Goal: Task Accomplishment & Management: Manage account settings

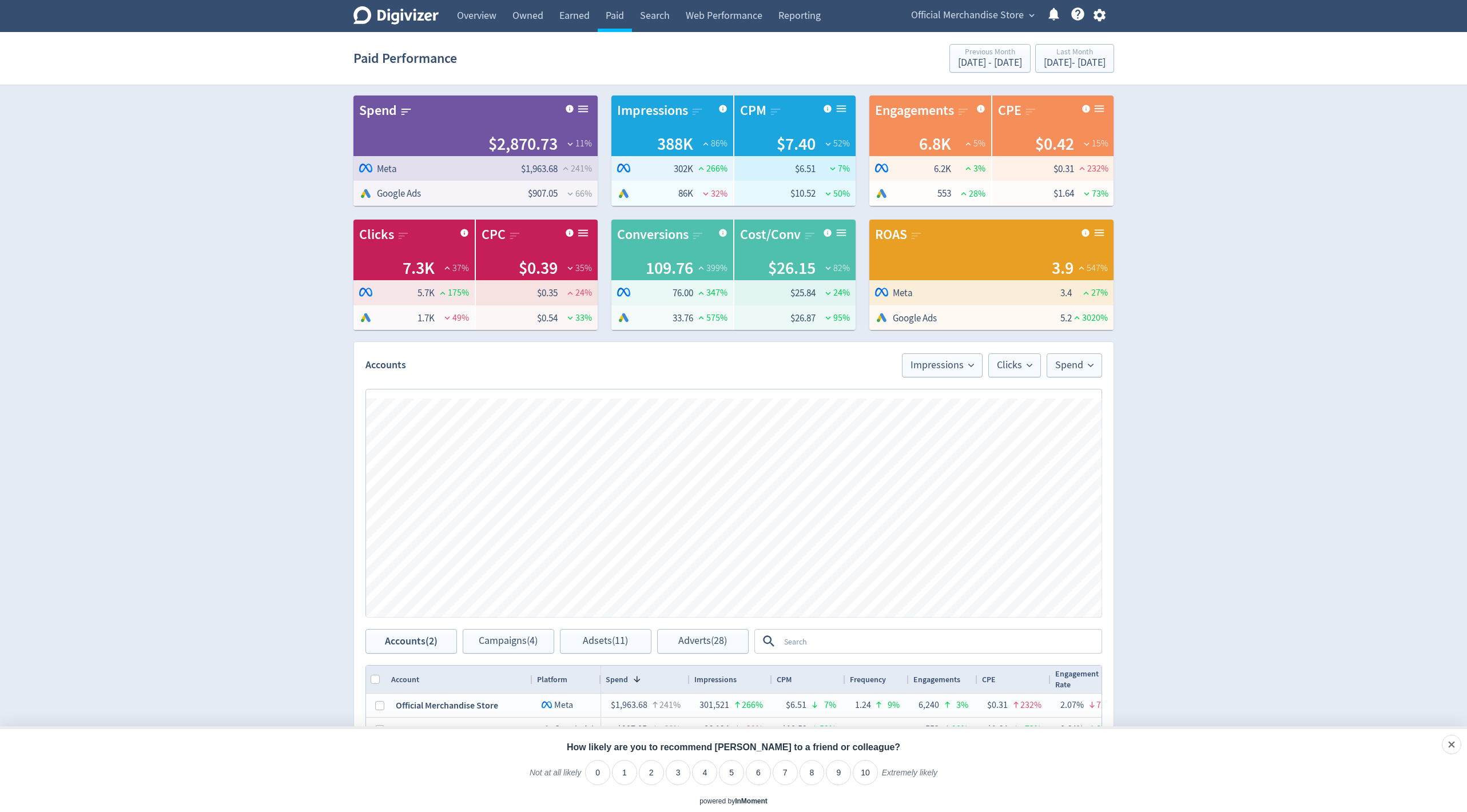
click at [971, 20] on span "Official Merchandise Store" at bounding box center [966, 15] width 113 height 19
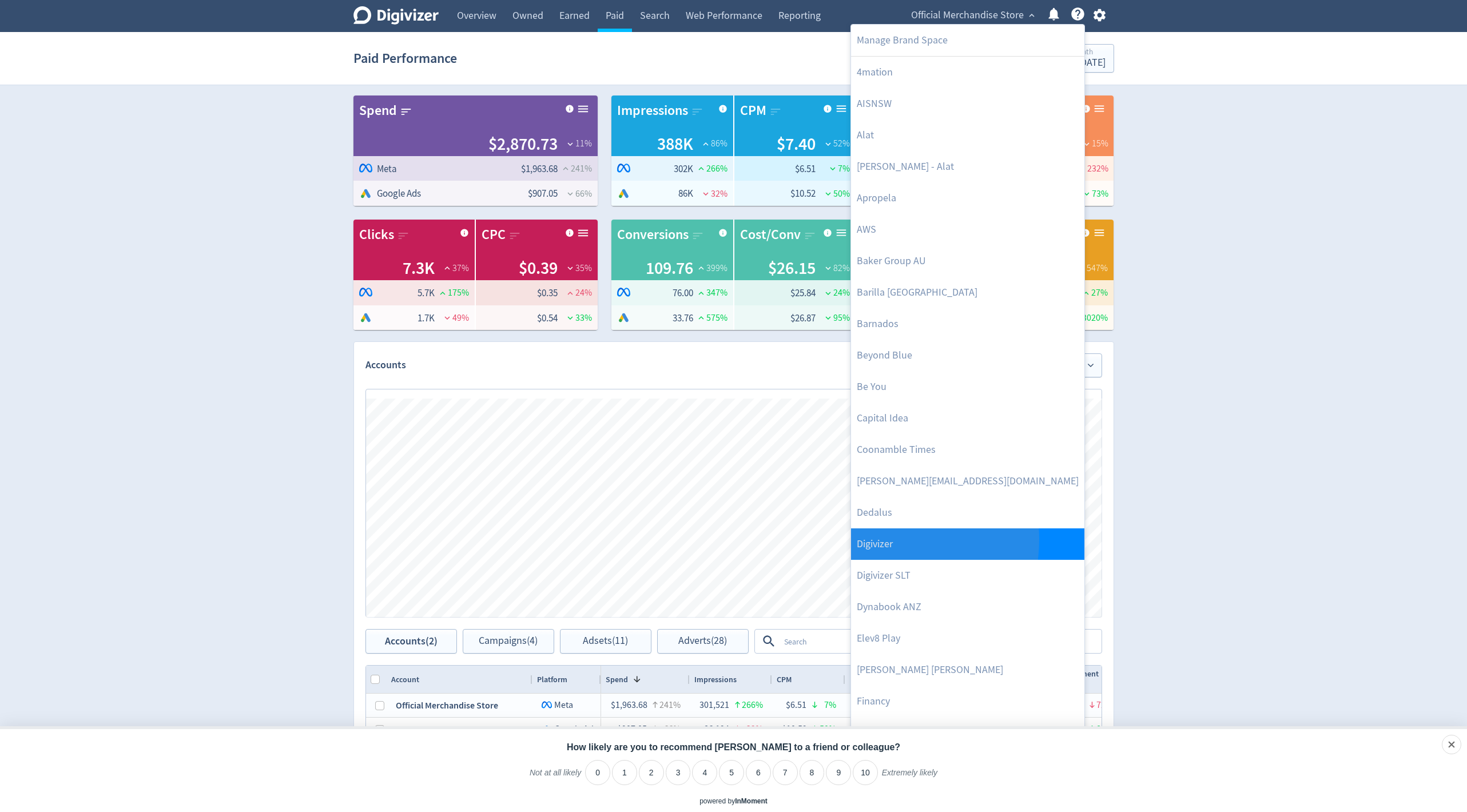
click at [874, 539] on link "Digivizer" at bounding box center [966, 544] width 233 height 31
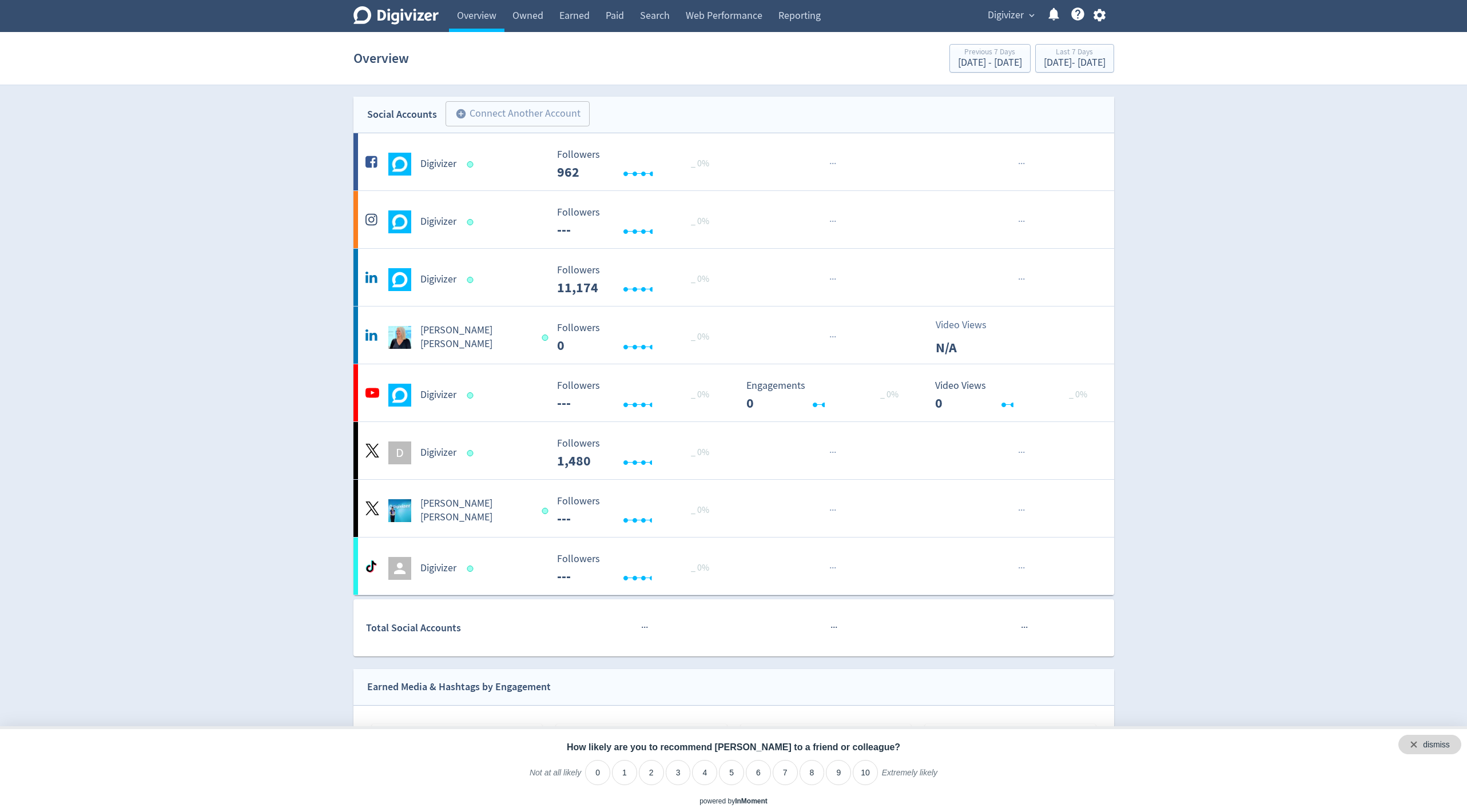
click at [1453, 738] on div "dismiss" at bounding box center [1430, 743] width 63 height 19
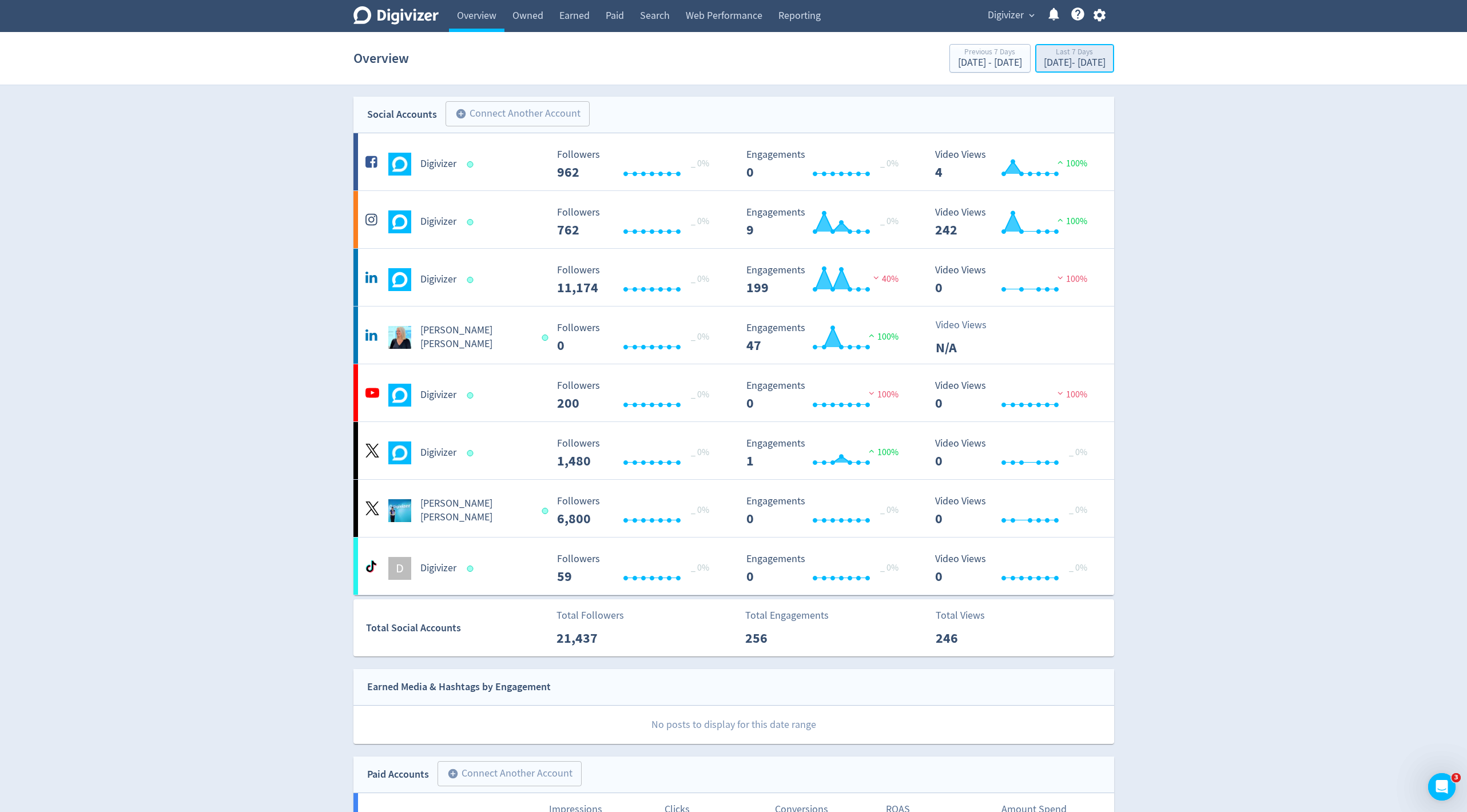
click at [1044, 61] on div "Sep 8, 2025 - Sep 14, 2025" at bounding box center [1074, 63] width 62 height 10
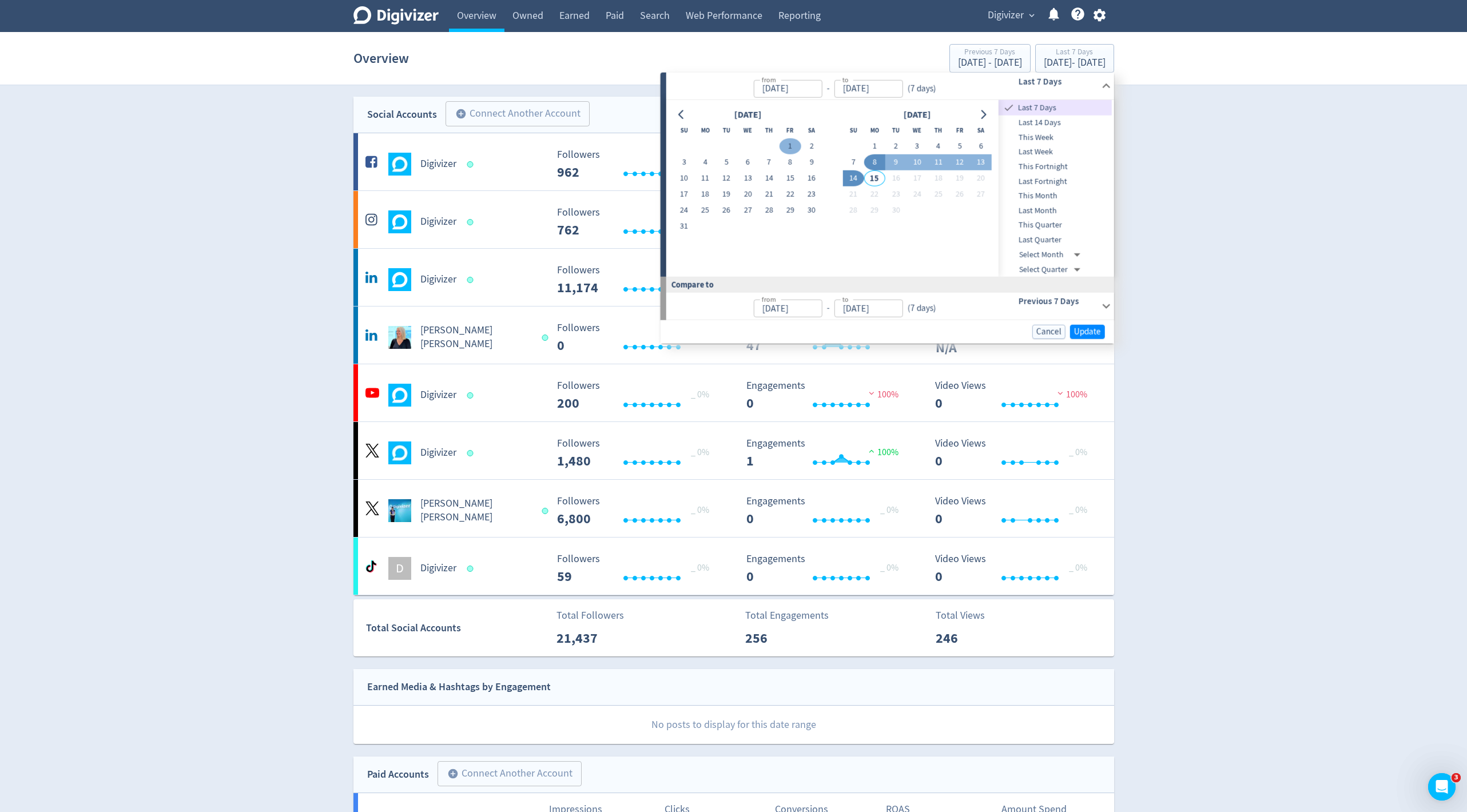
click at [793, 139] on button "1" at bounding box center [789, 146] width 21 height 16
type input "Aug 01, 2025"
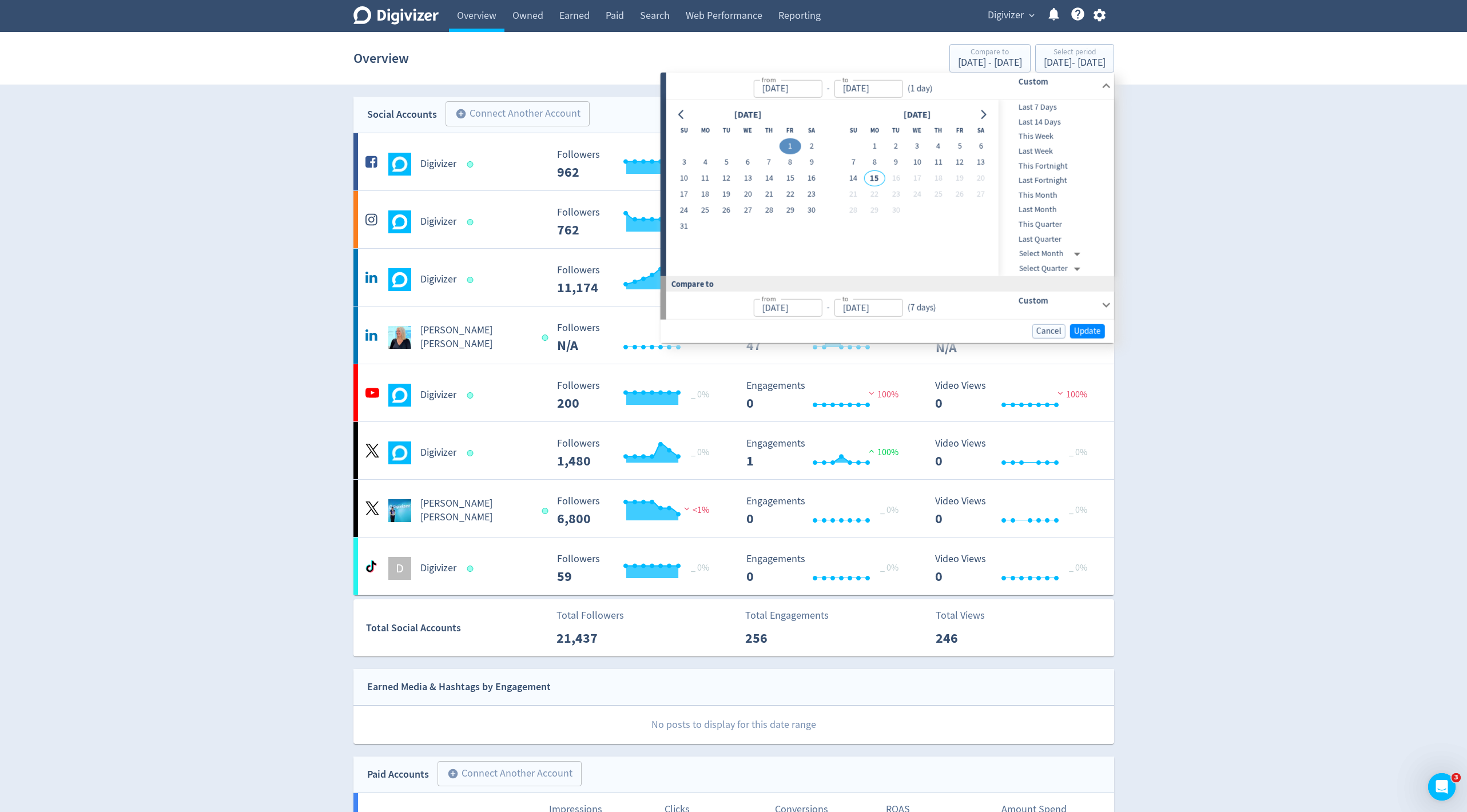
click at [675, 107] on div at bounding box center [682, 115] width 17 height 17
click at [677, 110] on icon "Go to previous month" at bounding box center [681, 114] width 9 height 9
click at [732, 148] on button "1" at bounding box center [726, 146] width 21 height 16
type input "Jul 01, 2025"
click at [990, 115] on button "Go to next month" at bounding box center [983, 114] width 17 height 16
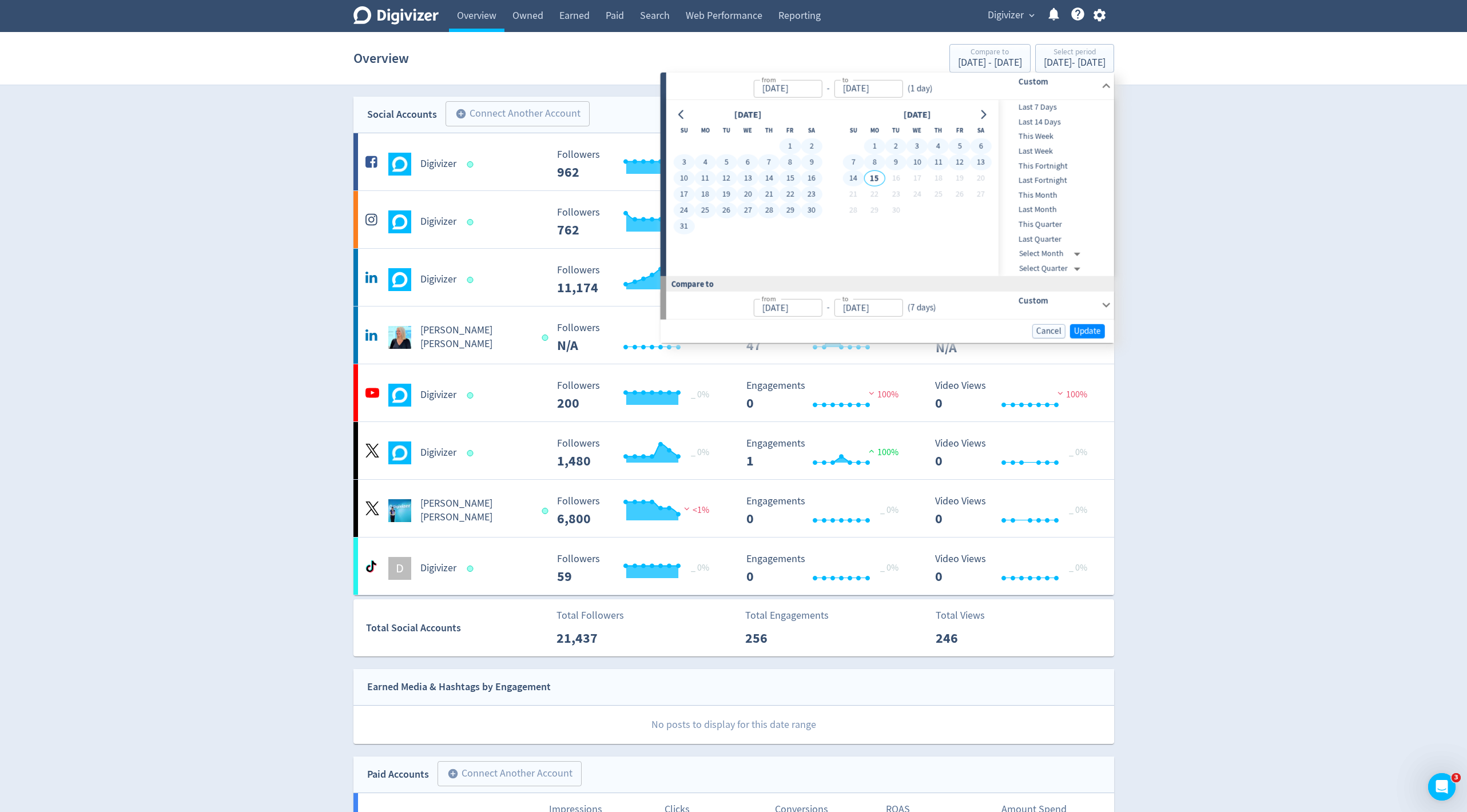
click at [849, 179] on button "14" at bounding box center [852, 178] width 21 height 16
type input "[DATE]"
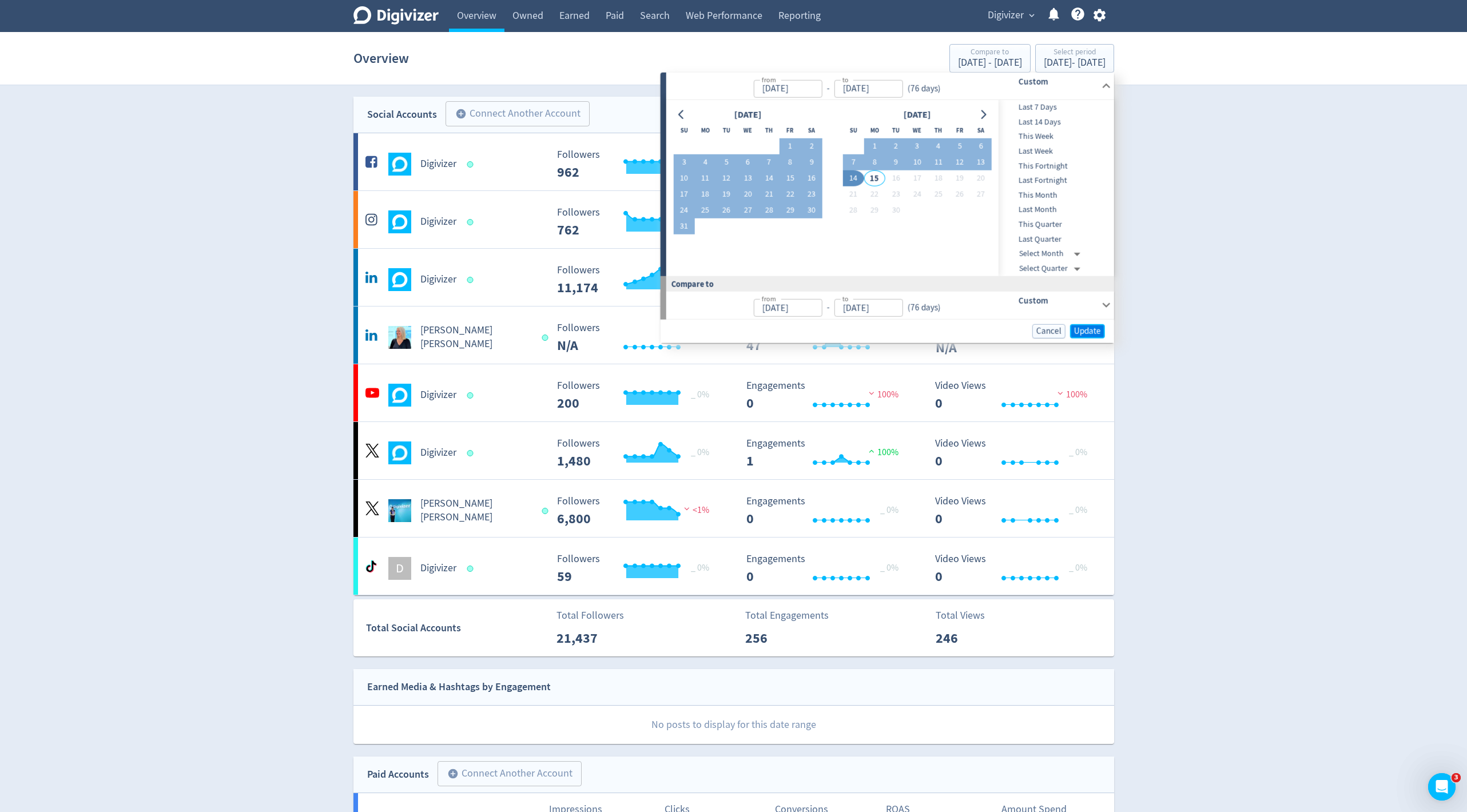
click at [1077, 330] on span "Update" at bounding box center [1088, 330] width 27 height 8
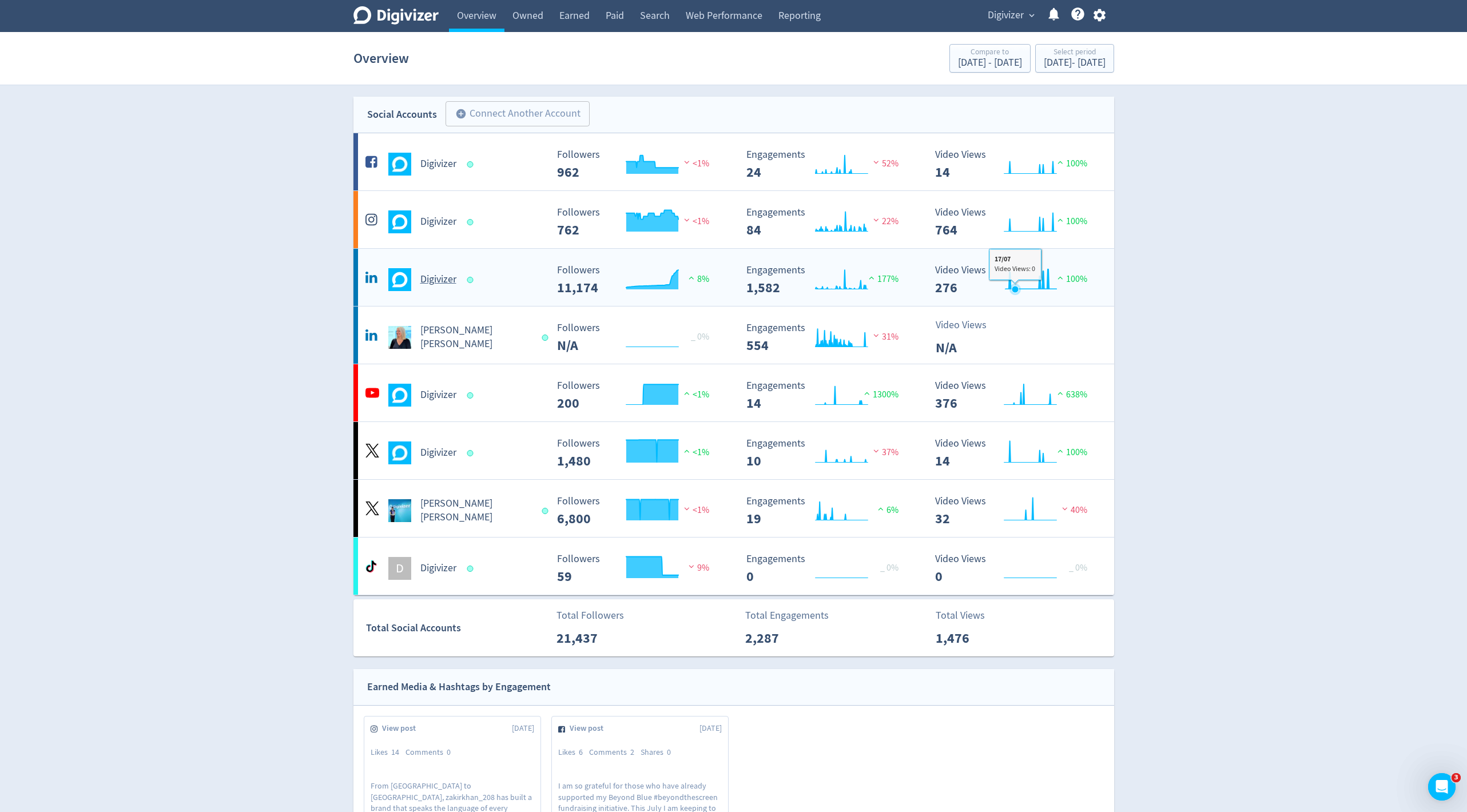
click at [1015, 280] on icon "\a Video Views\a 276\a" at bounding box center [1031, 279] width 51 height 20
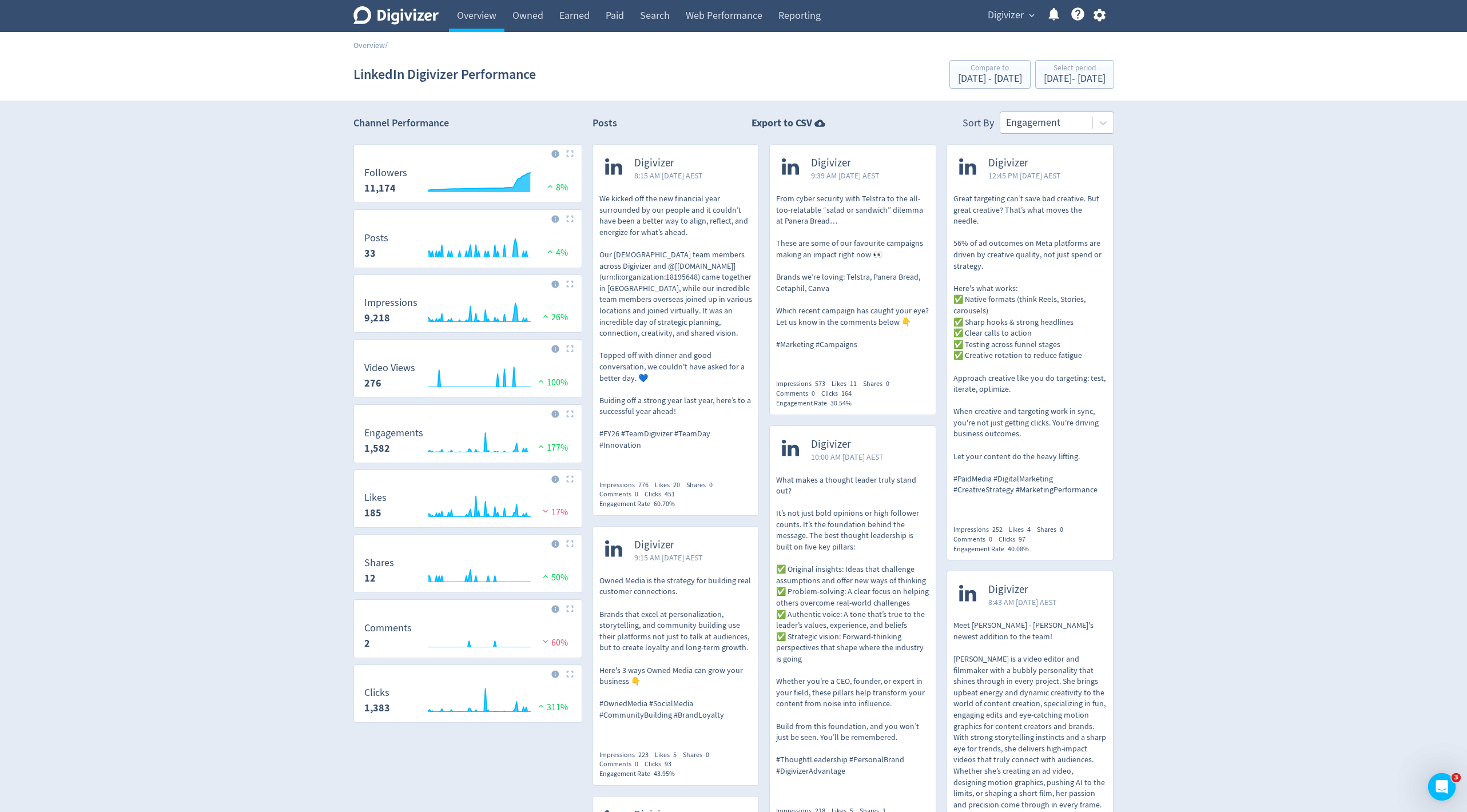
click at [1072, 119] on div at bounding box center [1045, 123] width 80 height 17
click at [1055, 168] on div "Video Views" at bounding box center [1056, 176] width 114 height 24
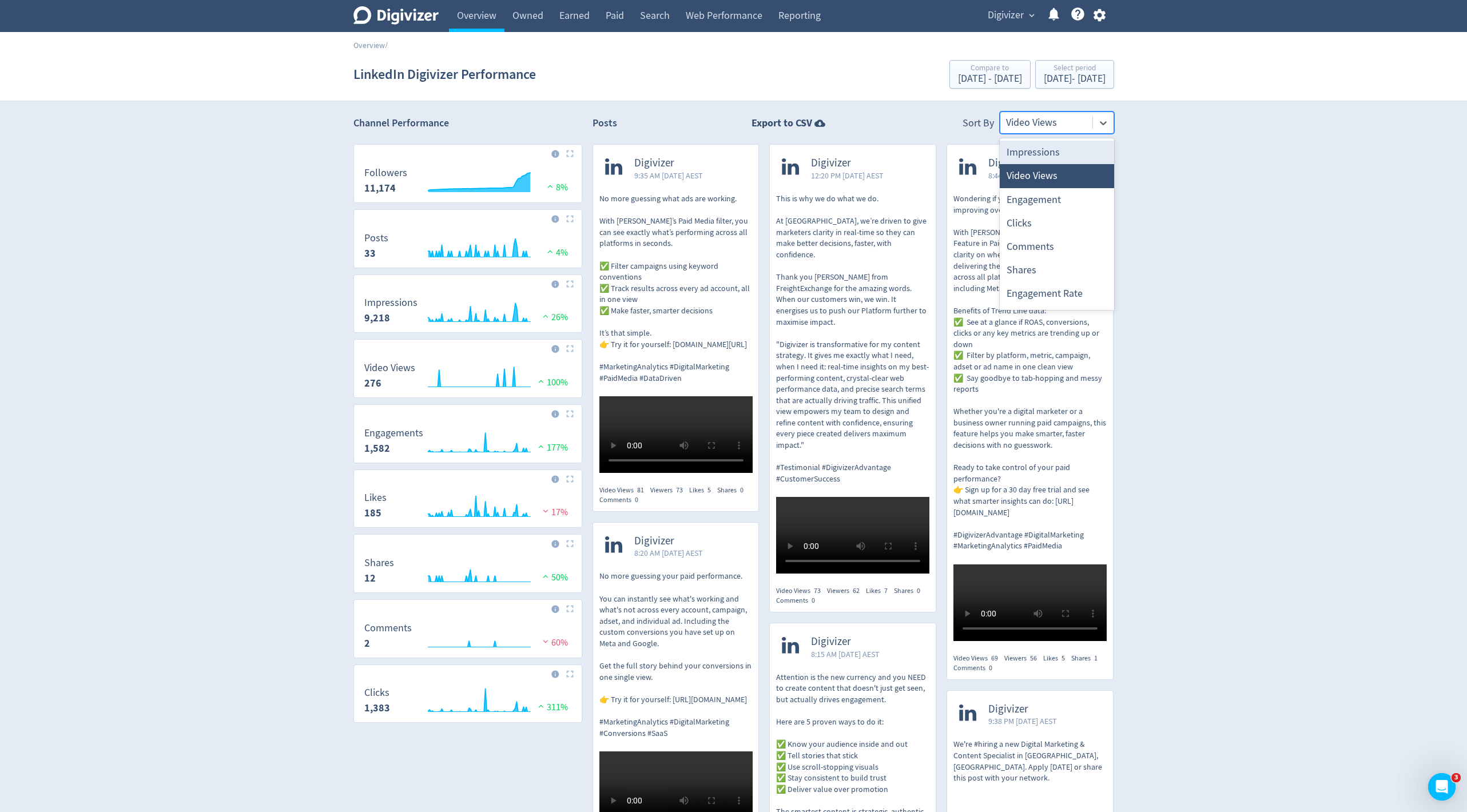
click at [1074, 120] on div at bounding box center [1045, 123] width 80 height 17
click at [1046, 202] on div "Engagement" at bounding box center [1056, 200] width 114 height 24
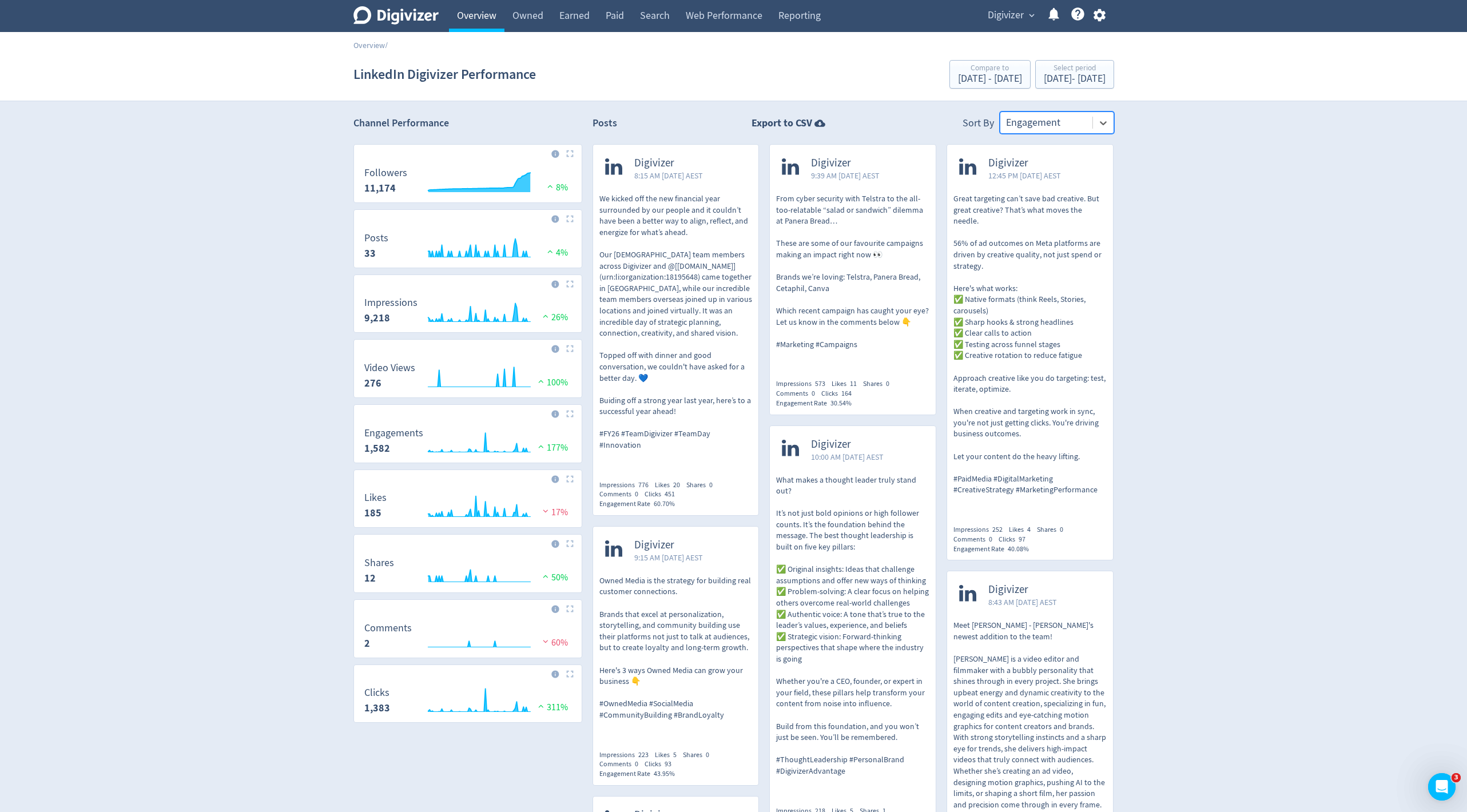
click at [479, 4] on link "Overview" at bounding box center [476, 16] width 55 height 32
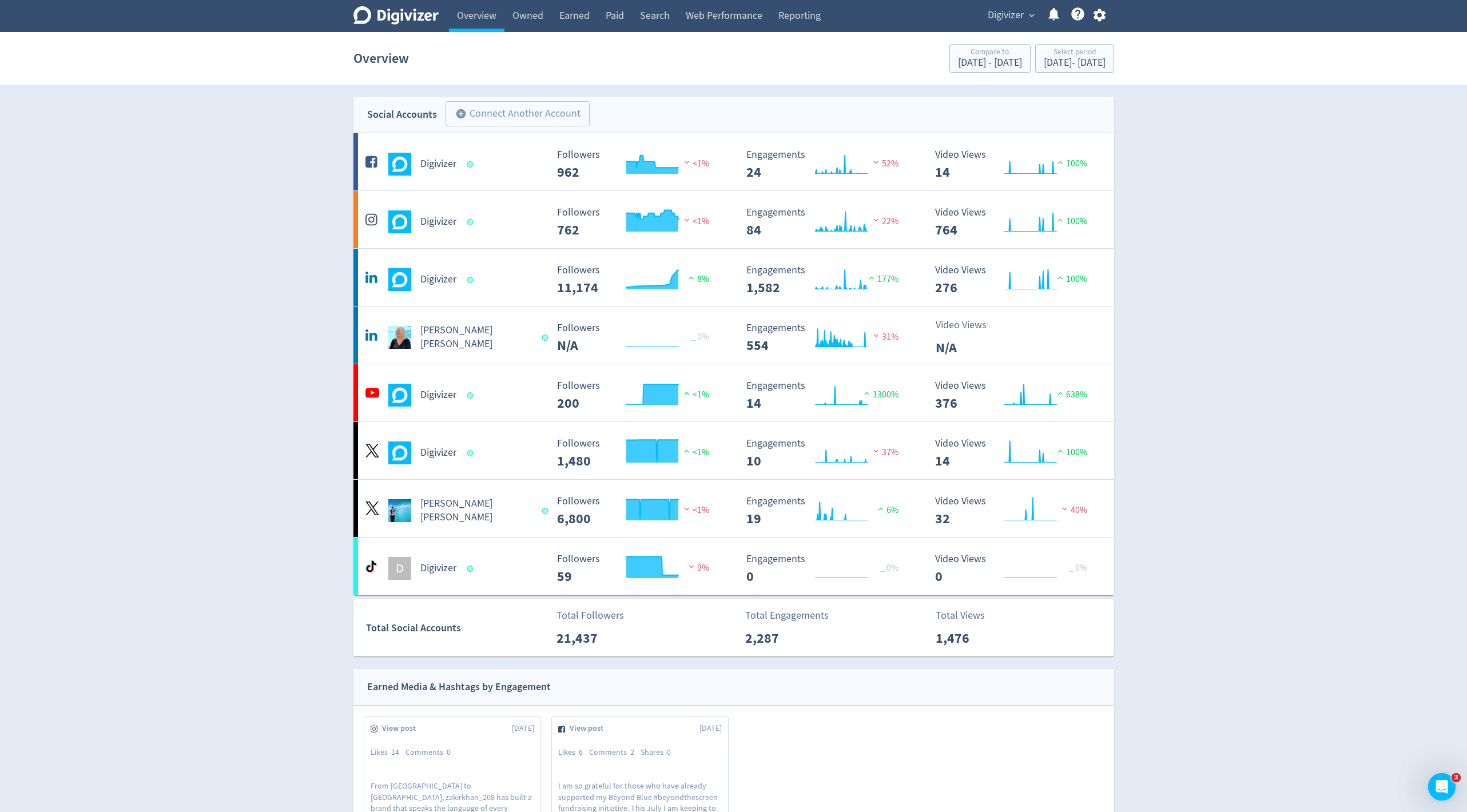
click at [740, 20] on link "Web Performance" at bounding box center [723, 16] width 92 height 32
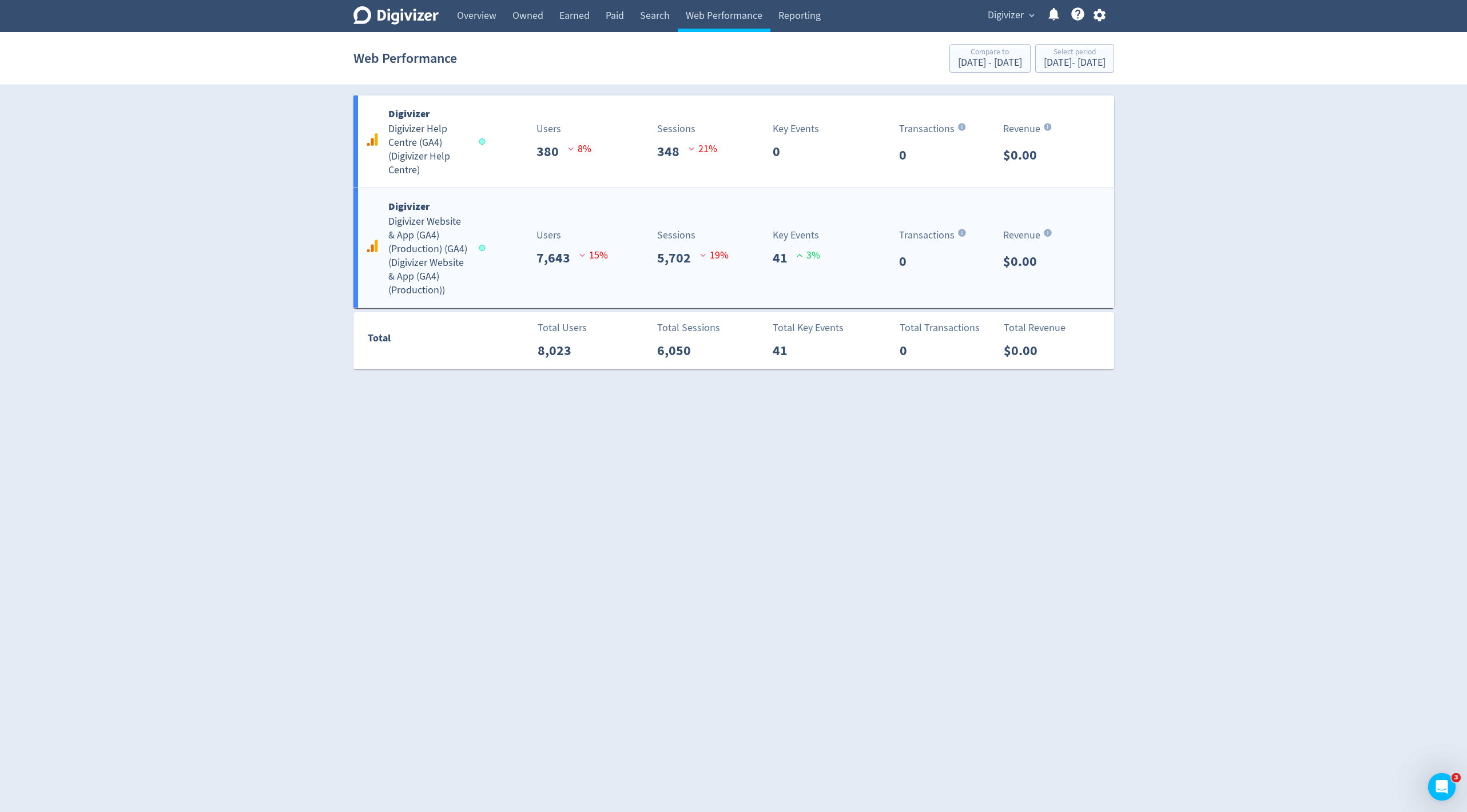
click at [595, 283] on div "Digivizer Digivizer Website & App (GA4) (Production) (GA4) ( Digivizer Website …" at bounding box center [734, 247] width 761 height 119
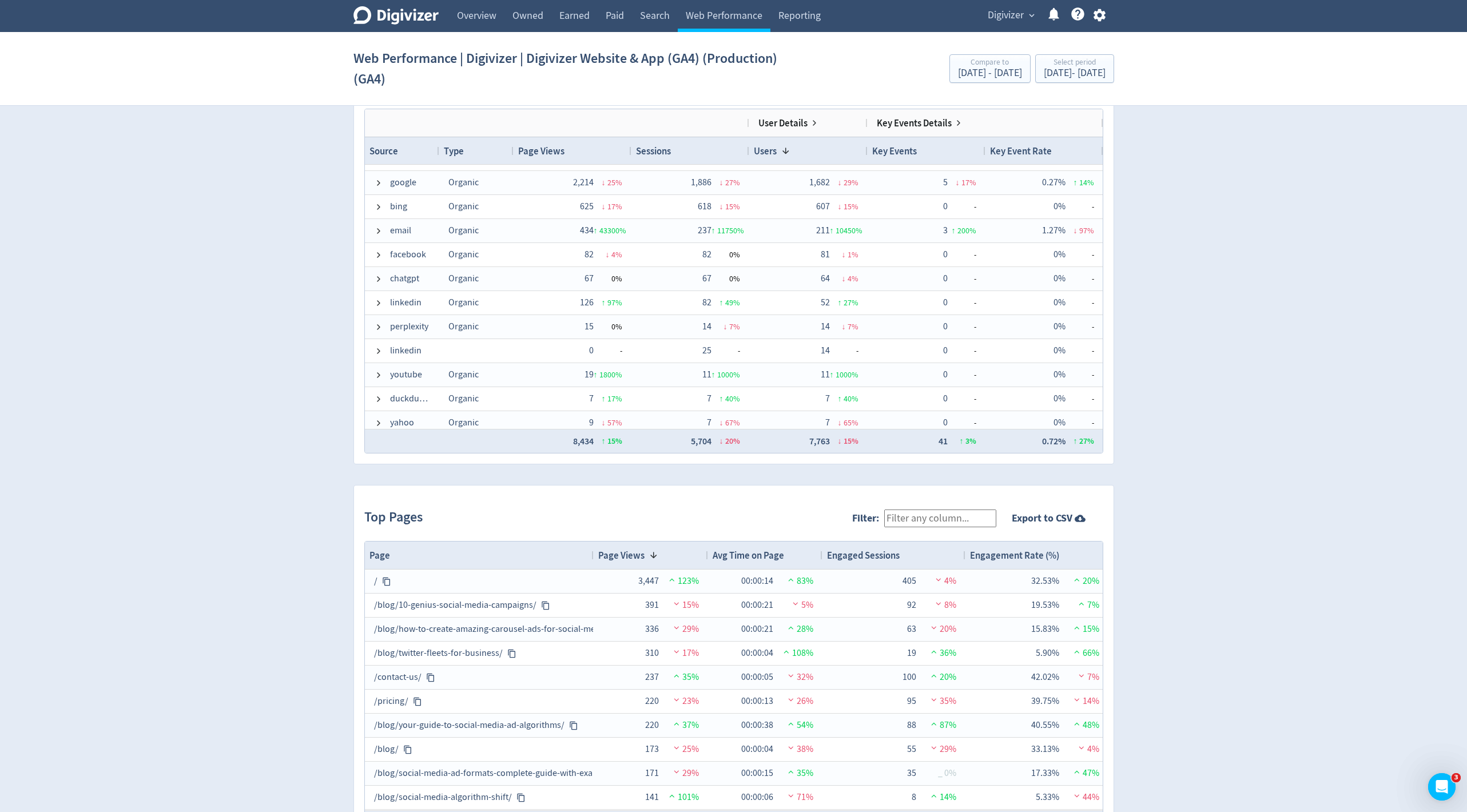
click at [949, 515] on input "Filter:" at bounding box center [940, 517] width 112 height 18
type input "academy"
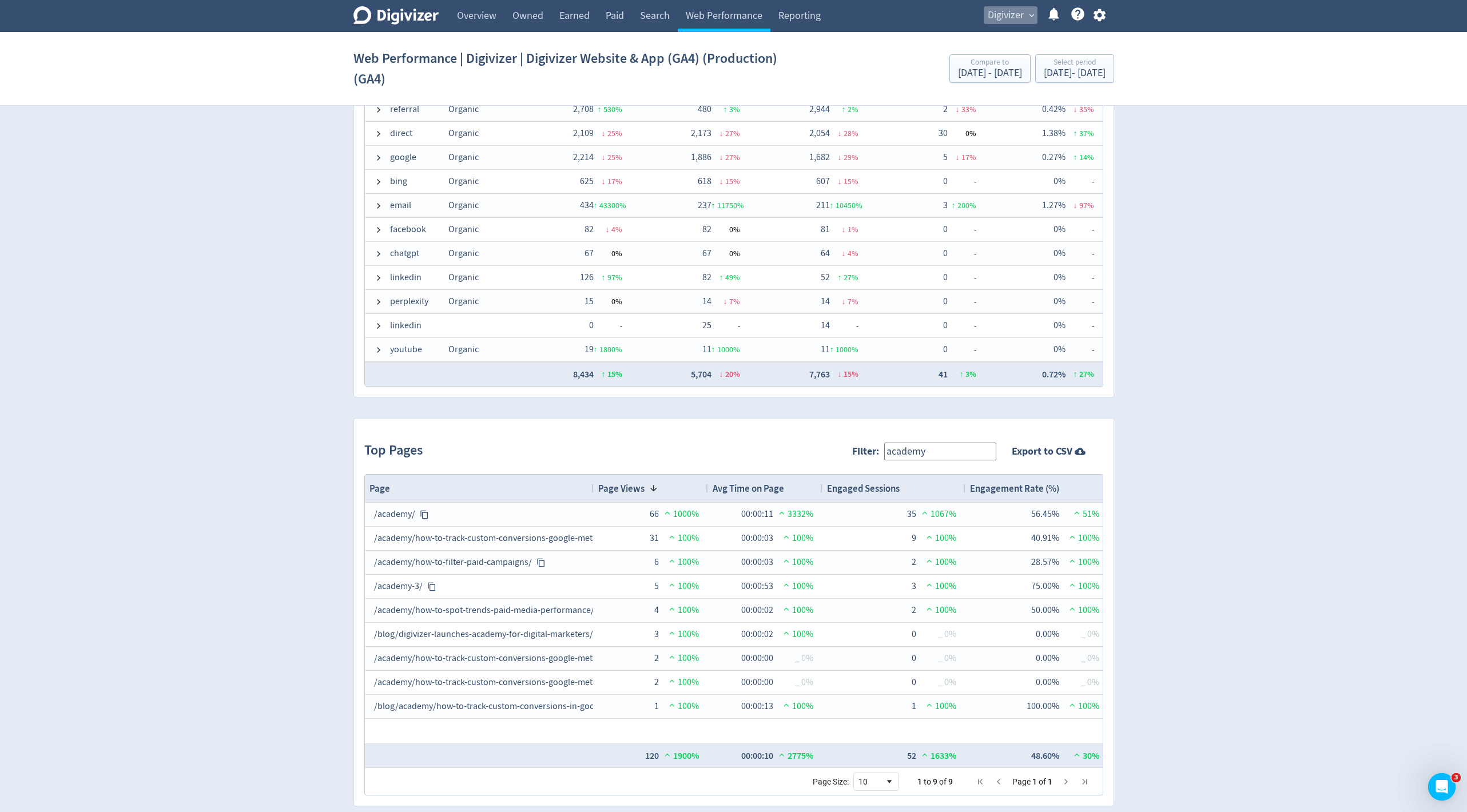
click at [1012, 17] on span "Digivizer" at bounding box center [1005, 15] width 36 height 19
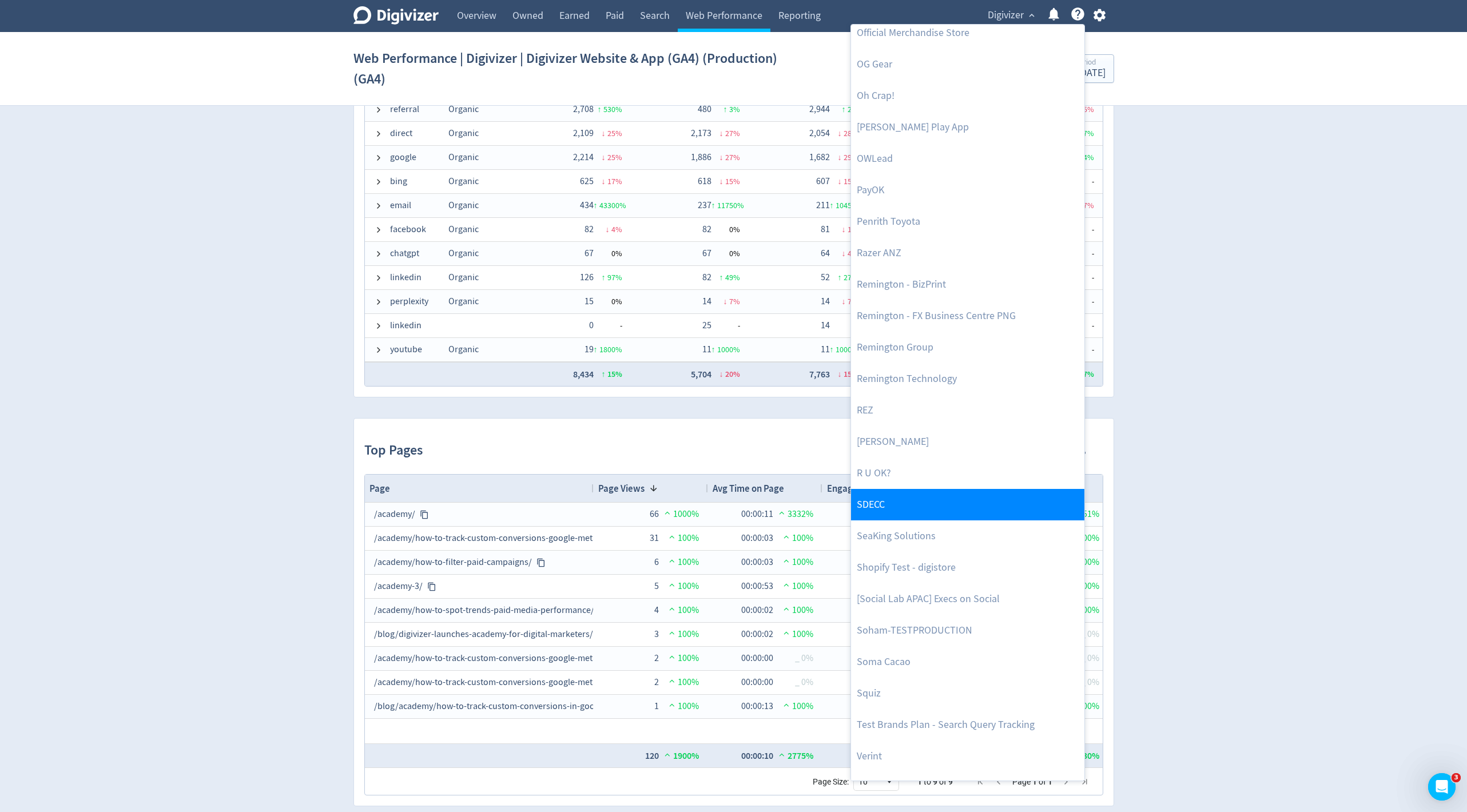
scroll to position [2387, 0]
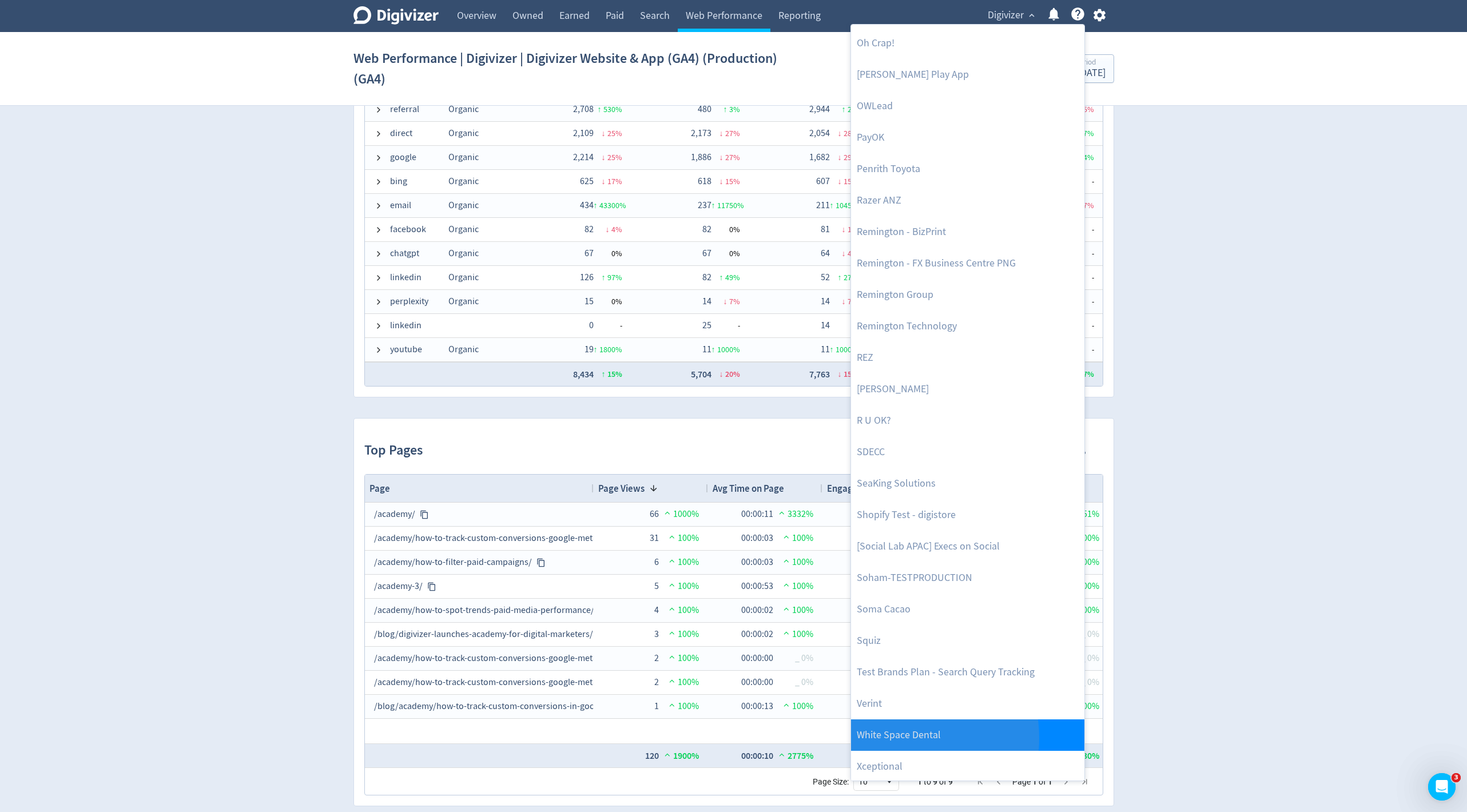
click at [887, 737] on link "White Space Dental" at bounding box center [966, 734] width 233 height 31
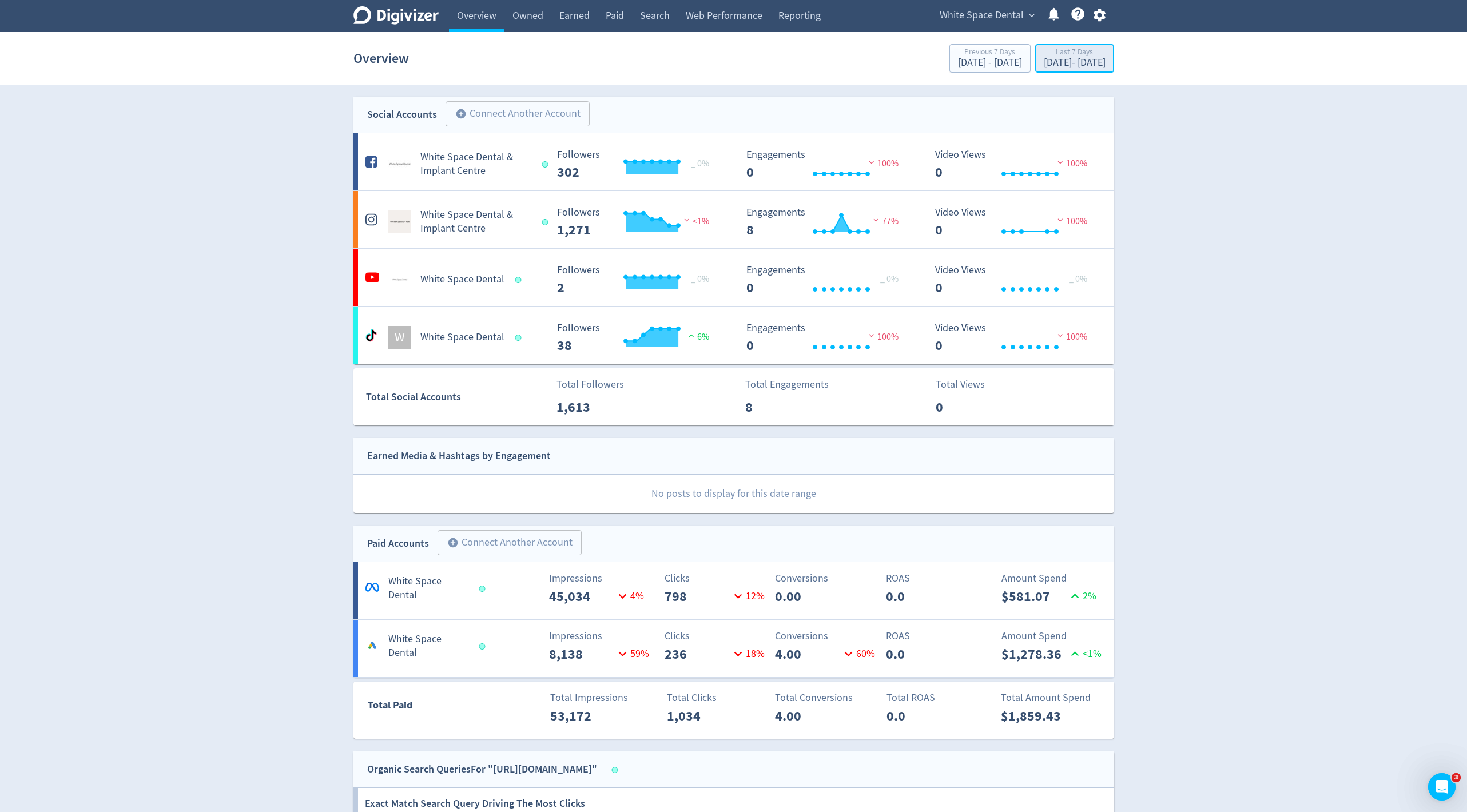
click at [1044, 56] on div "Last 7 Days" at bounding box center [1074, 52] width 62 height 9
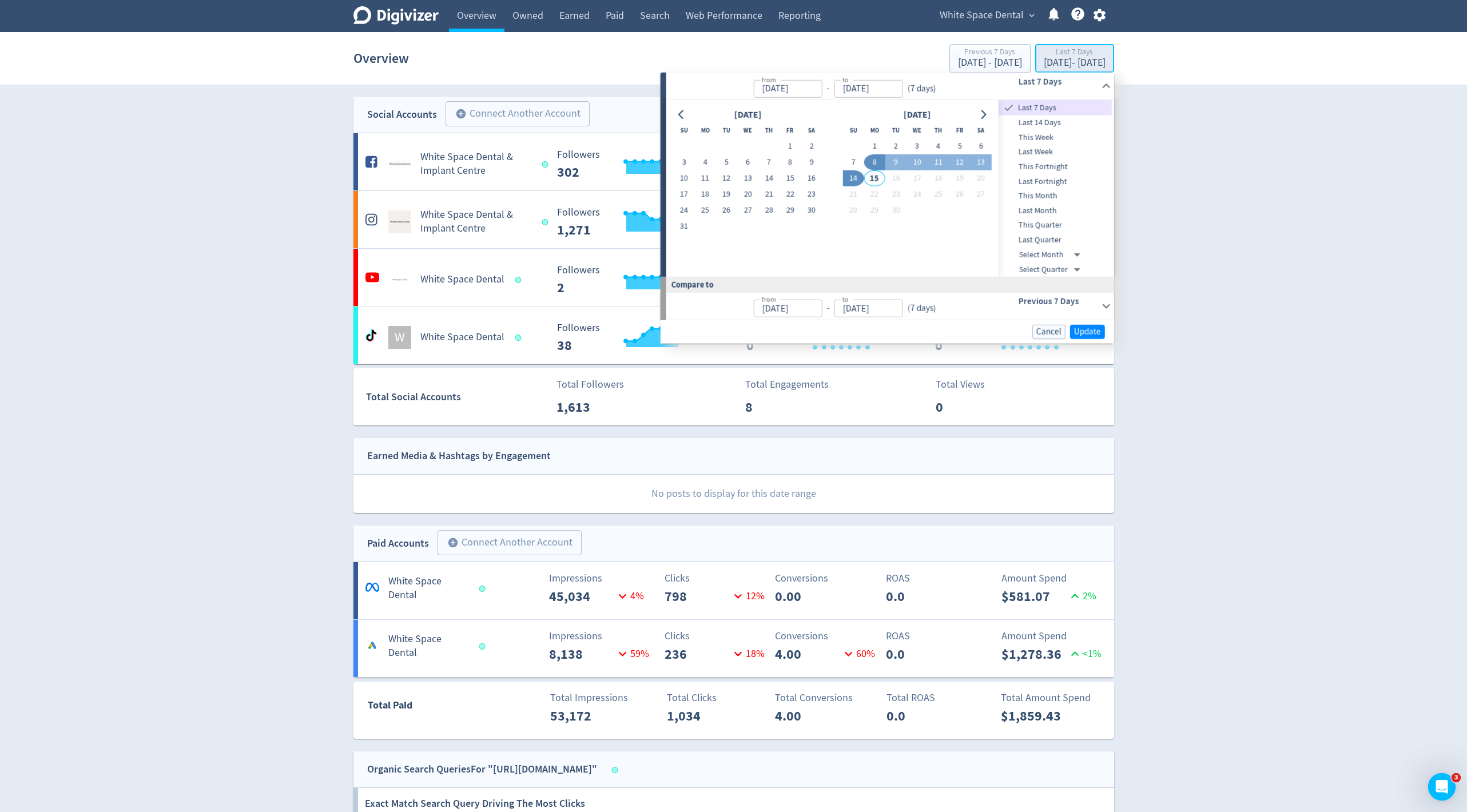
type input "Sep 08, 2025"
type input "[DATE]"
type input "Sep 01, 2025"
type input "Sep 07, 2025"
click at [809, 193] on button "23" at bounding box center [811, 194] width 21 height 16
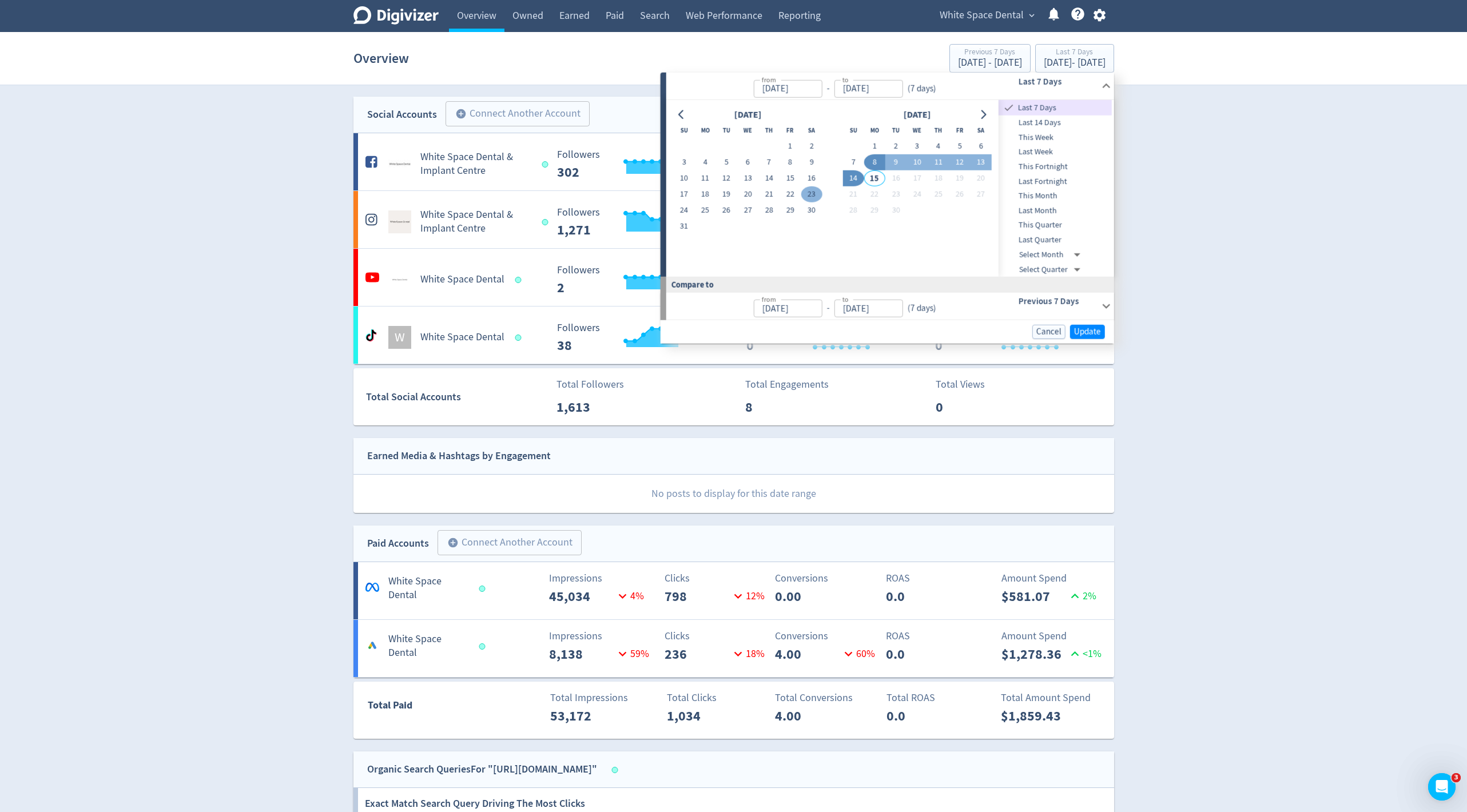
type input "Aug 23, 2025"
click at [952, 158] on button "12" at bounding box center [959, 162] width 21 height 16
type input "Sep 12, 2025"
type input "Aug 02, 2025"
type input "Aug 22, 2025"
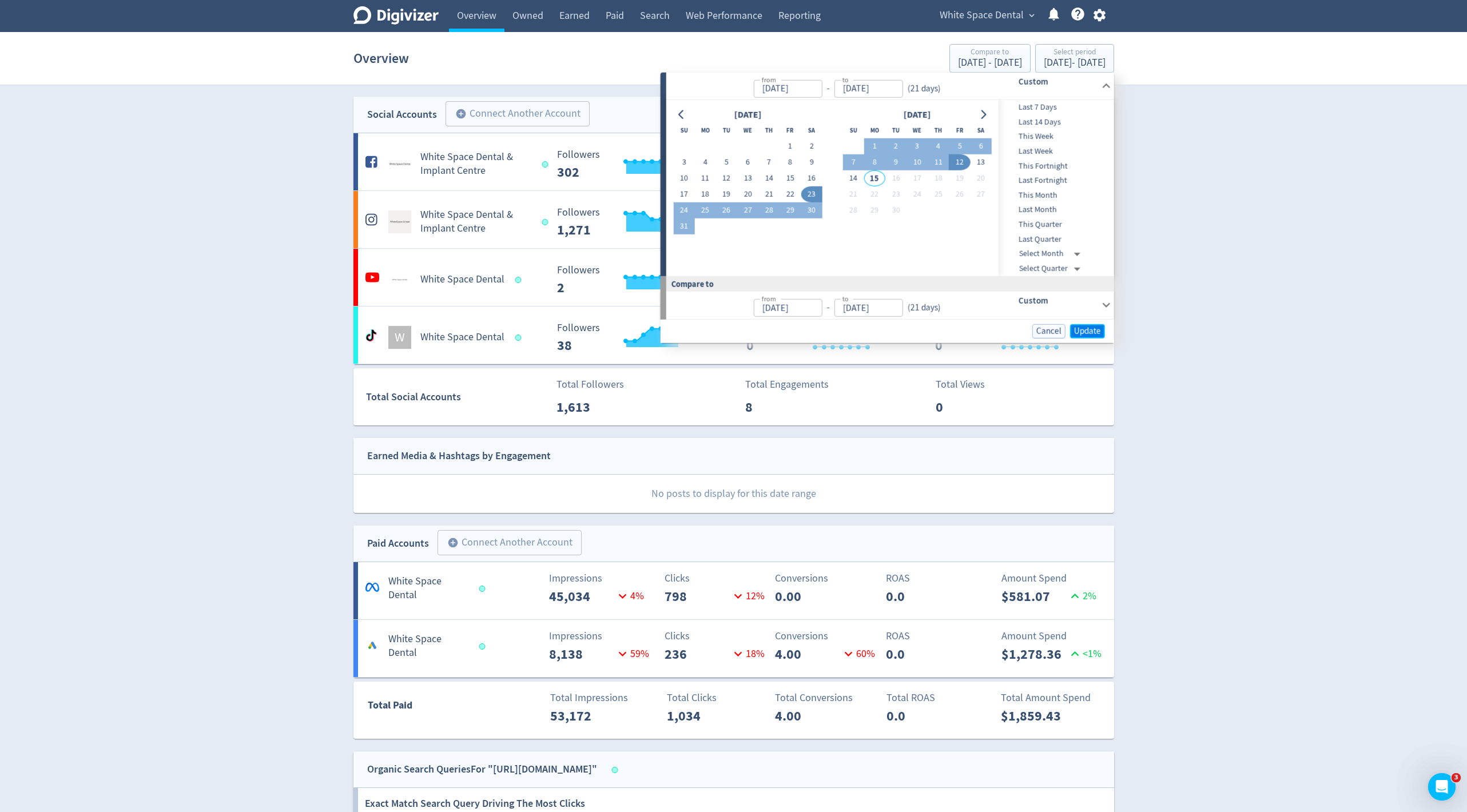
click at [1083, 332] on span "Update" at bounding box center [1088, 330] width 27 height 8
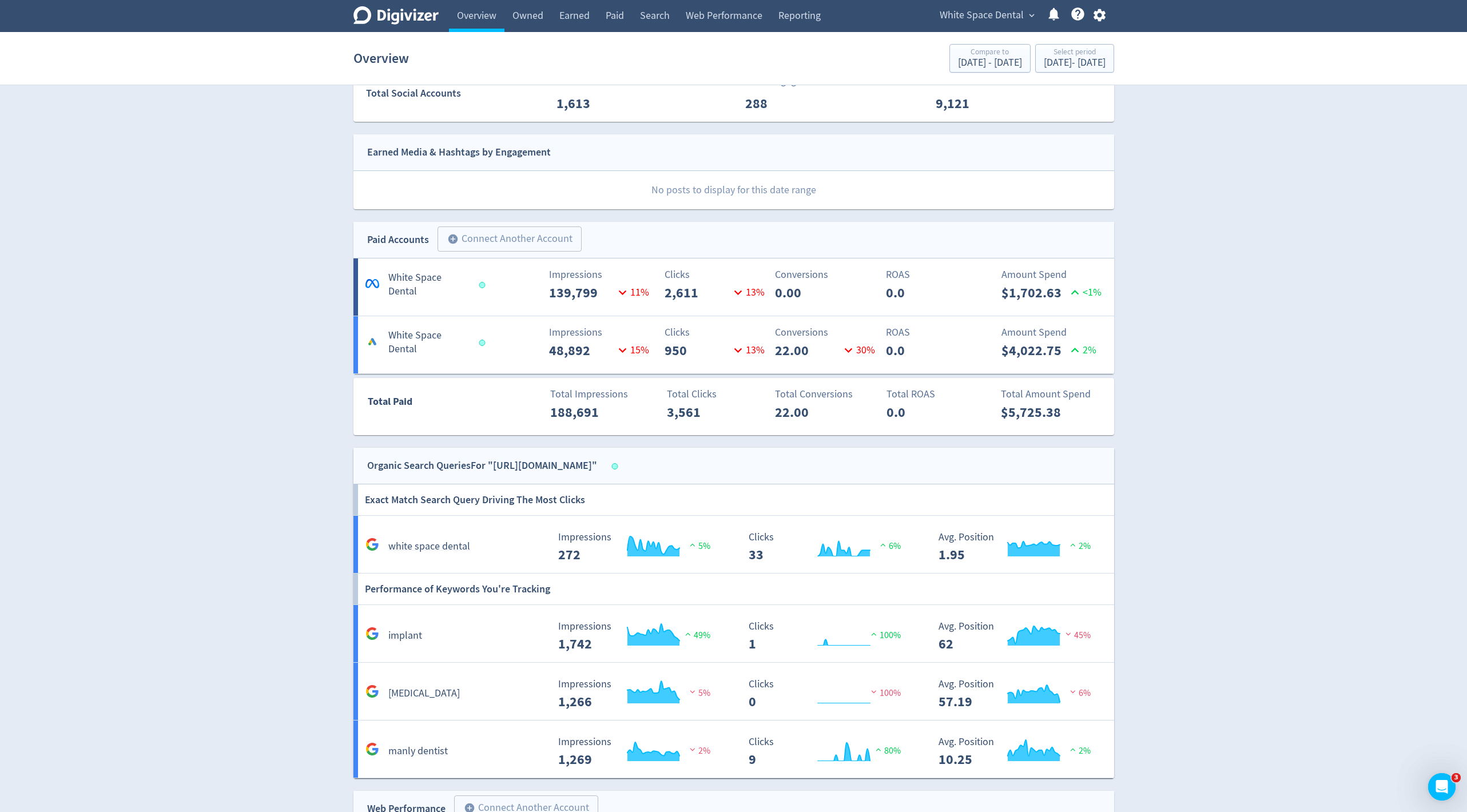
scroll to position [299, 0]
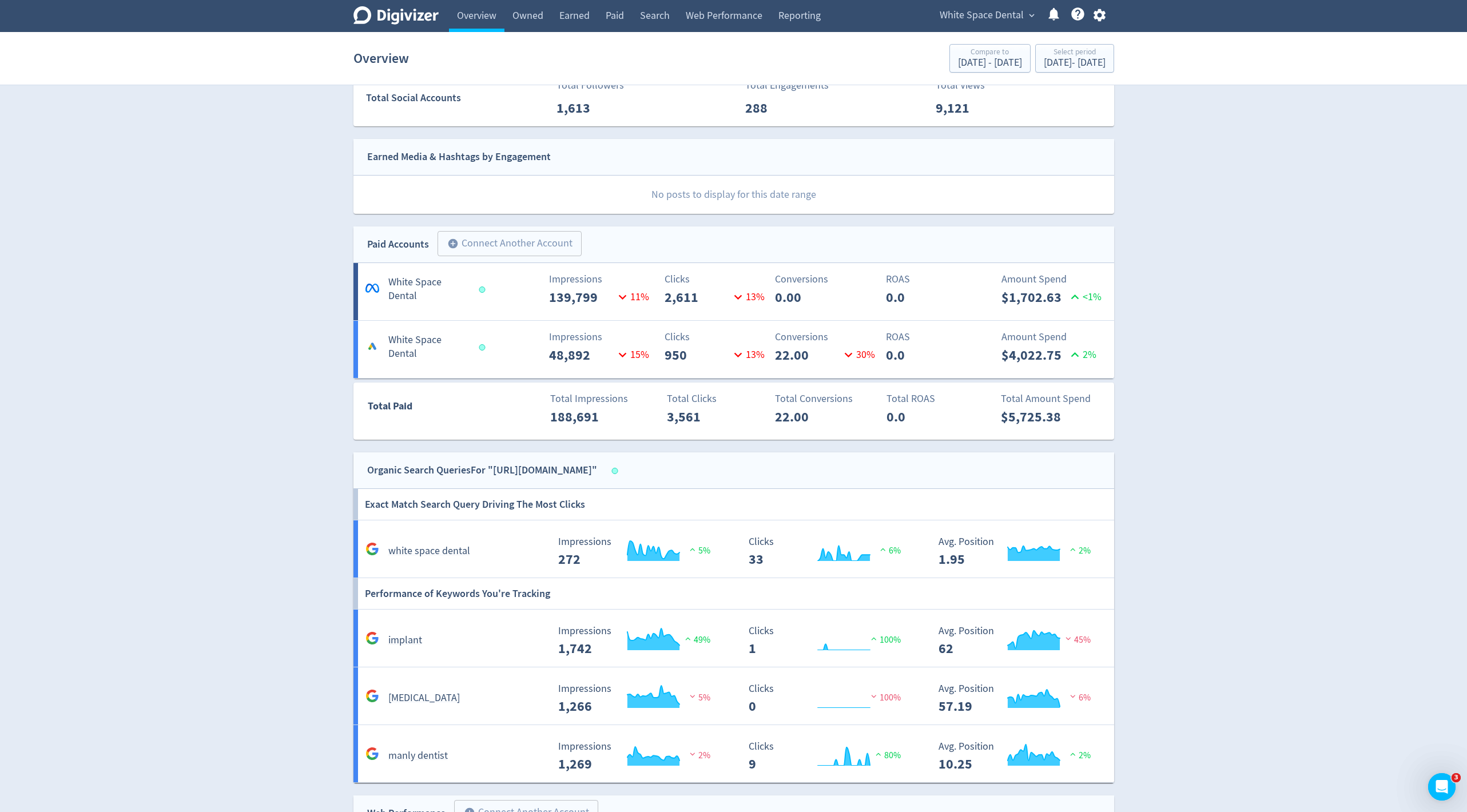
click at [850, 371] on Dental-7 "White Space Dental Impressions 48,892 15 % Clicks 950 13 % Conversions 22.00 30…" at bounding box center [734, 350] width 761 height 58
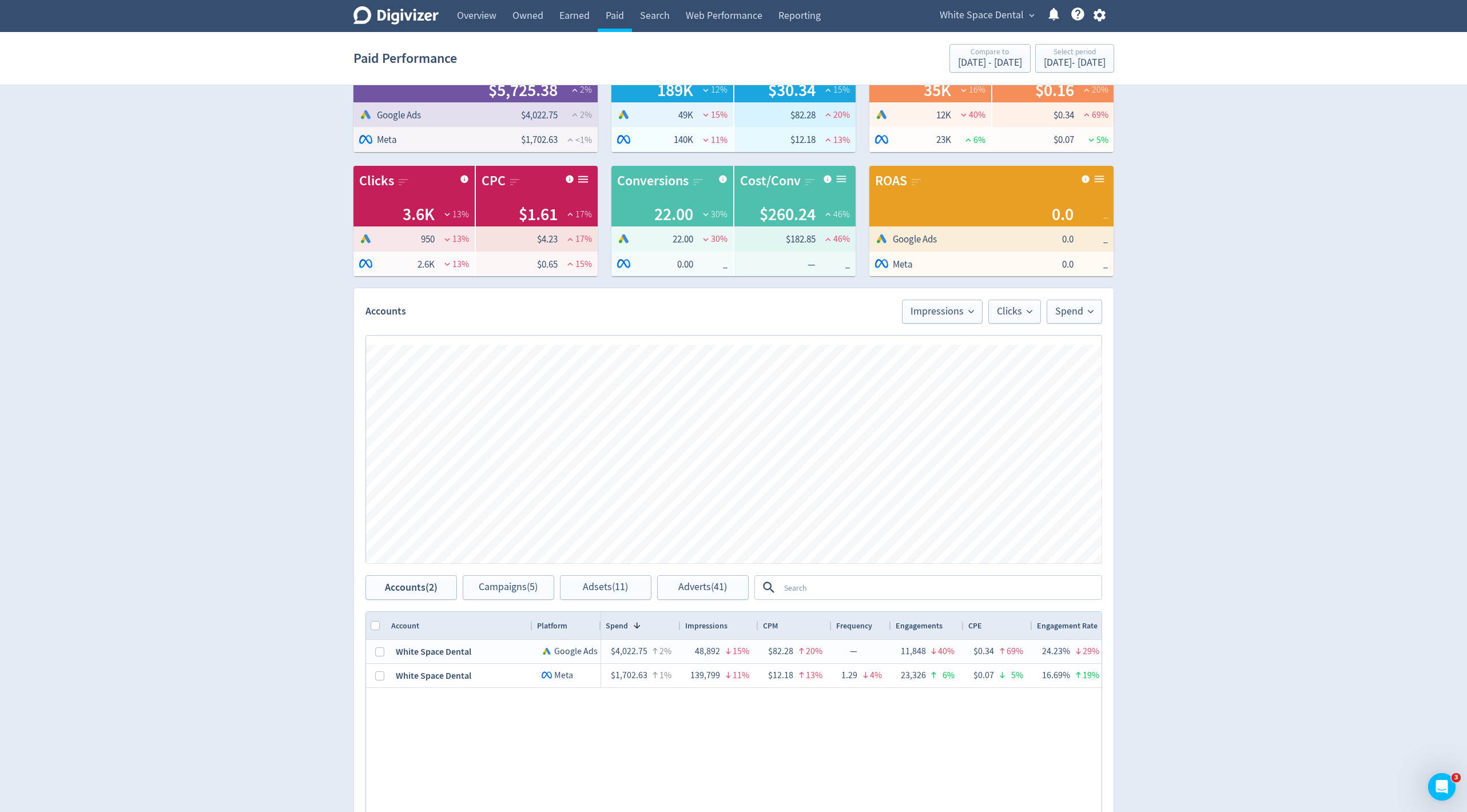
scroll to position [48, 0]
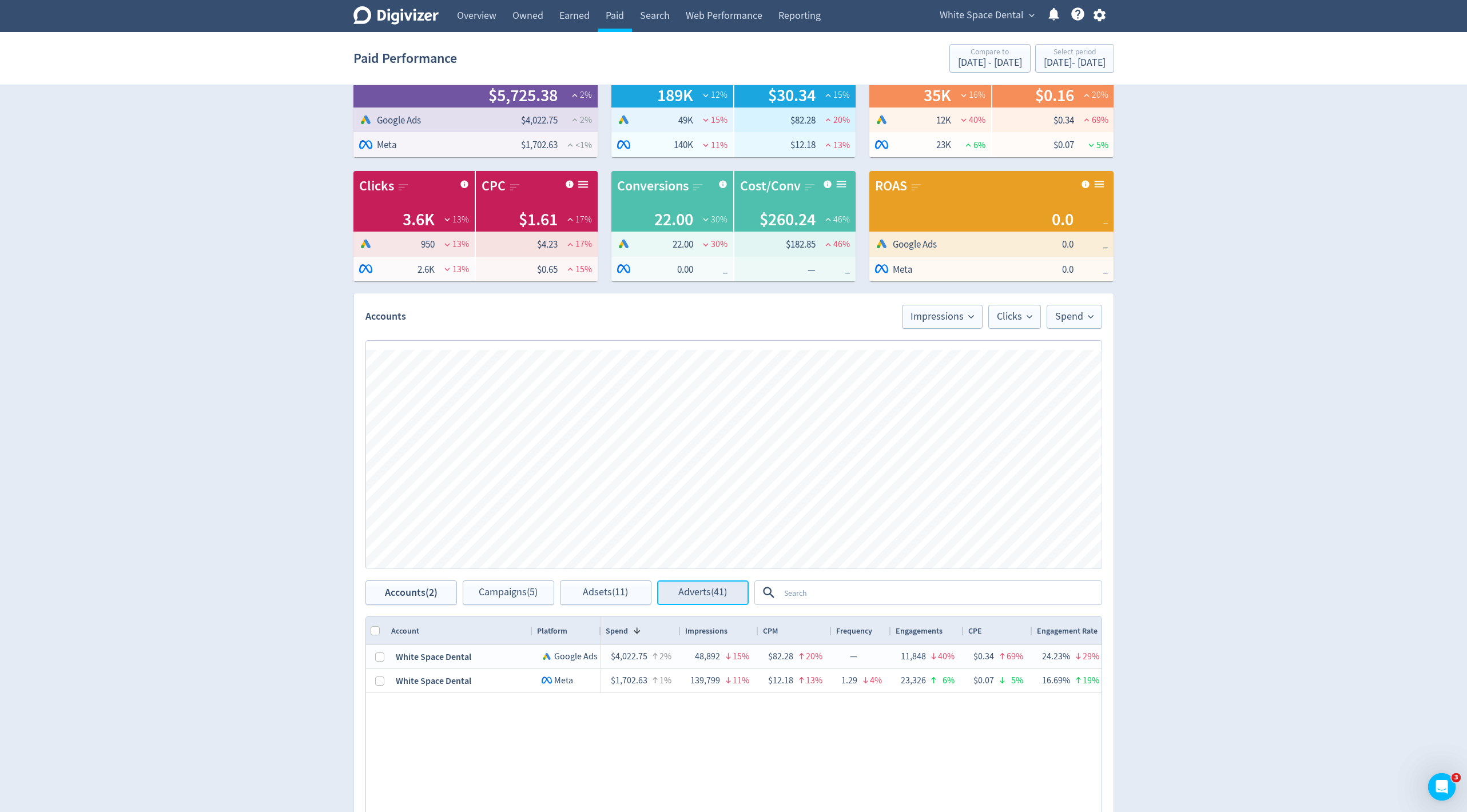
click at [689, 599] on button "Adverts (41)" at bounding box center [703, 592] width 91 height 25
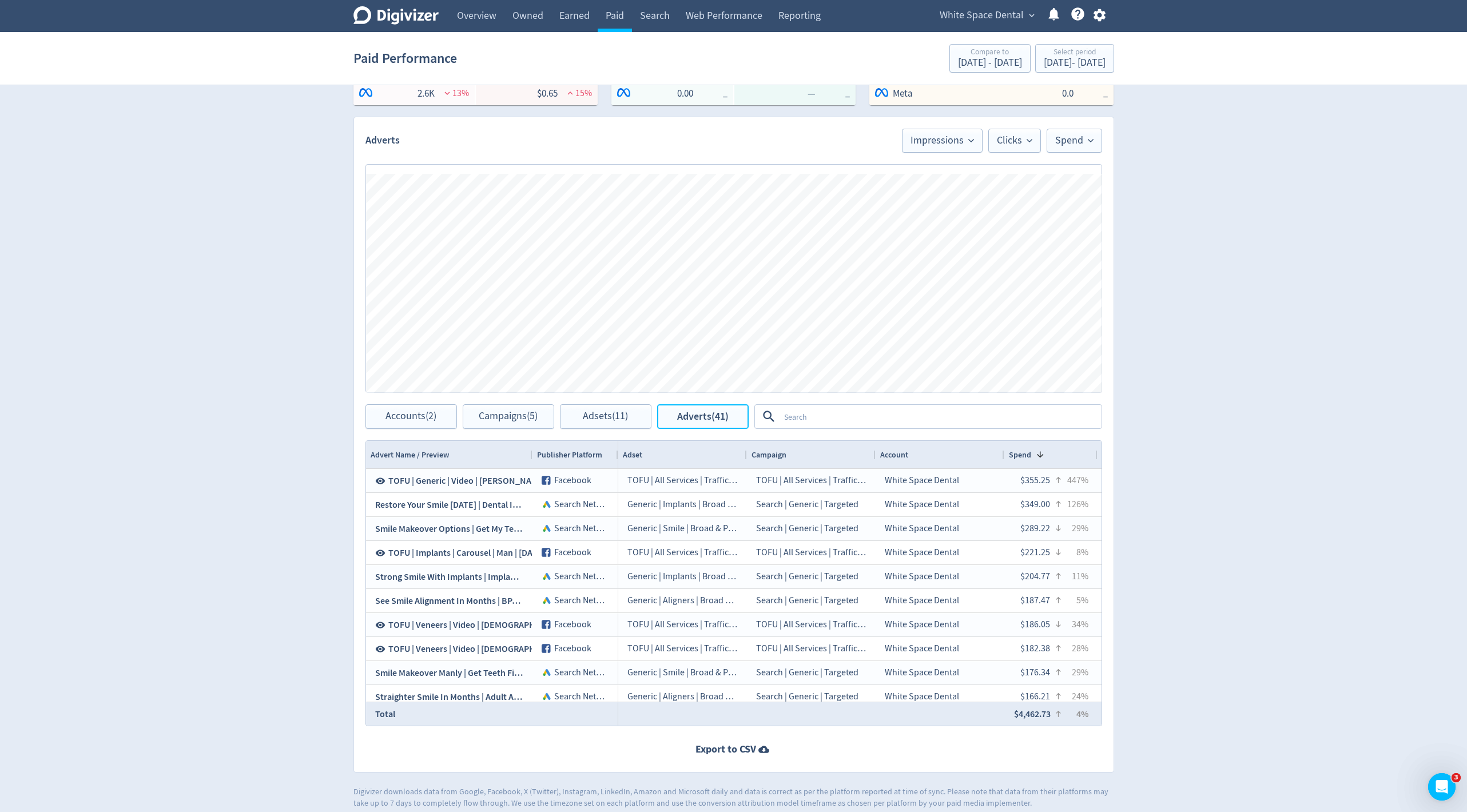
scroll to position [234, 0]
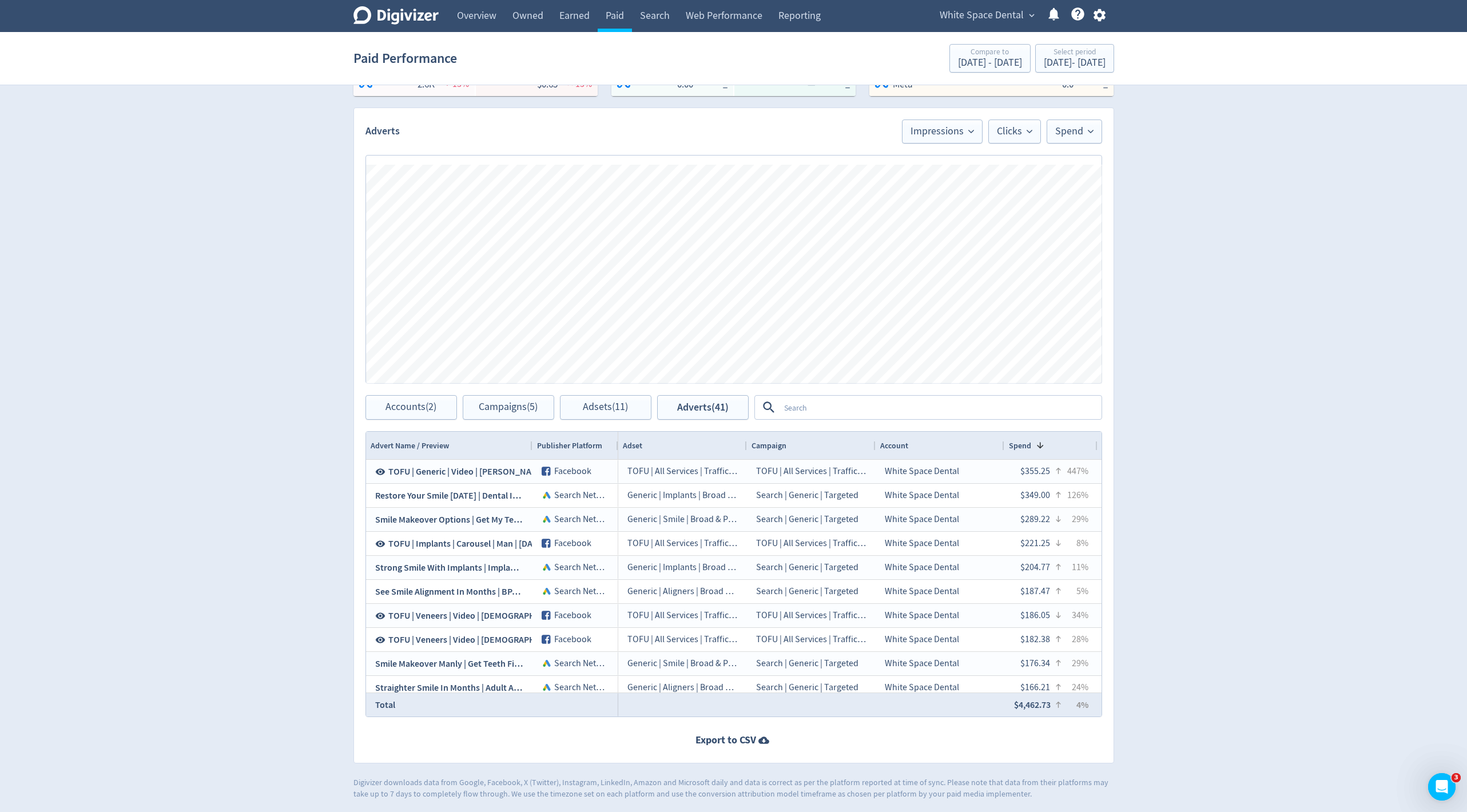
click at [855, 399] on textarea at bounding box center [939, 406] width 321 height 21
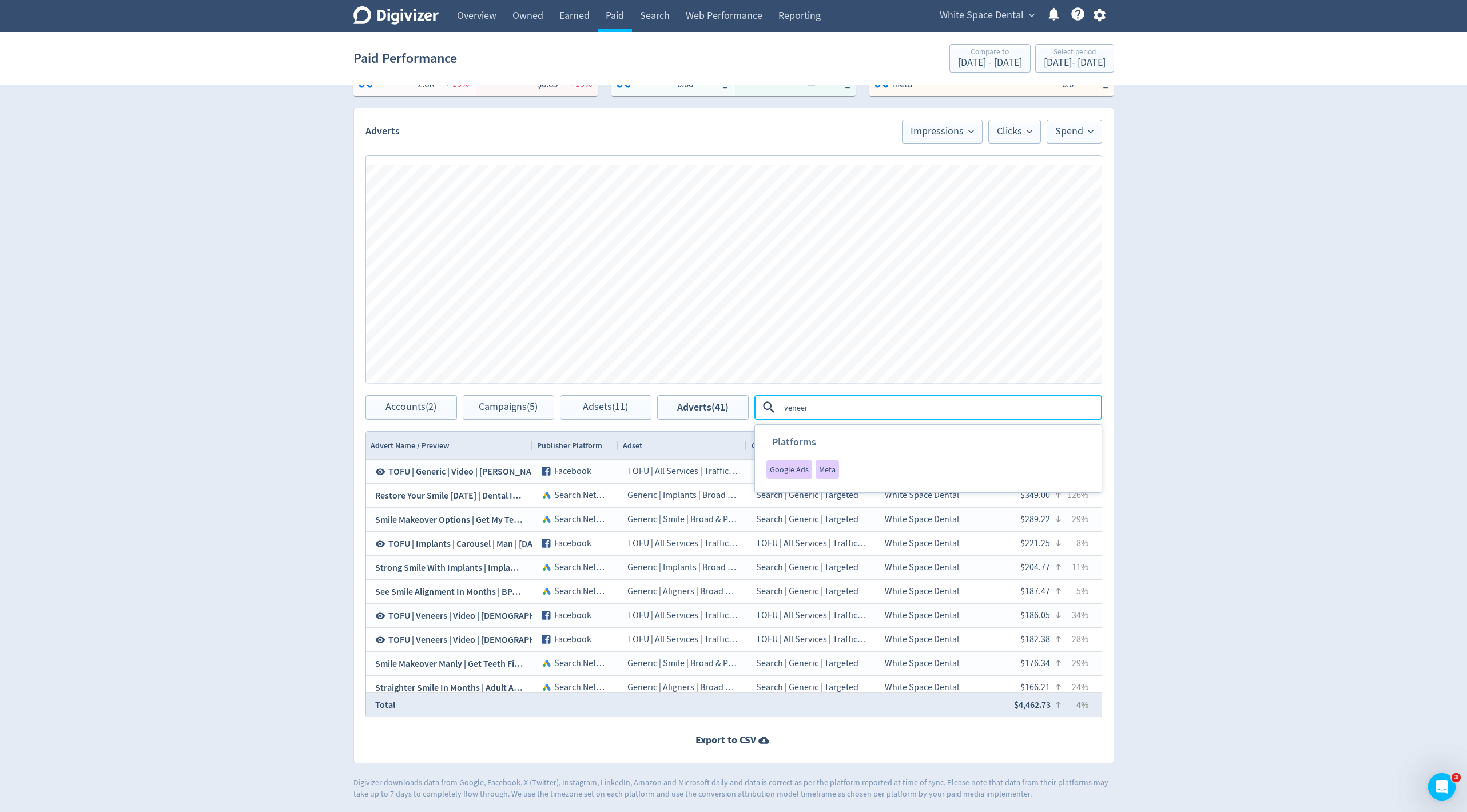
type textarea "veneers"
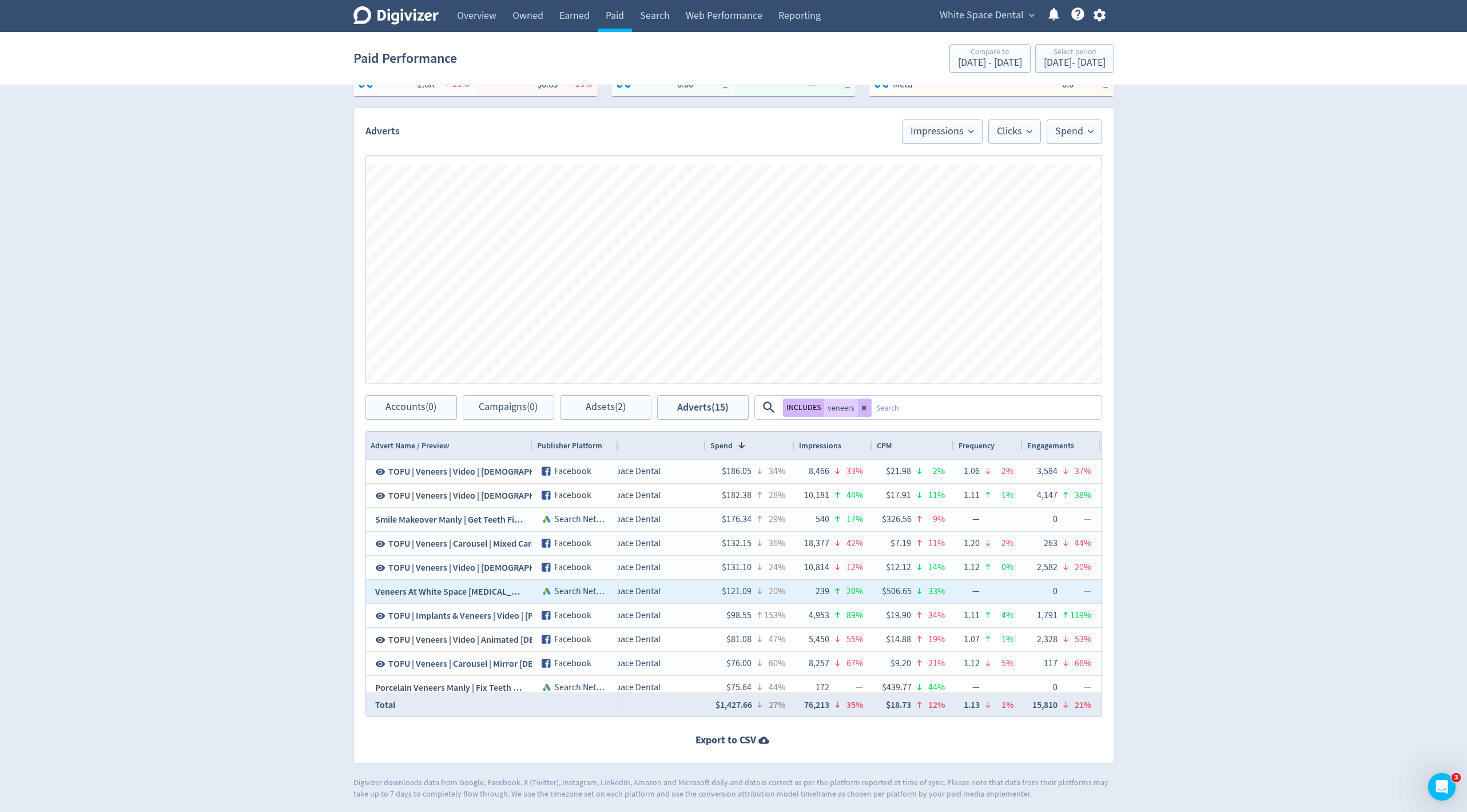
scroll to position [0, 364]
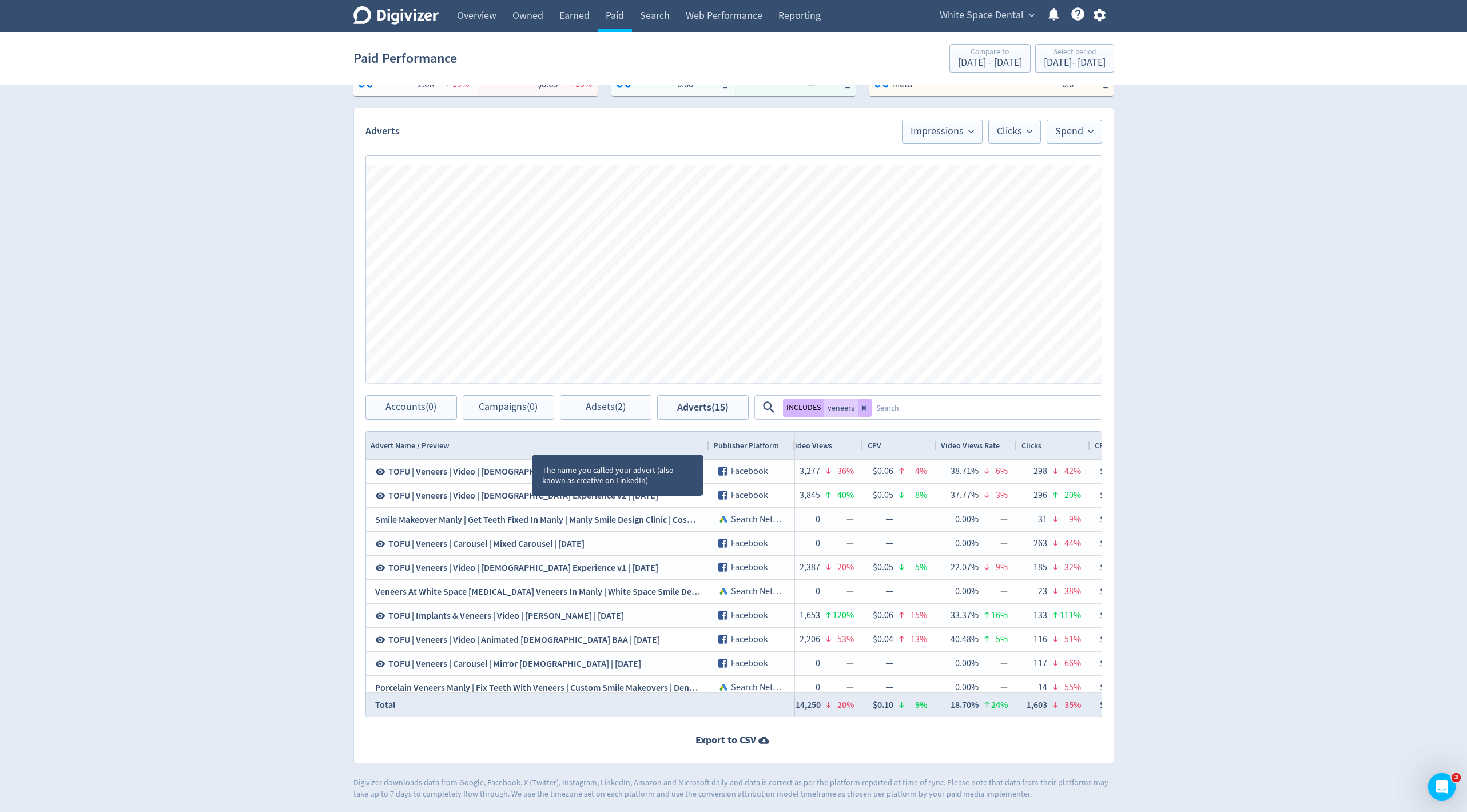
drag, startPoint x: 531, startPoint y: 443, endPoint x: 708, endPoint y: 440, distance: 177.0
click at [708, 440] on div at bounding box center [708, 445] width 4 height 27
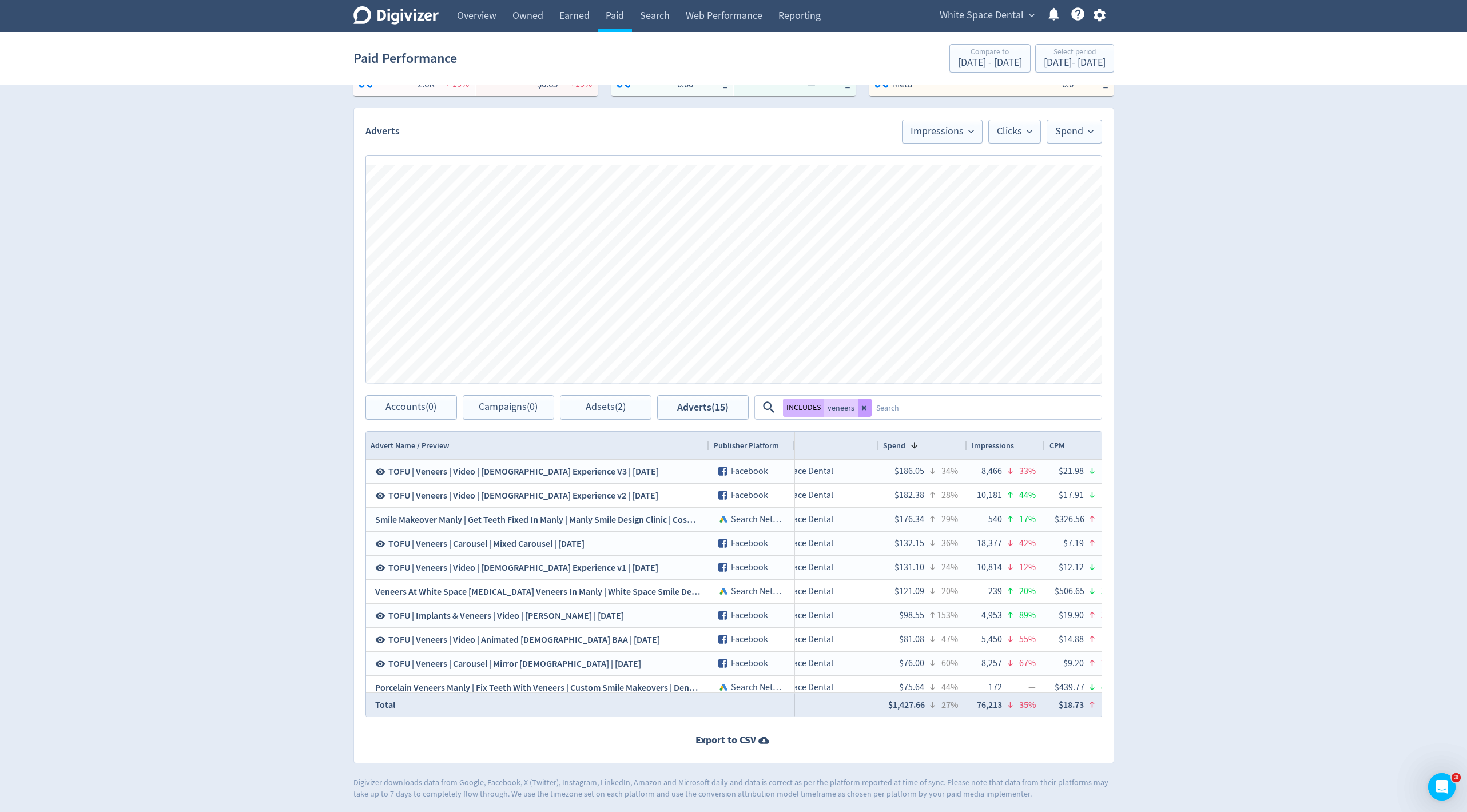
click at [864, 407] on icon at bounding box center [865, 407] width 7 height 7
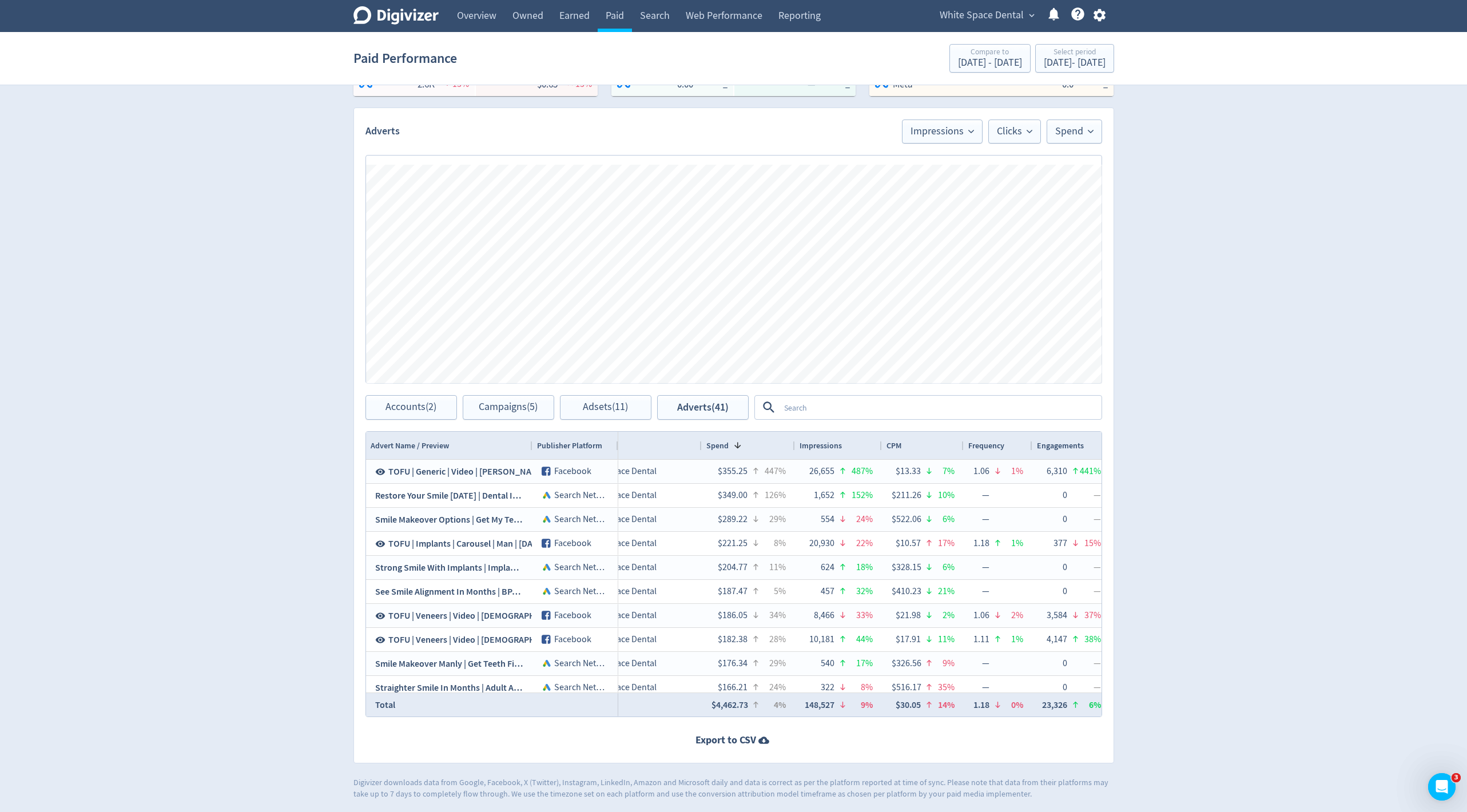
click at [793, 408] on textarea at bounding box center [939, 406] width 321 height 21
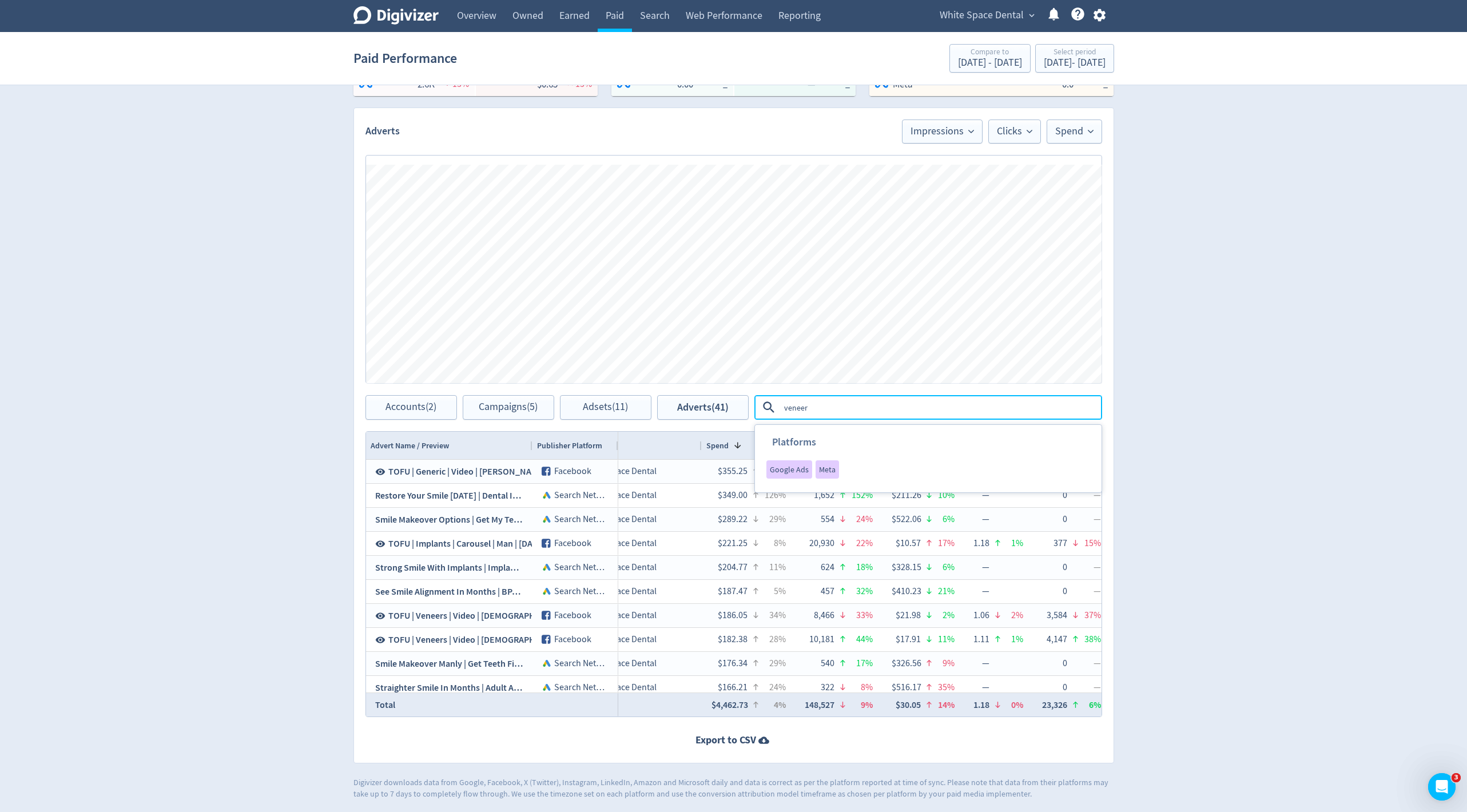
type textarea "veneers"
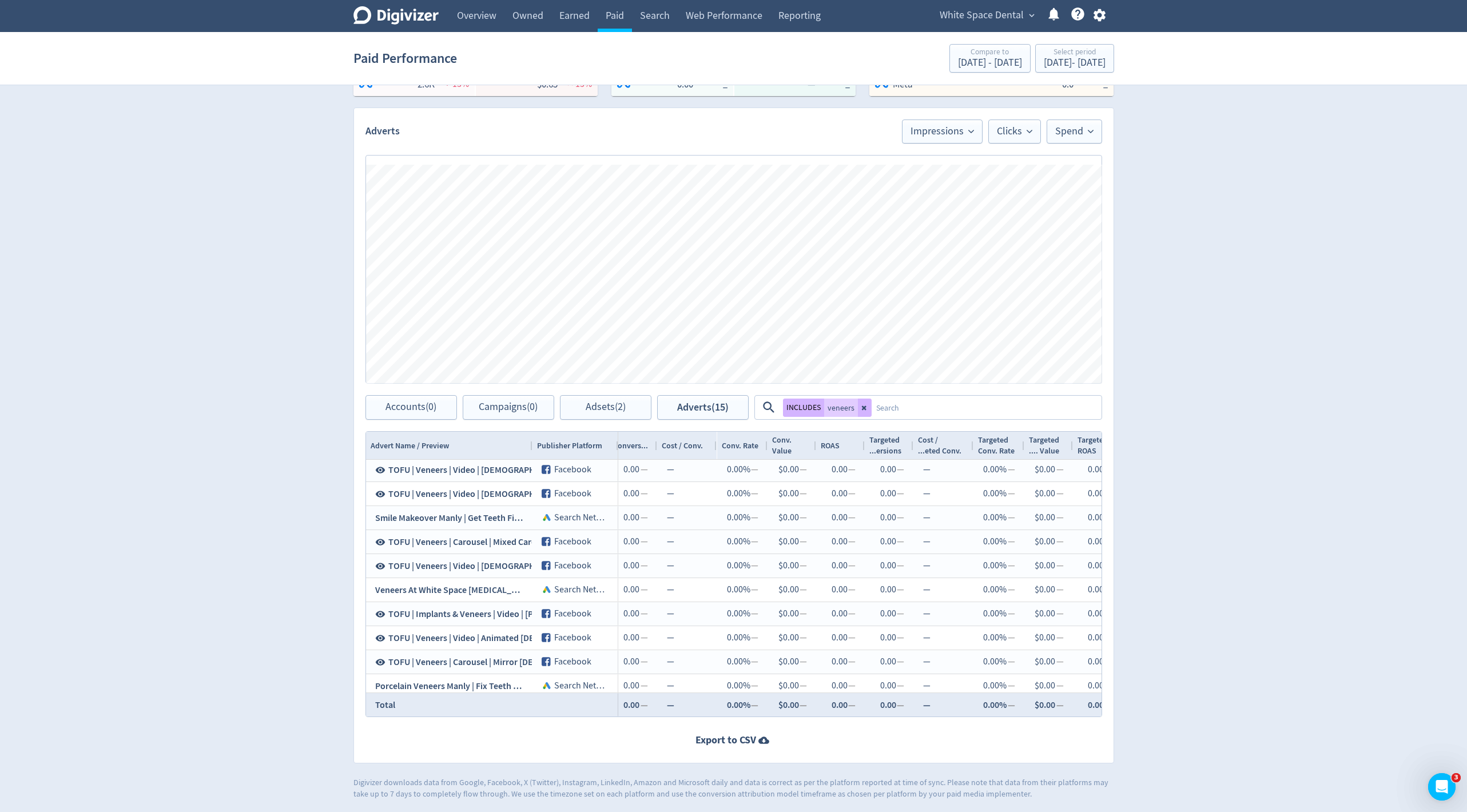
click at [1096, 18] on icon "button" at bounding box center [1099, 15] width 12 height 13
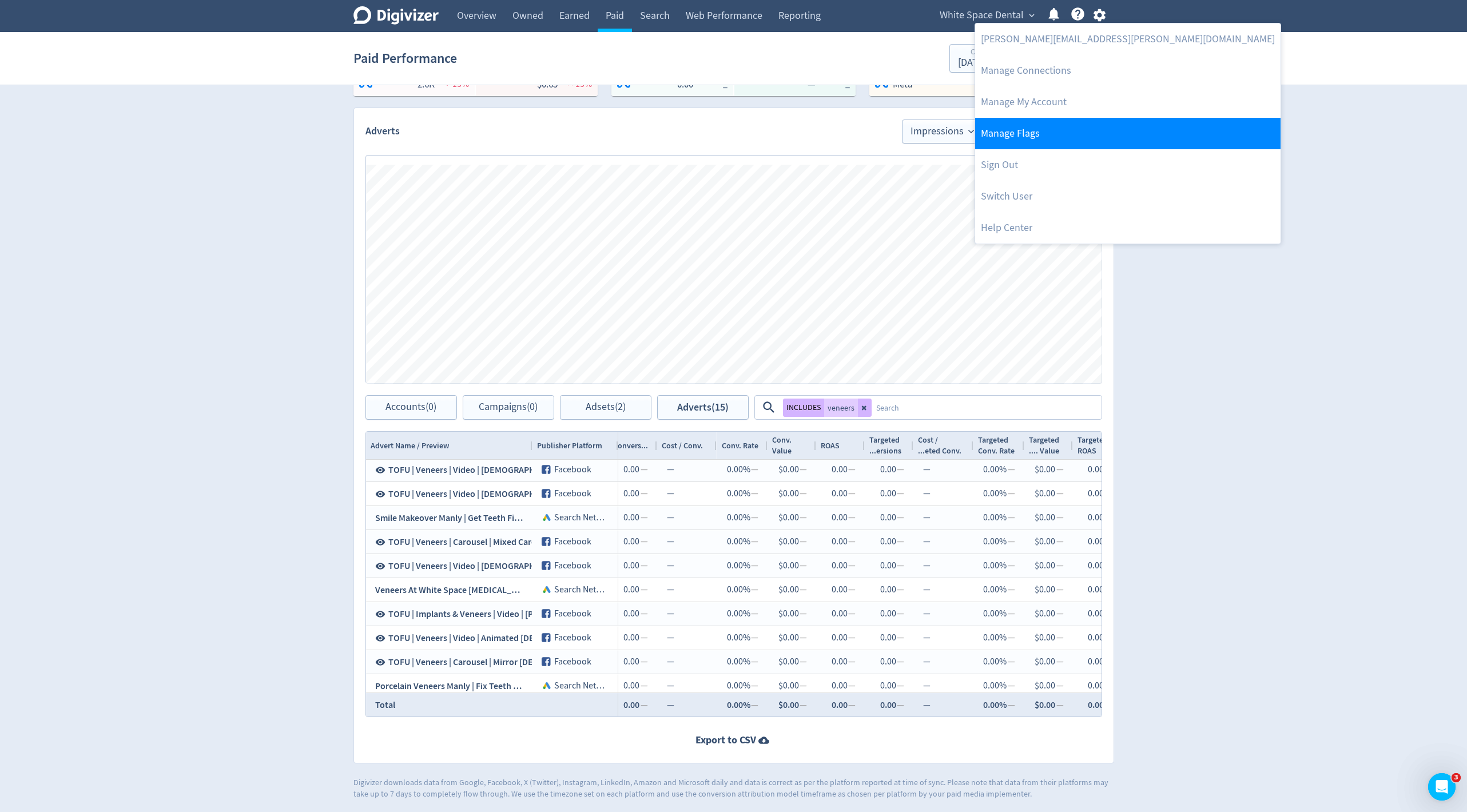
click at [1038, 138] on link "Manage Flags" at bounding box center [1127, 133] width 305 height 31
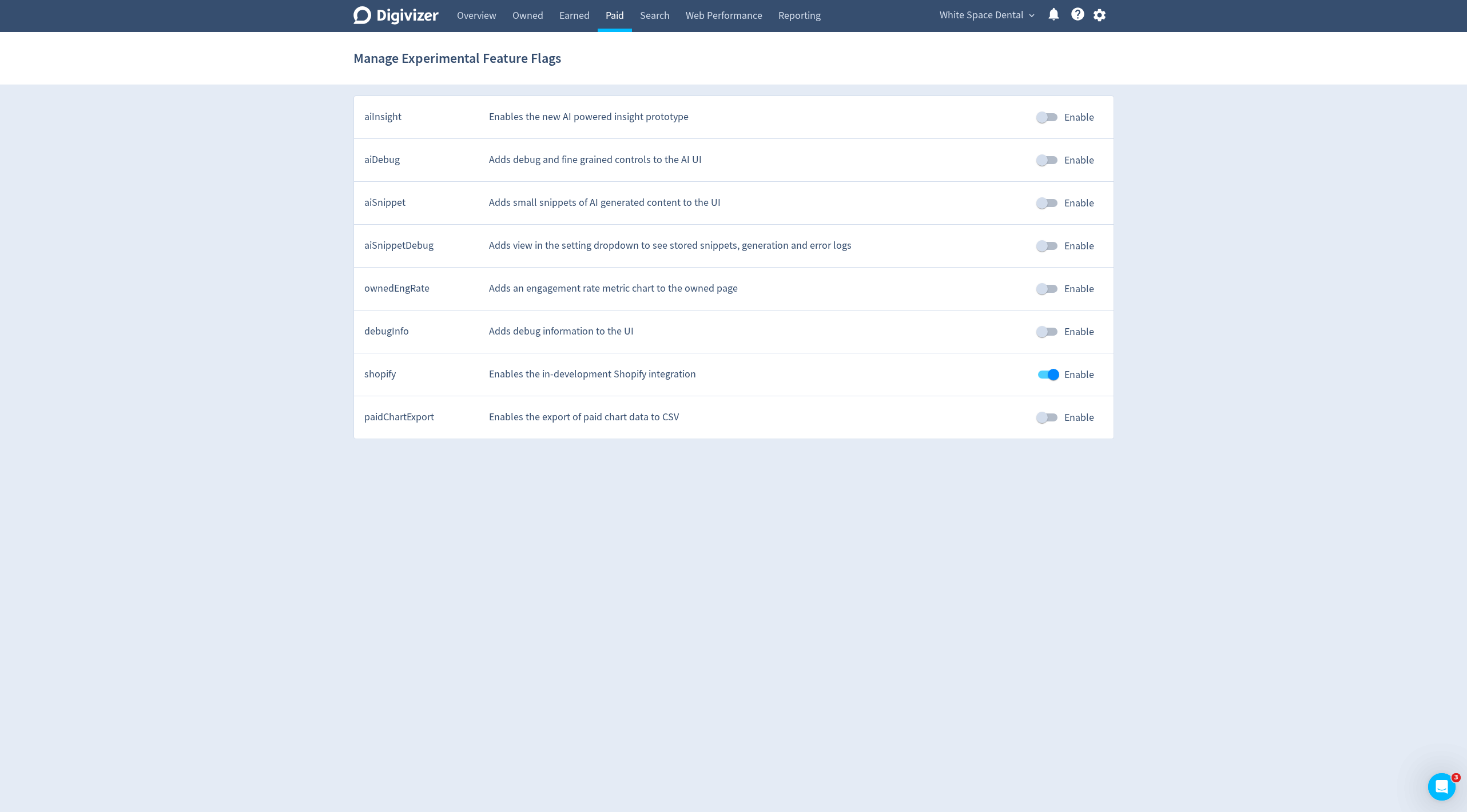
click at [617, 12] on link "Paid" at bounding box center [614, 16] width 35 height 32
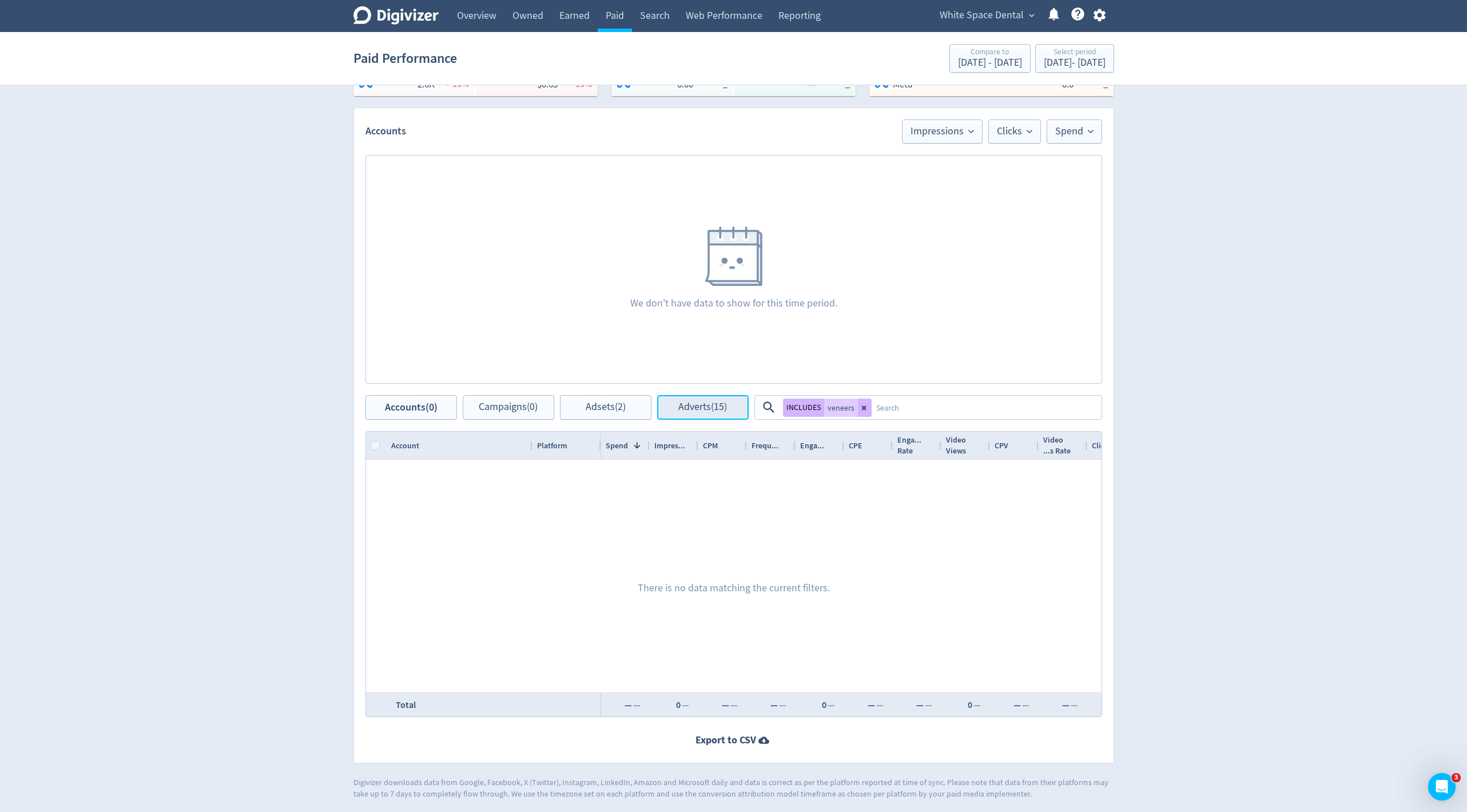
click at [684, 404] on span "Adverts (15)" at bounding box center [702, 407] width 48 height 11
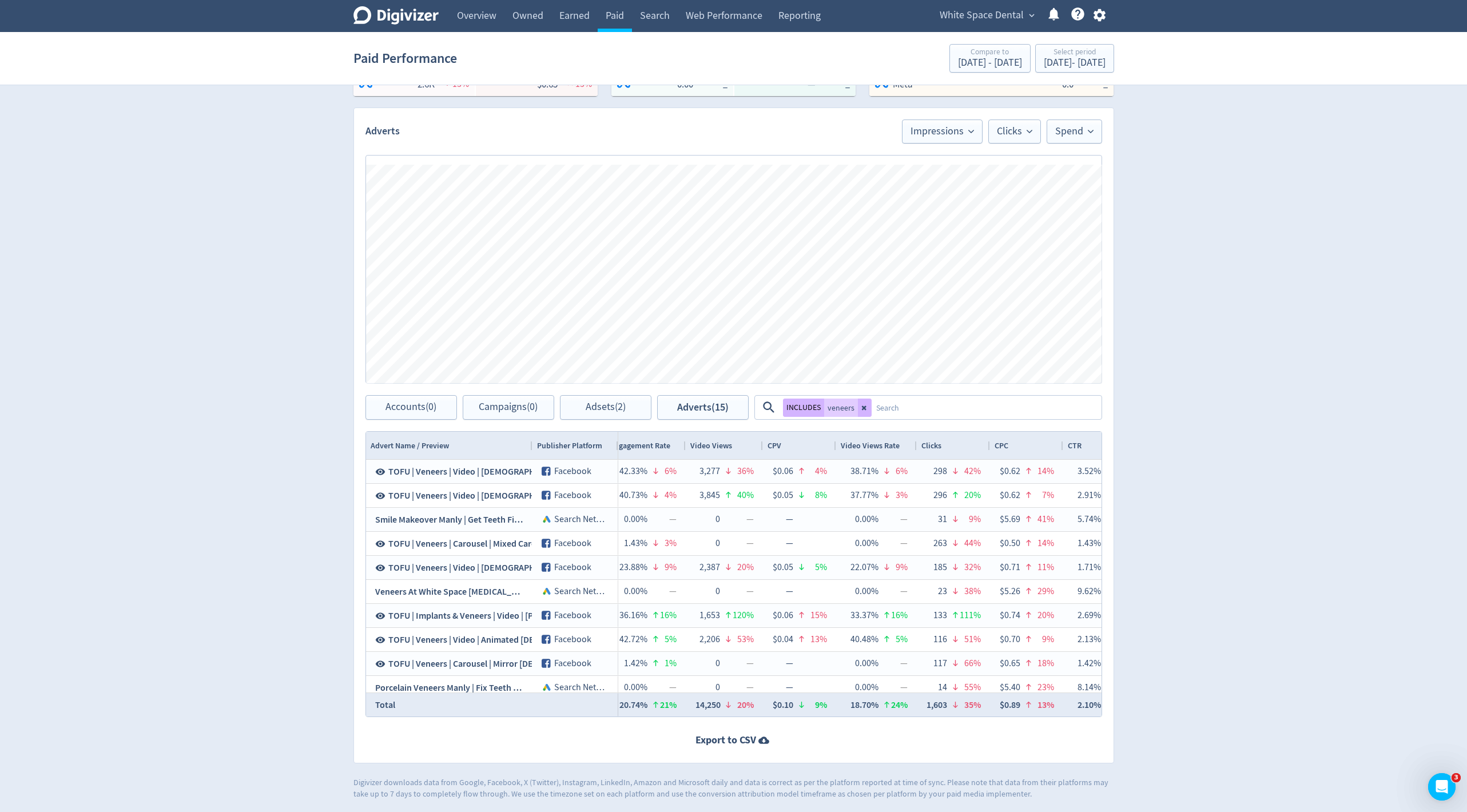
click at [855, 402] on div "INCLUDES veneers" at bounding box center [827, 408] width 89 height 19
click at [860, 410] on button at bounding box center [865, 408] width 14 height 19
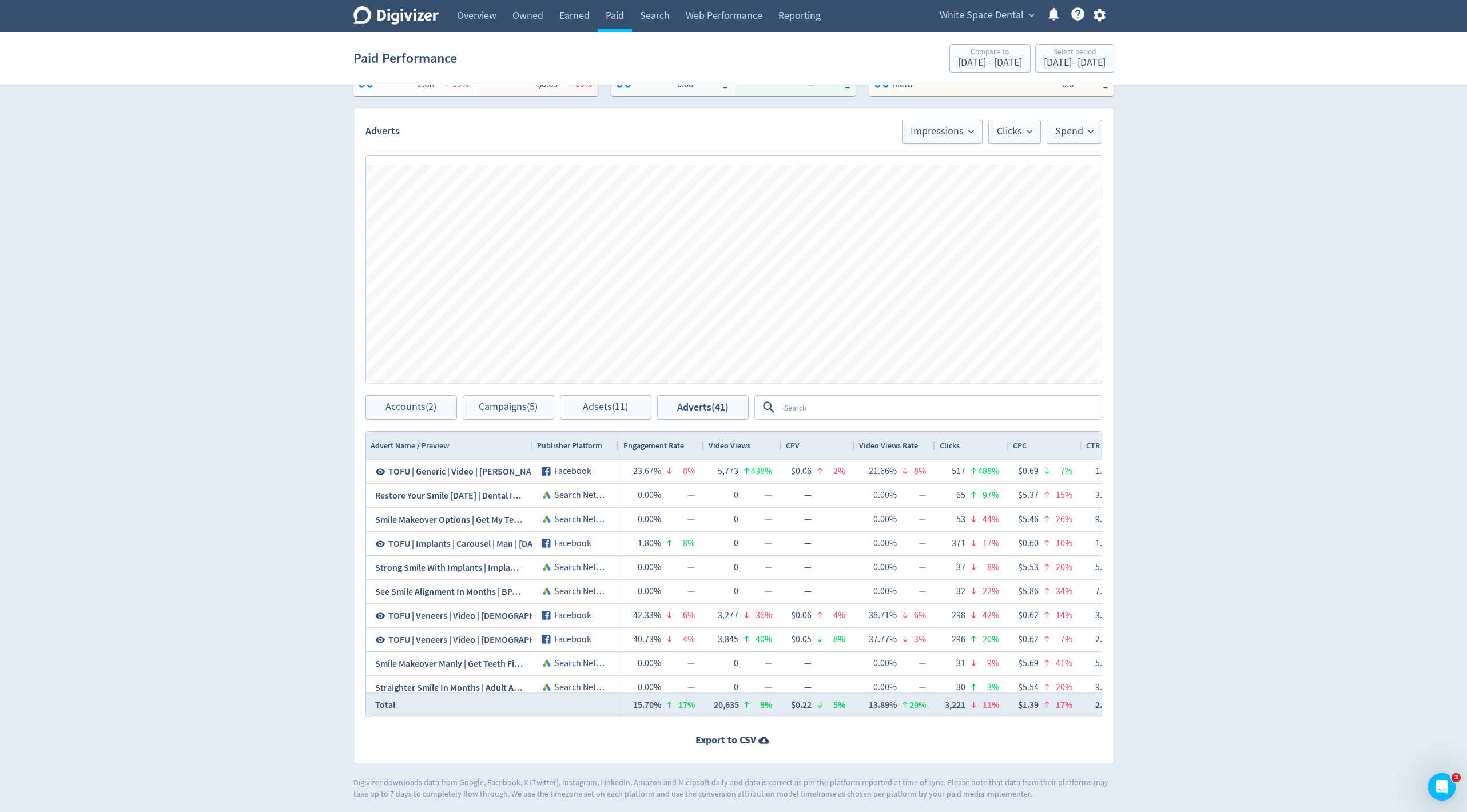
click at [837, 406] on textarea at bounding box center [939, 406] width 321 height 21
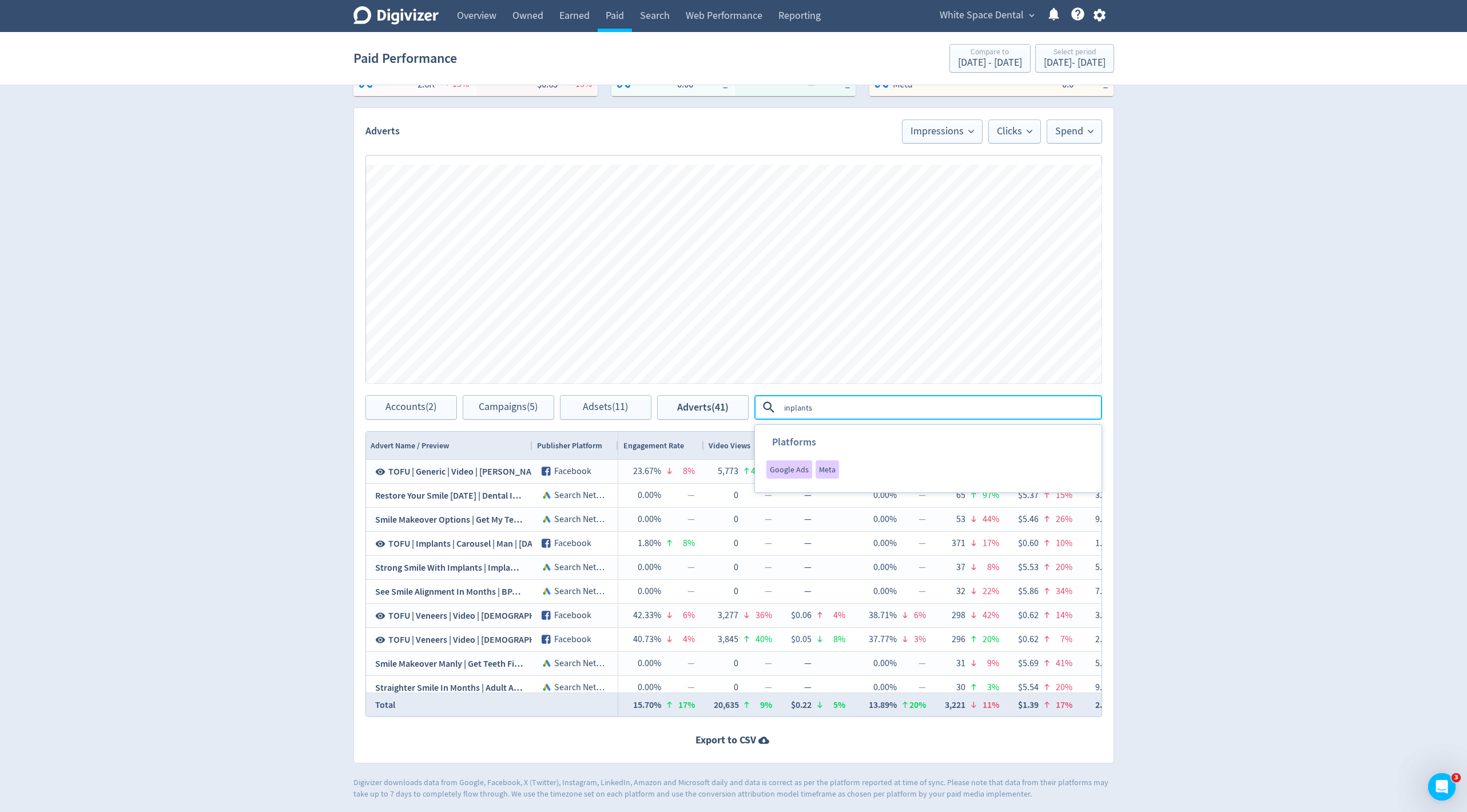
type textarea "inplants"
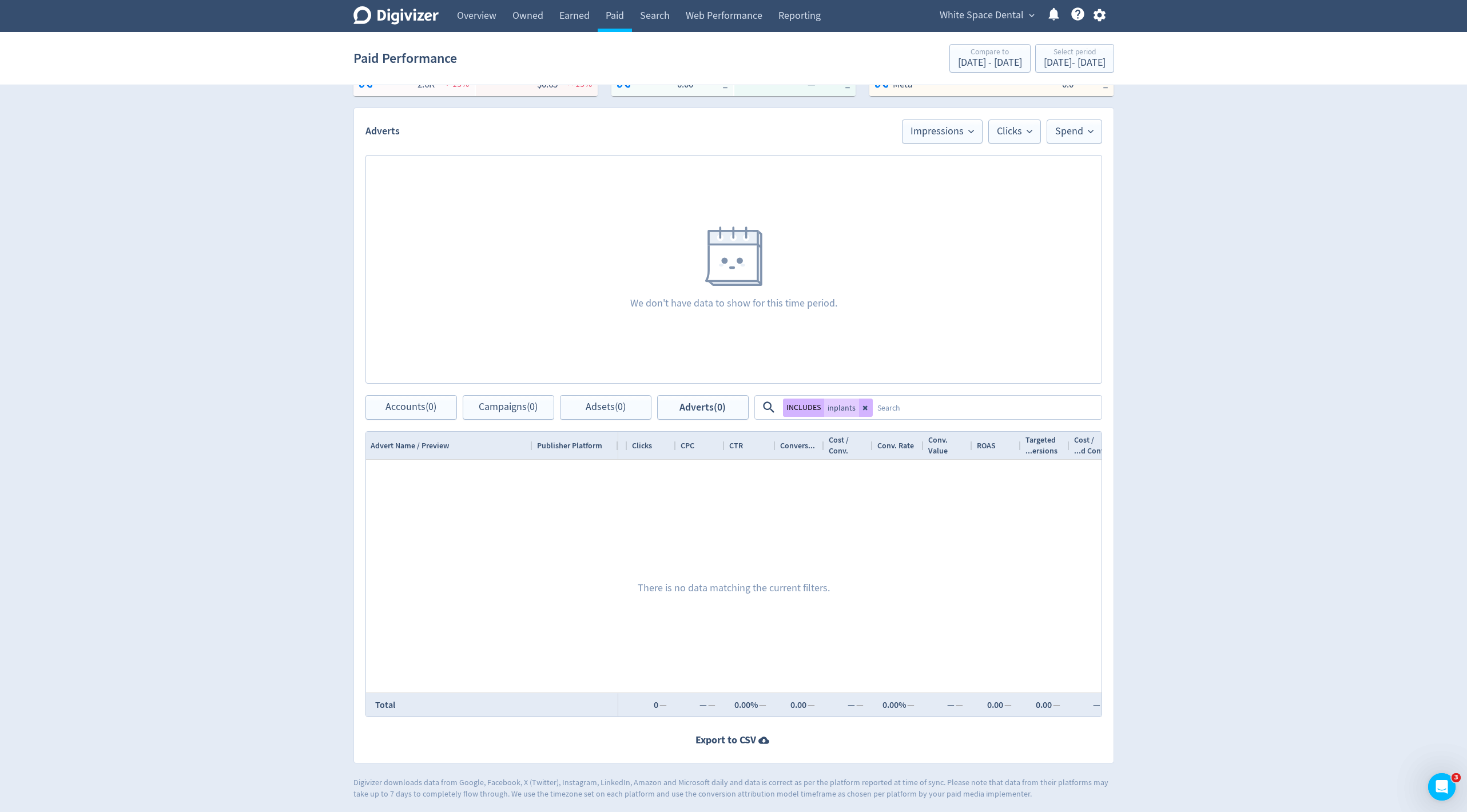
click at [834, 408] on span "inplants" at bounding box center [841, 407] width 28 height 8
click at [863, 409] on icon at bounding box center [866, 407] width 7 height 7
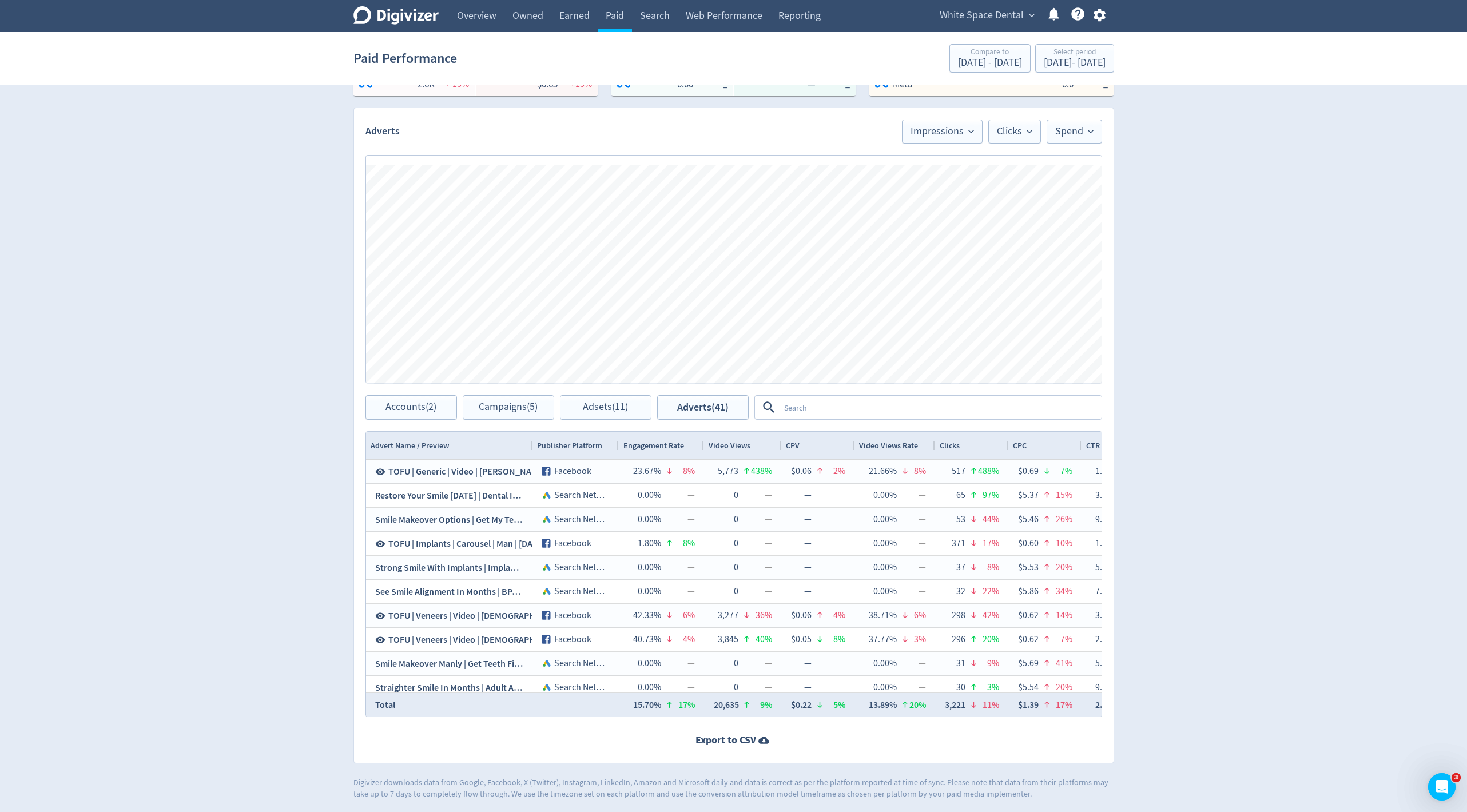
click at [863, 411] on textarea at bounding box center [939, 406] width 321 height 21
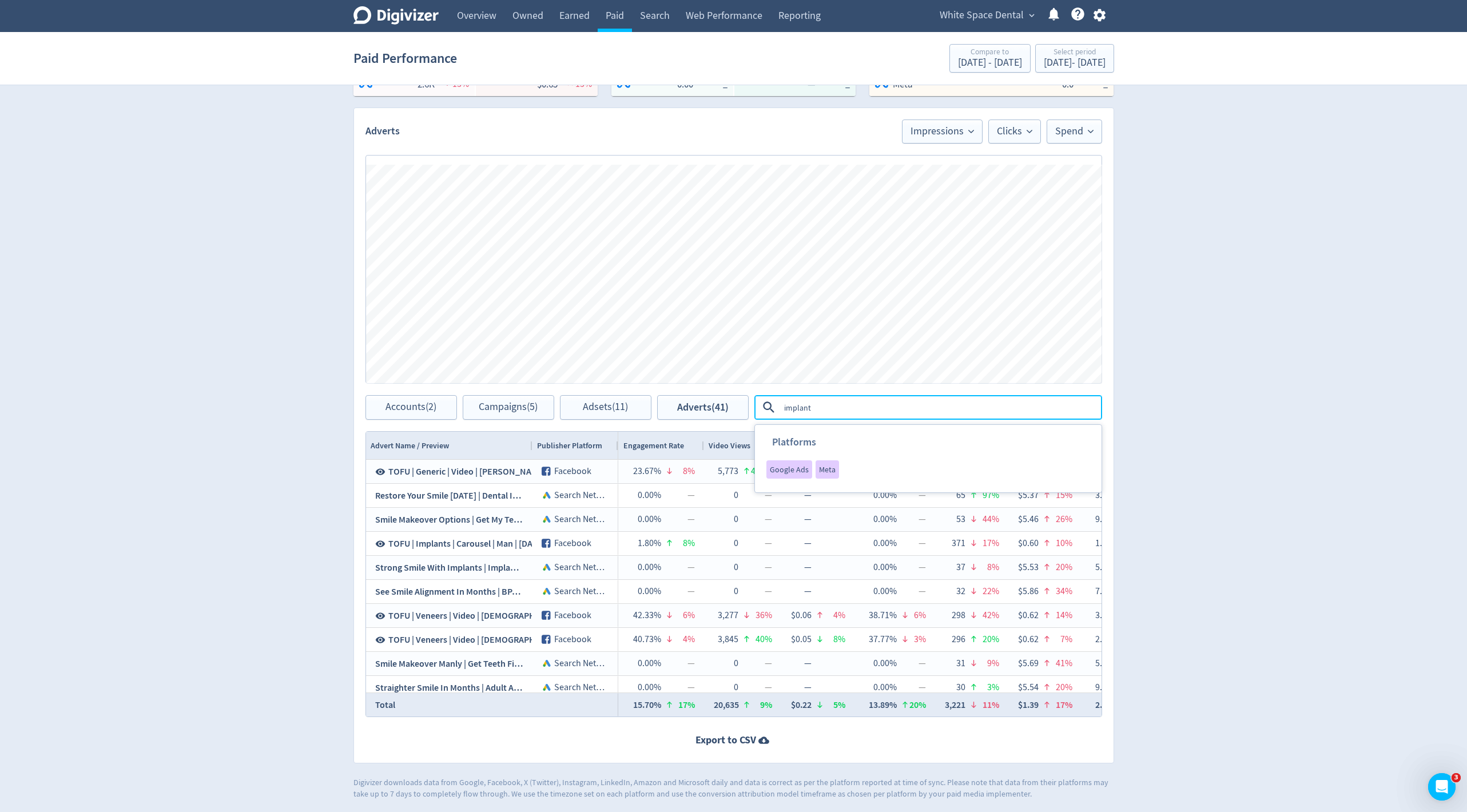
type textarea "implants"
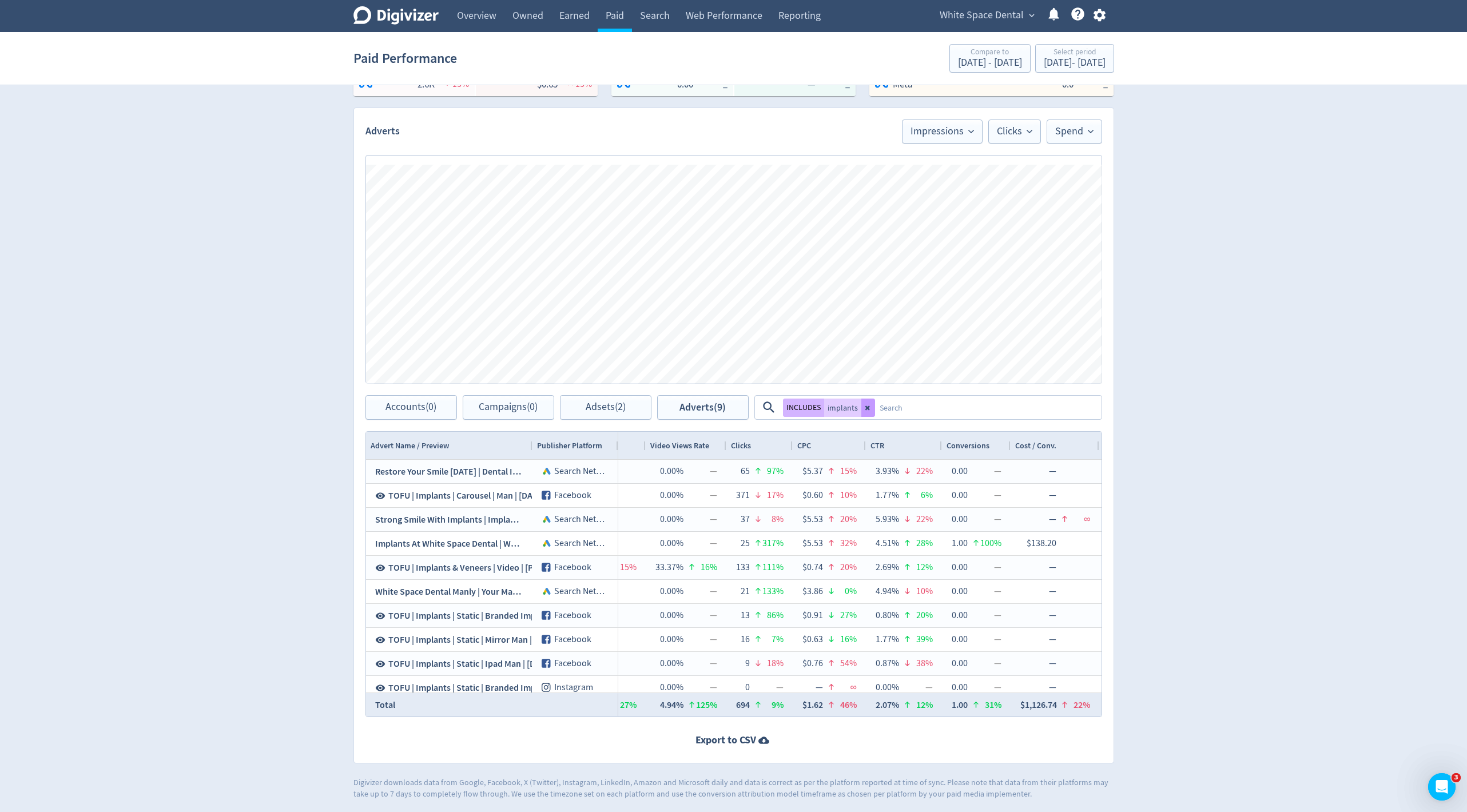
click at [861, 404] on button at bounding box center [868, 408] width 14 height 19
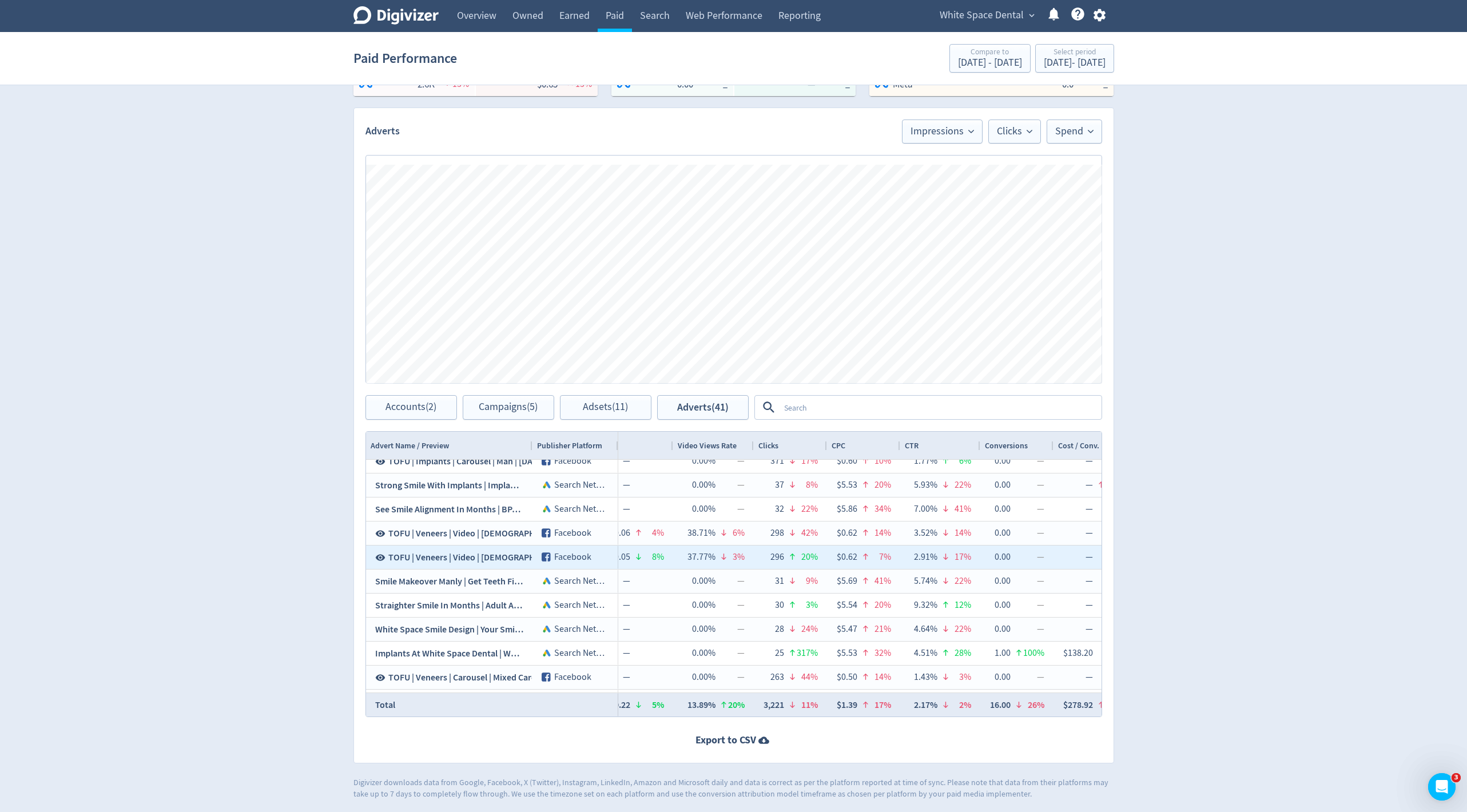
scroll to position [78, 0]
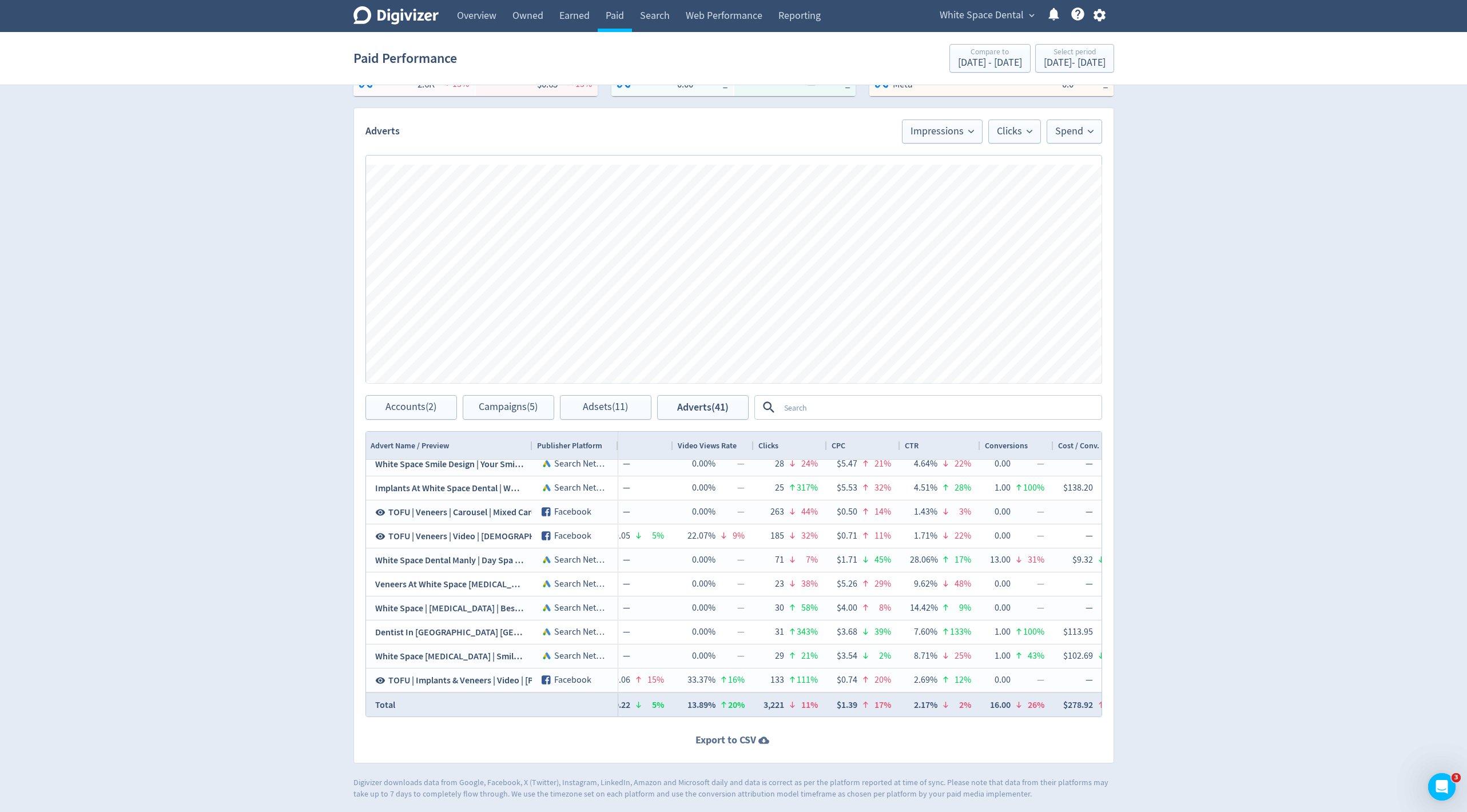
click at [733, 745] on strong "Export to CSV" at bounding box center [726, 739] width 61 height 14
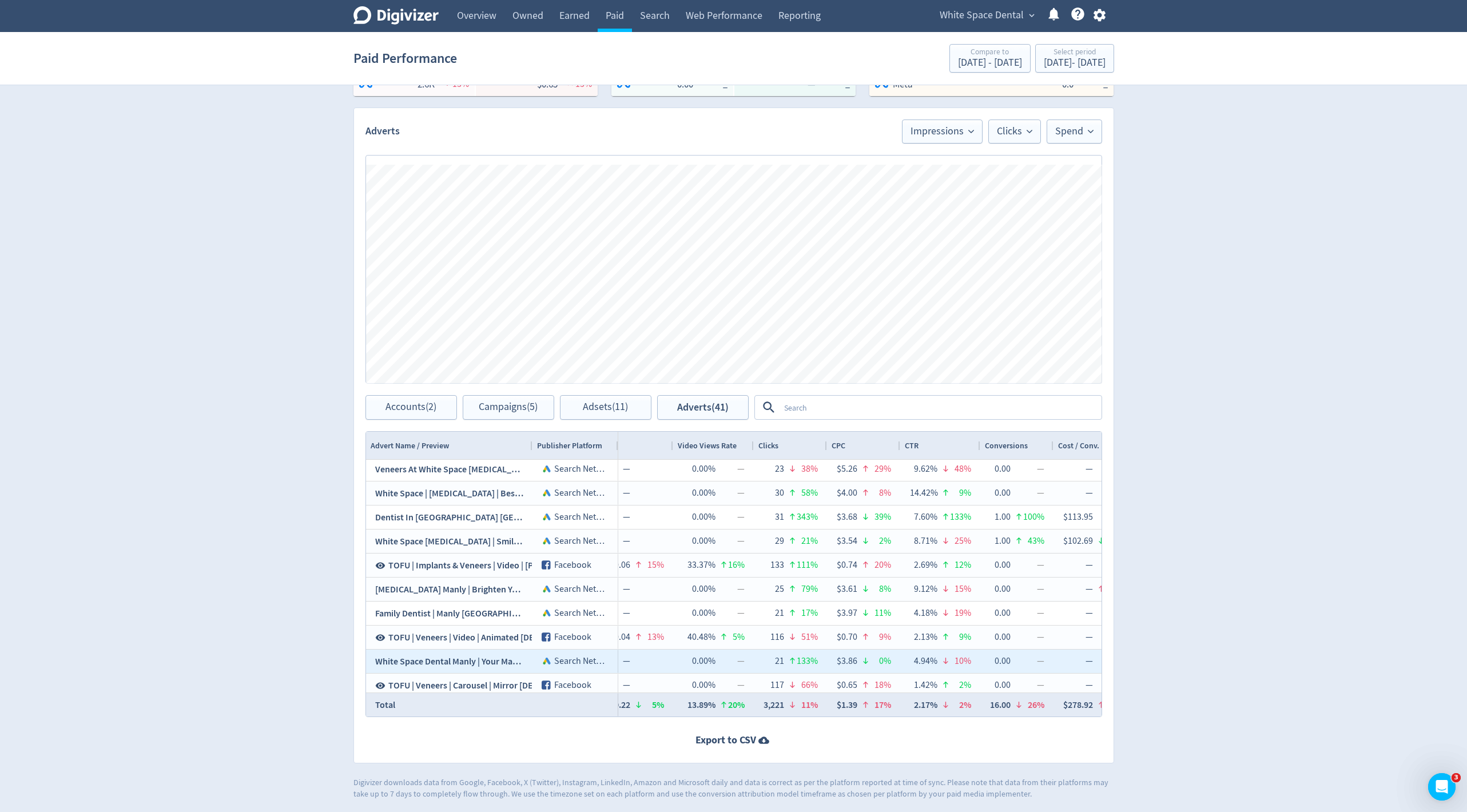
scroll to position [384, 0]
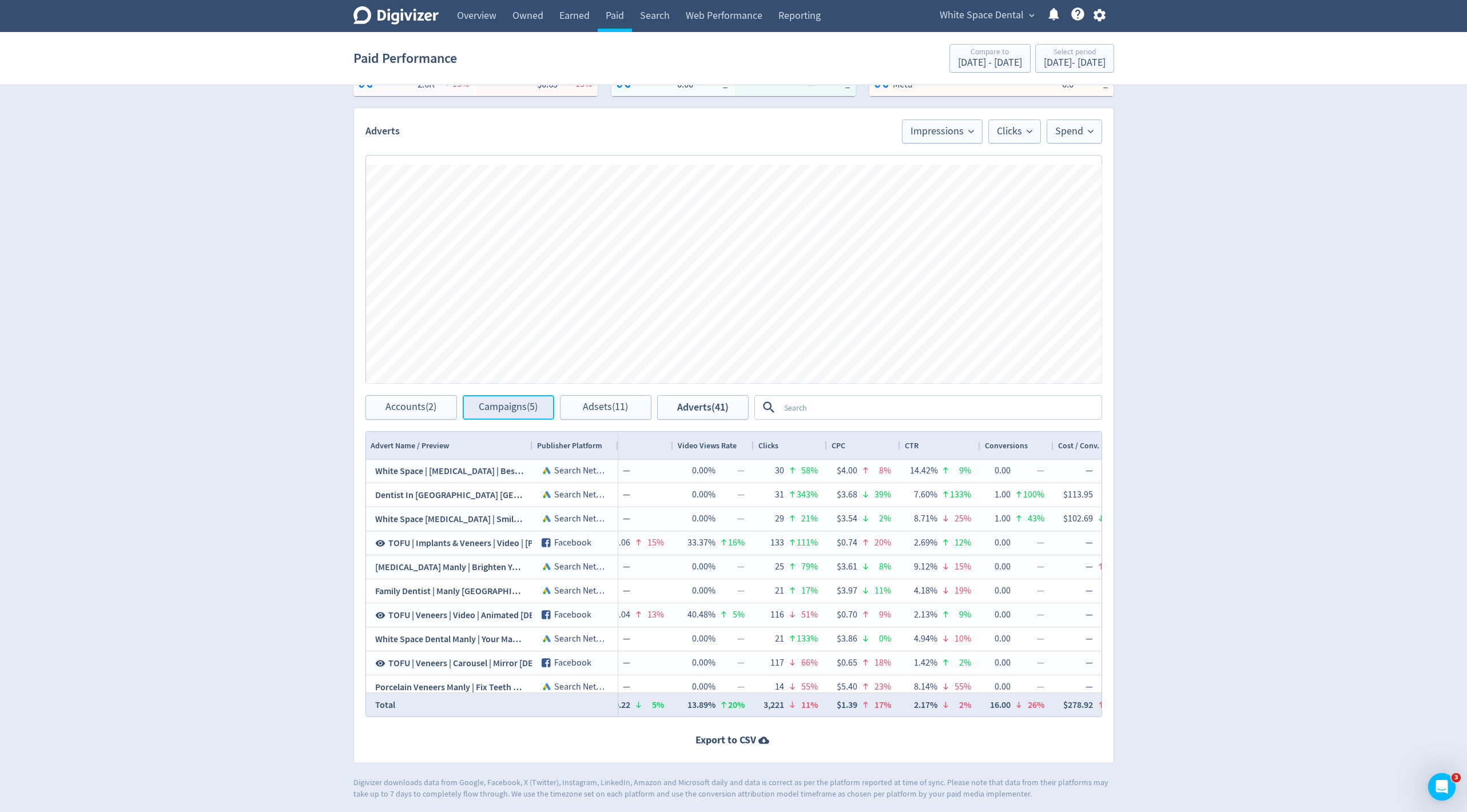
click at [512, 406] on span "Campaigns (5)" at bounding box center [508, 407] width 59 height 11
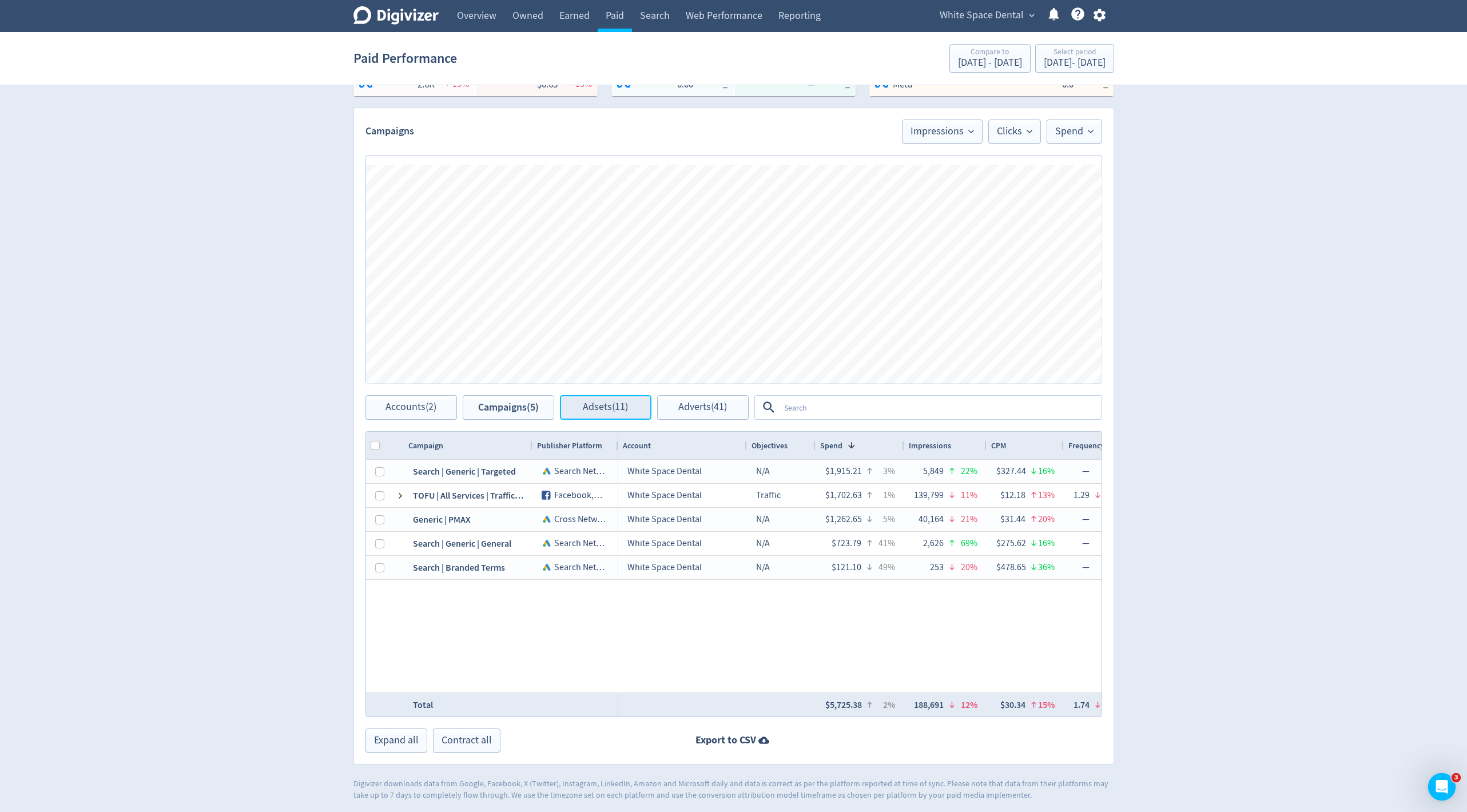
click at [601, 416] on button "Adsets (11)" at bounding box center [606, 406] width 91 height 25
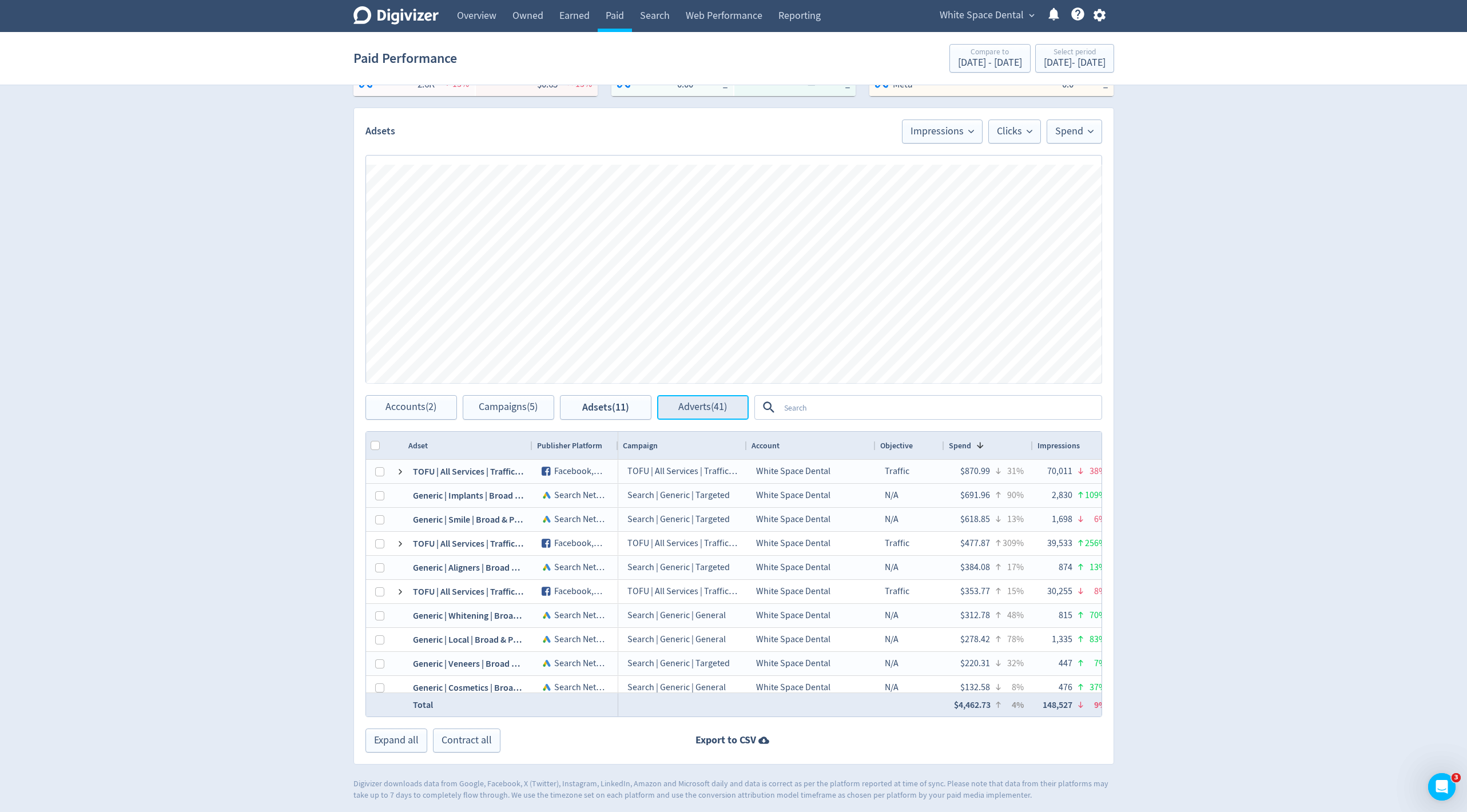
click at [694, 409] on span "Adverts (41)" at bounding box center [702, 407] width 48 height 11
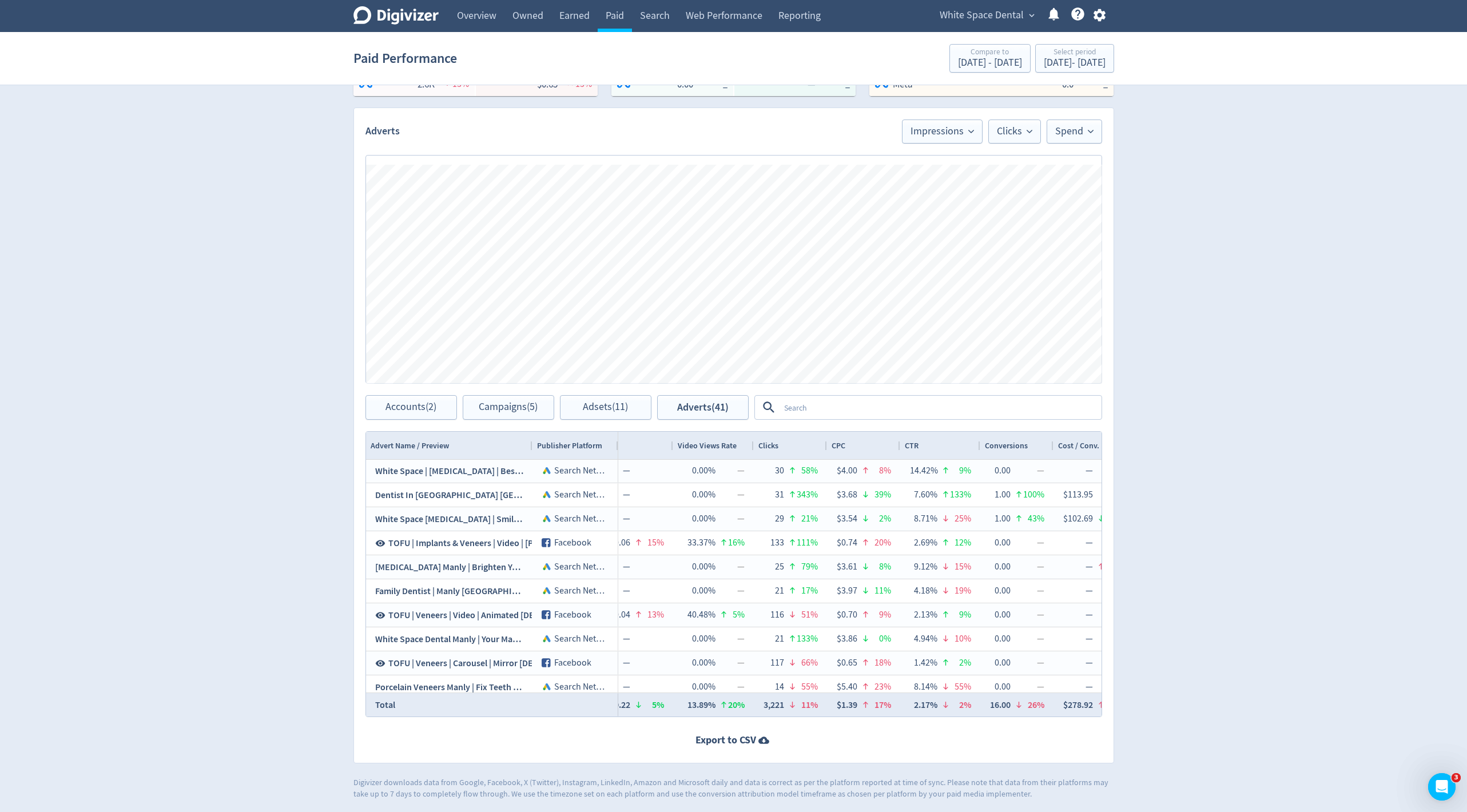
click at [786, 409] on textarea at bounding box center [939, 406] width 321 height 21
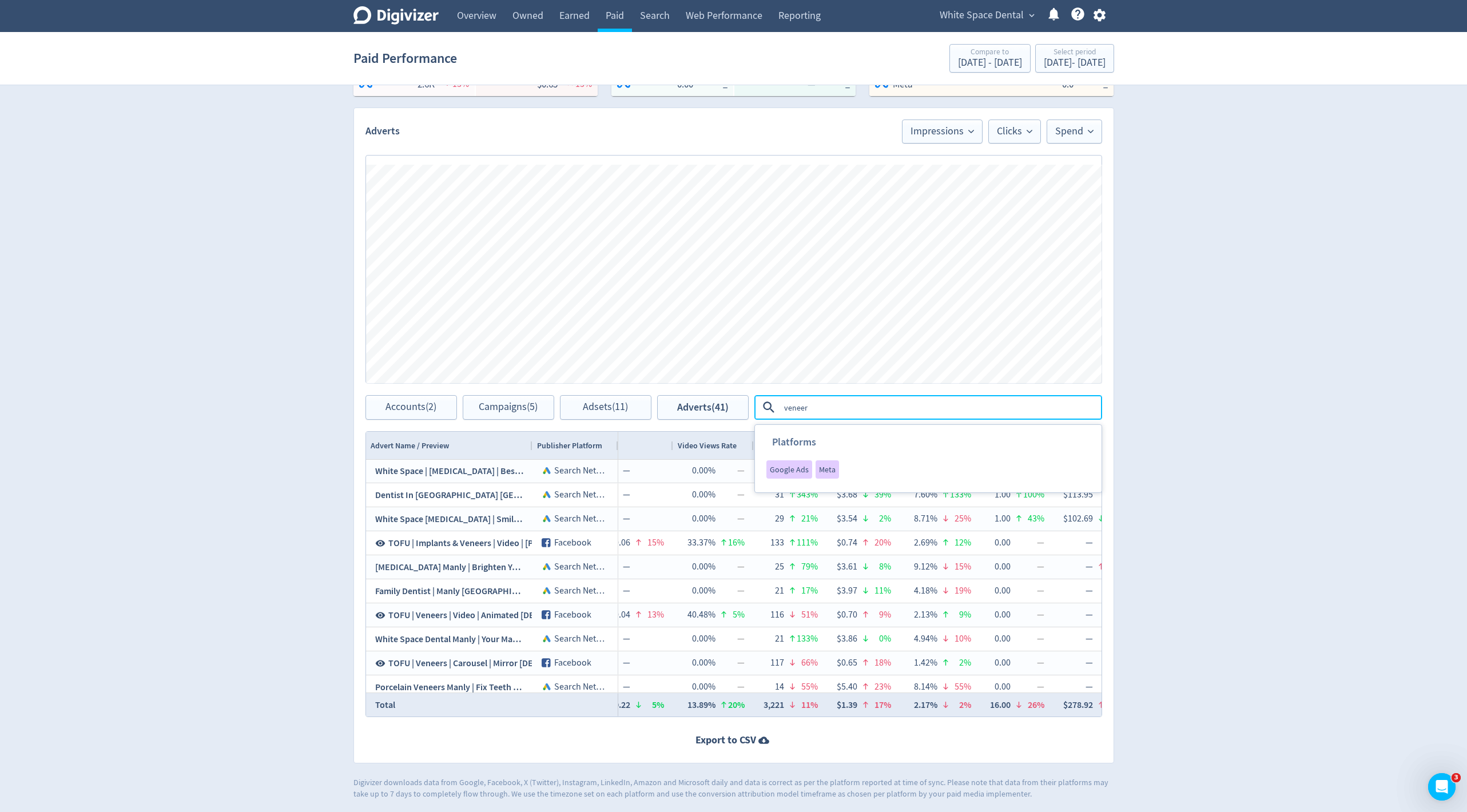
type textarea "veneers"
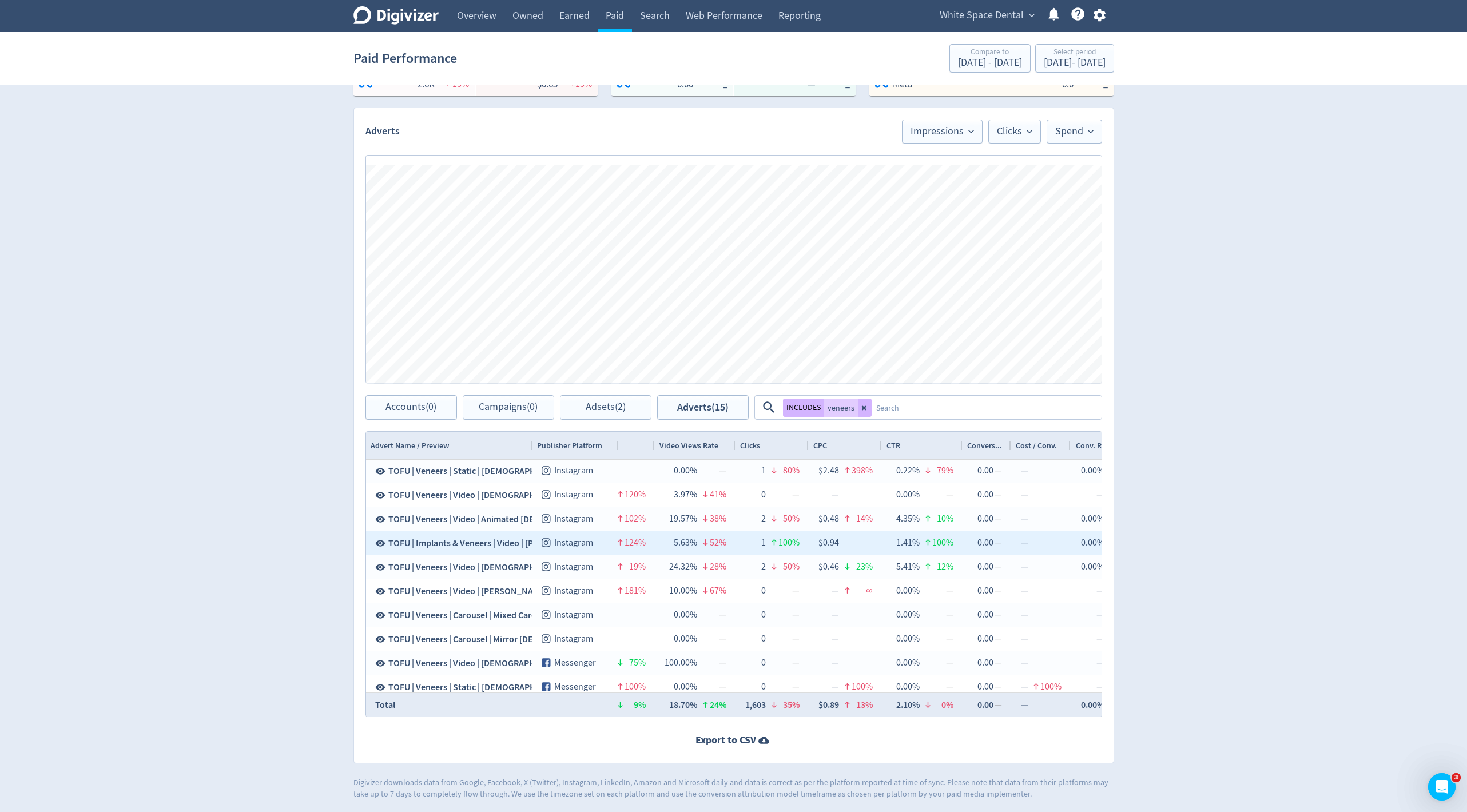
scroll to position [374, 0]
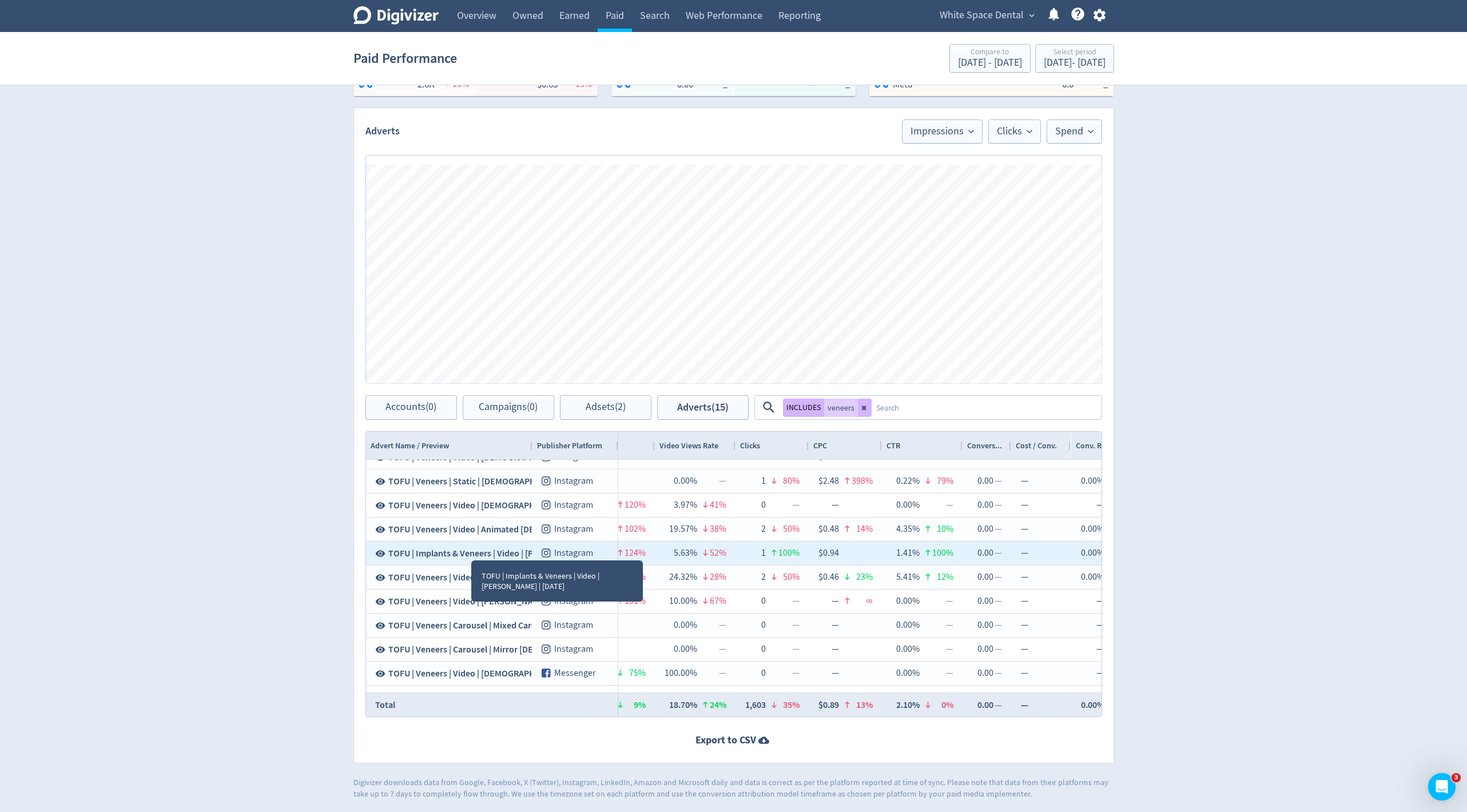
click at [460, 550] on span "TOFU | Implants & Veneers | Video | Laura | July 2025" at bounding box center [506, 553] width 235 height 13
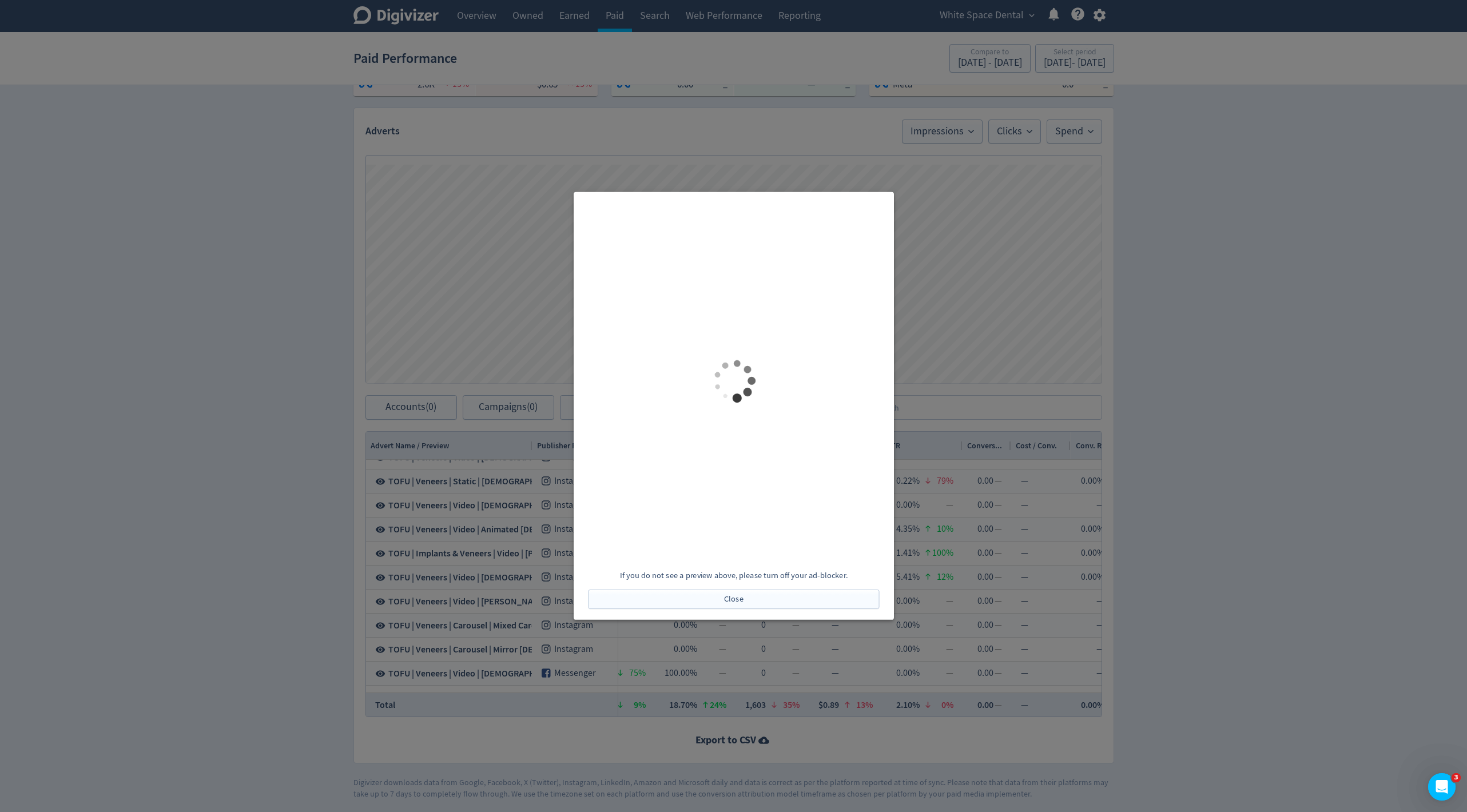
scroll to position [0, 0]
click at [747, 595] on button "Close" at bounding box center [734, 599] width 291 height 19
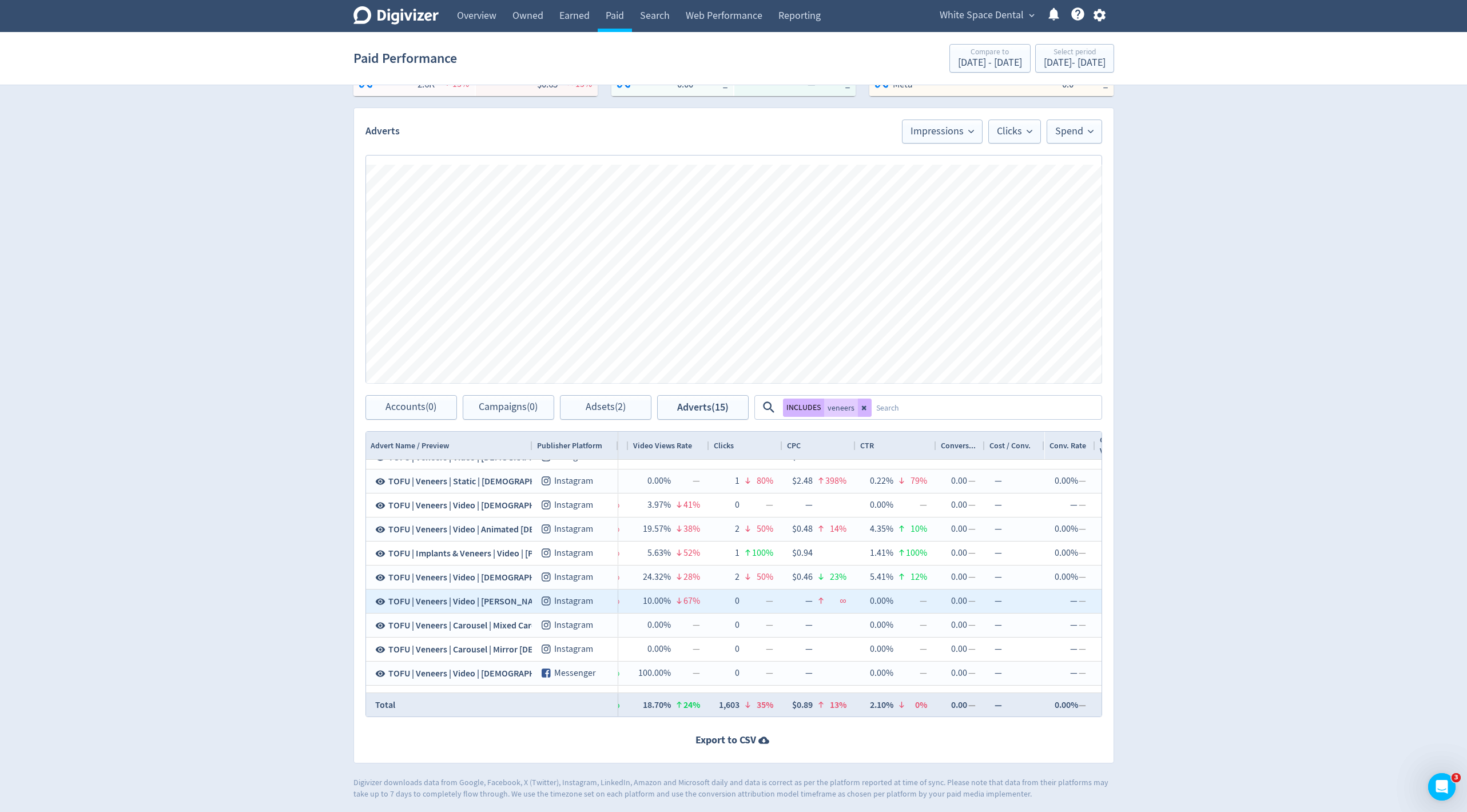
scroll to position [0, 1084]
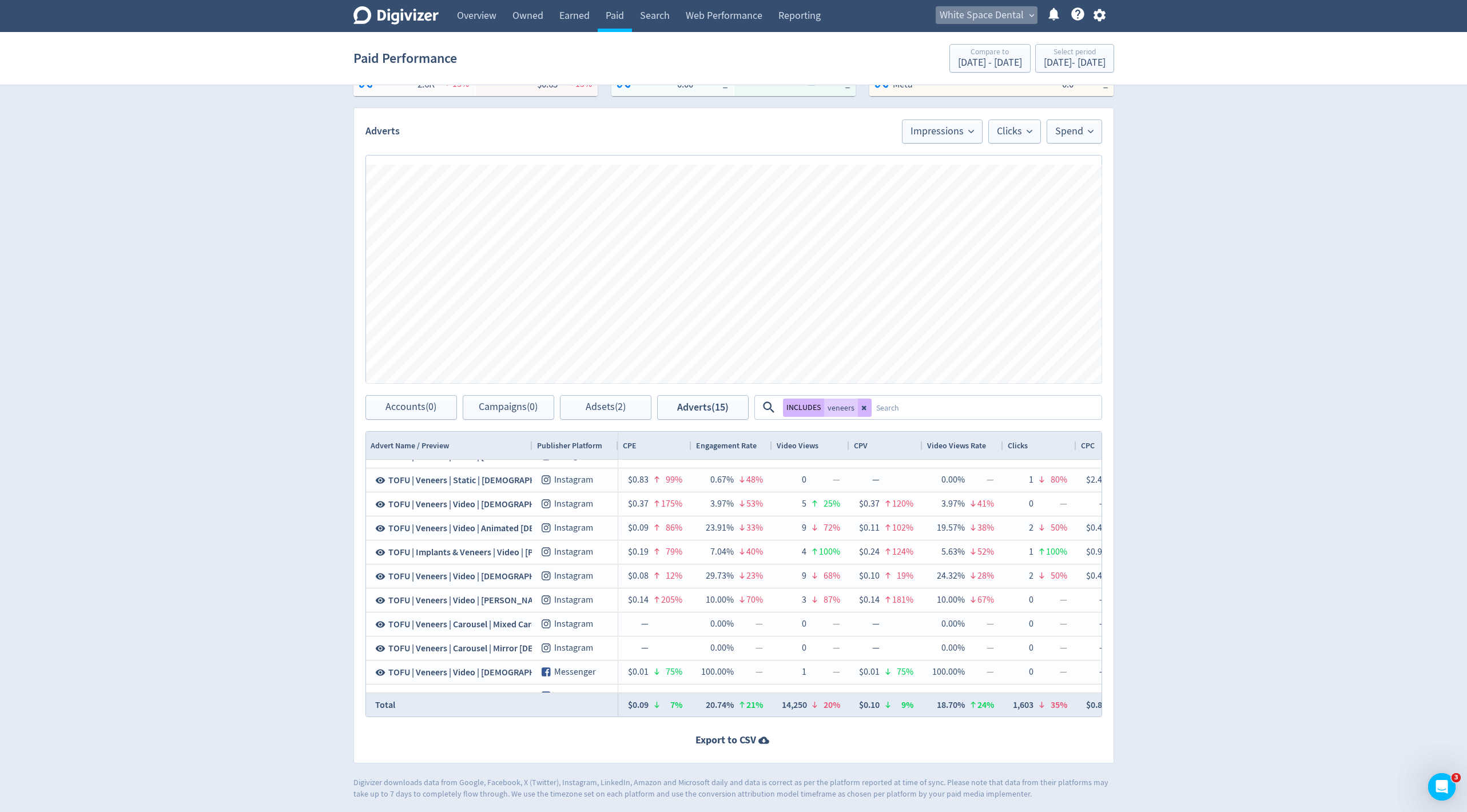
click at [1005, 17] on span "White Space Dental" at bounding box center [981, 15] width 84 height 19
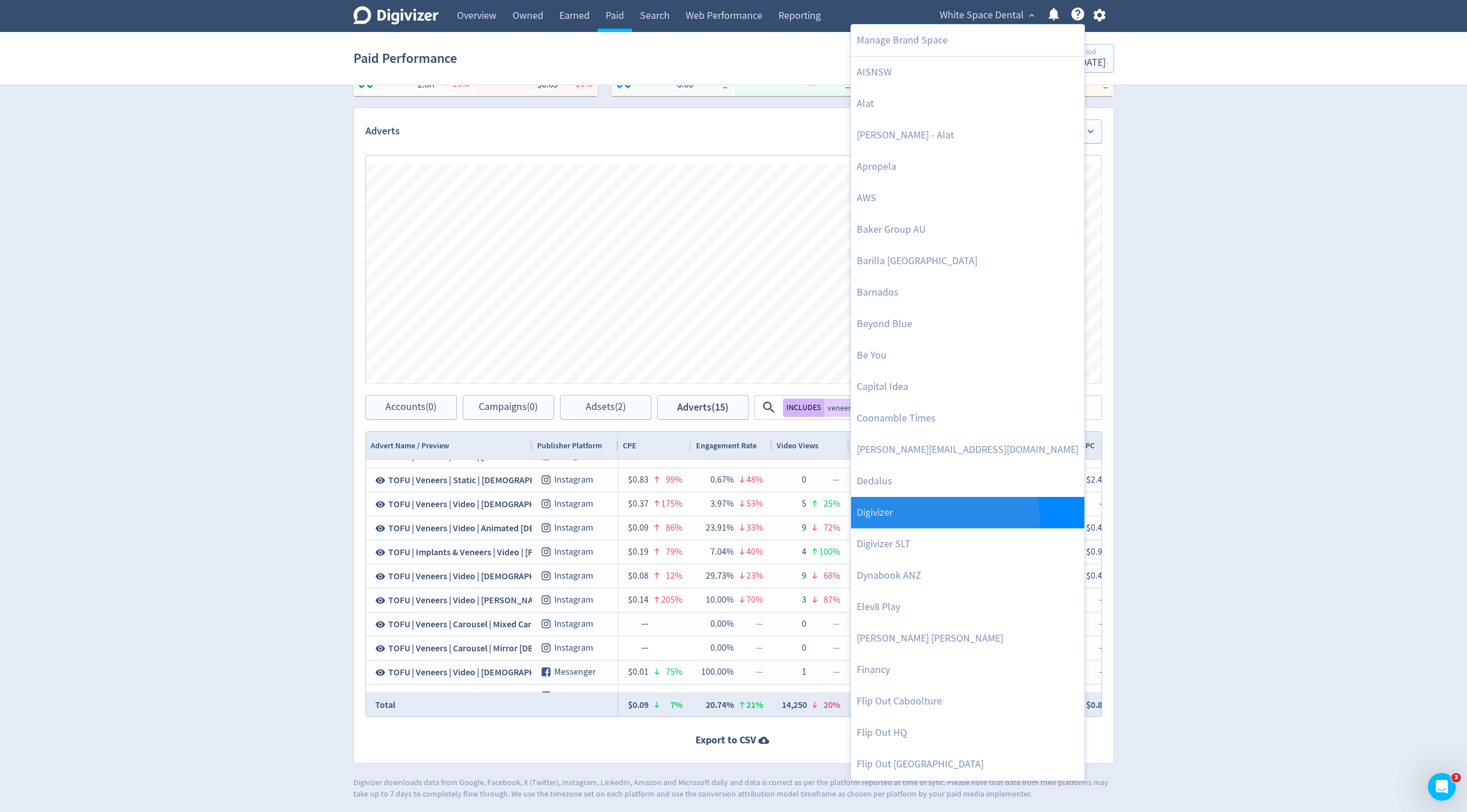
click at [888, 519] on link "Digivizer" at bounding box center [966, 512] width 233 height 31
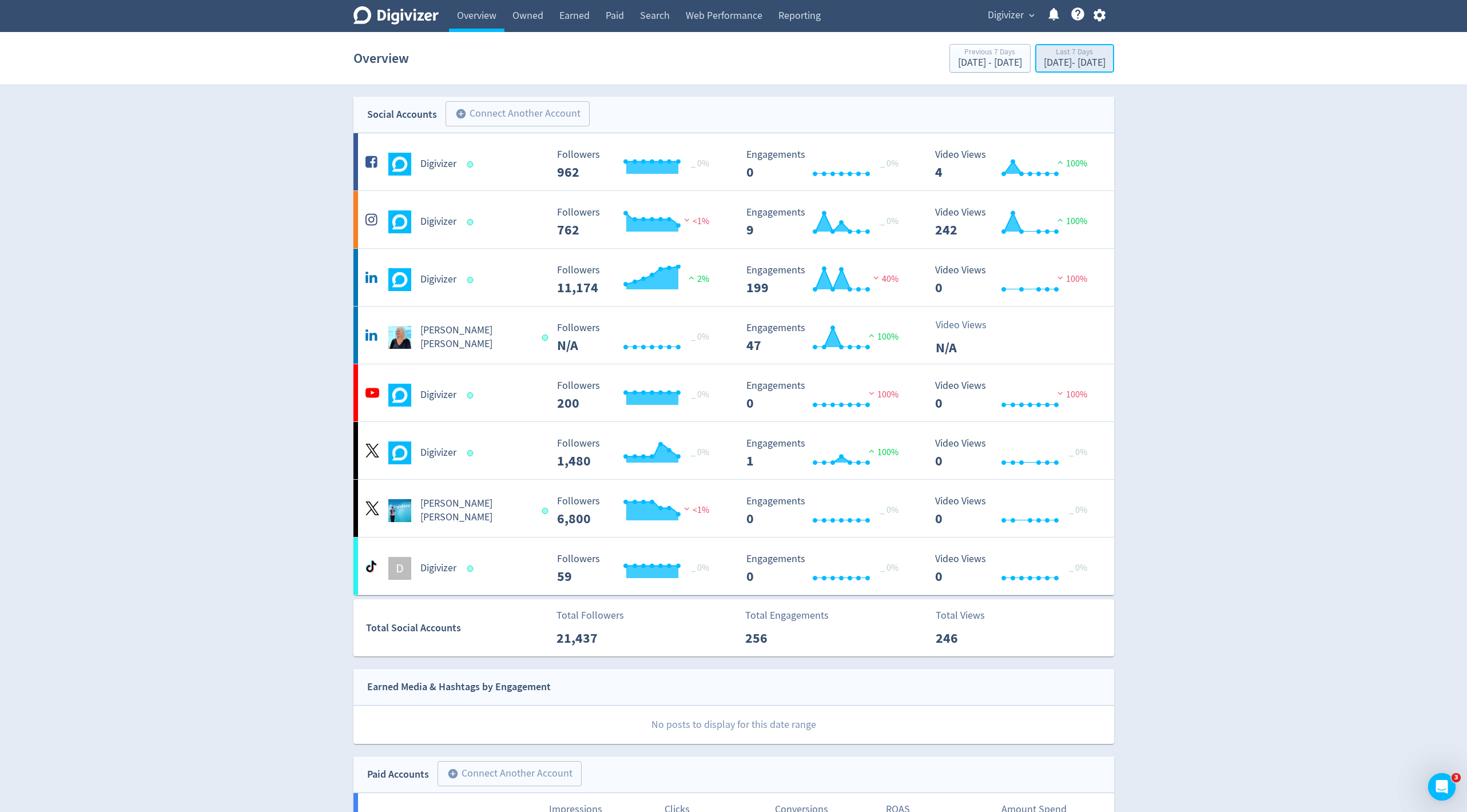
click at [1044, 64] on div "Sep 8, 2025 - Sep 14, 2025" at bounding box center [1074, 63] width 62 height 10
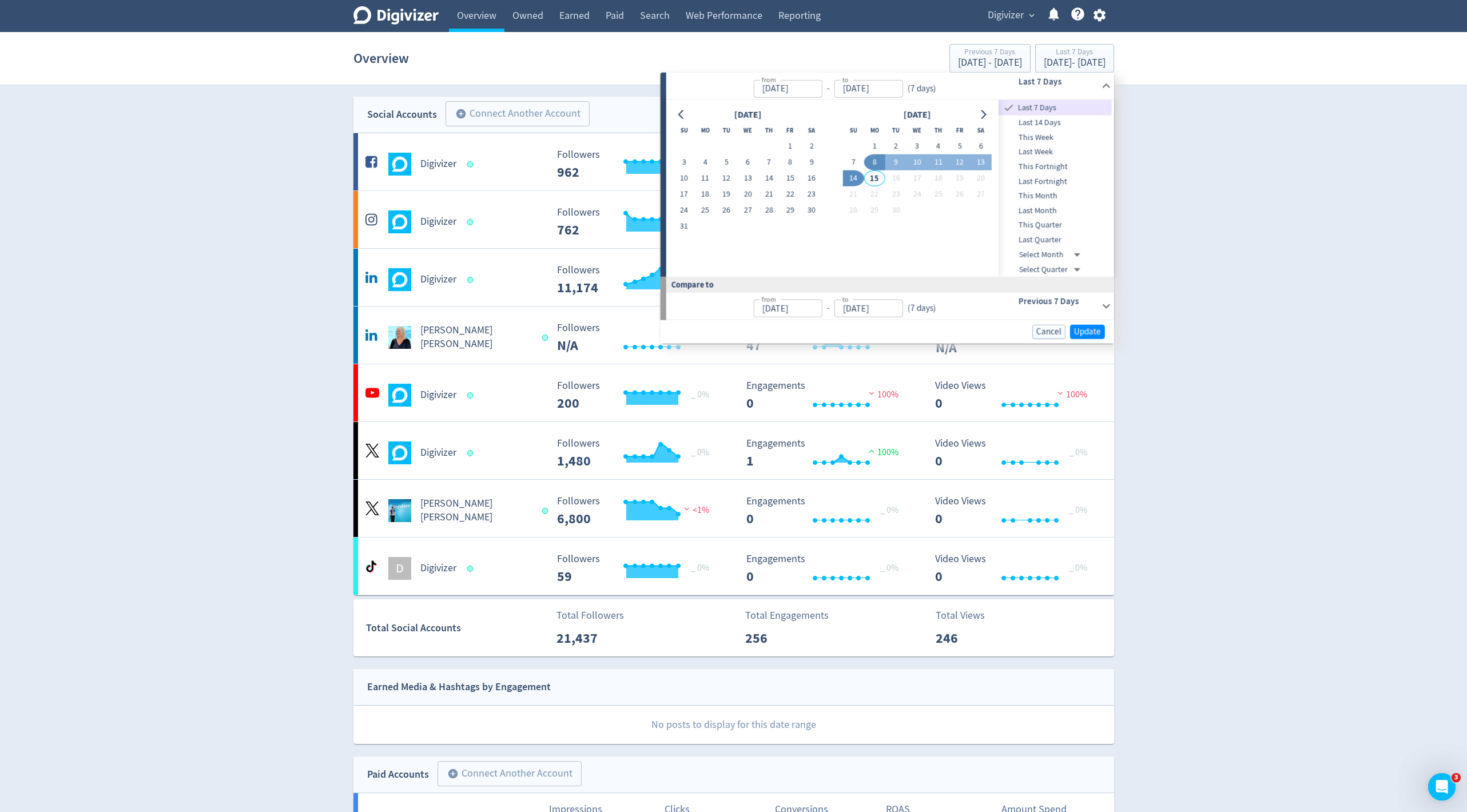
click at [687, 107] on div at bounding box center [682, 115] width 17 height 17
click at [684, 110] on icon "Go to previous month" at bounding box center [681, 114] width 9 height 9
click at [728, 144] on button "1" at bounding box center [726, 146] width 21 height 16
type input "Jul 01, 2025"
click at [988, 113] on button "Go to next month" at bounding box center [983, 114] width 17 height 16
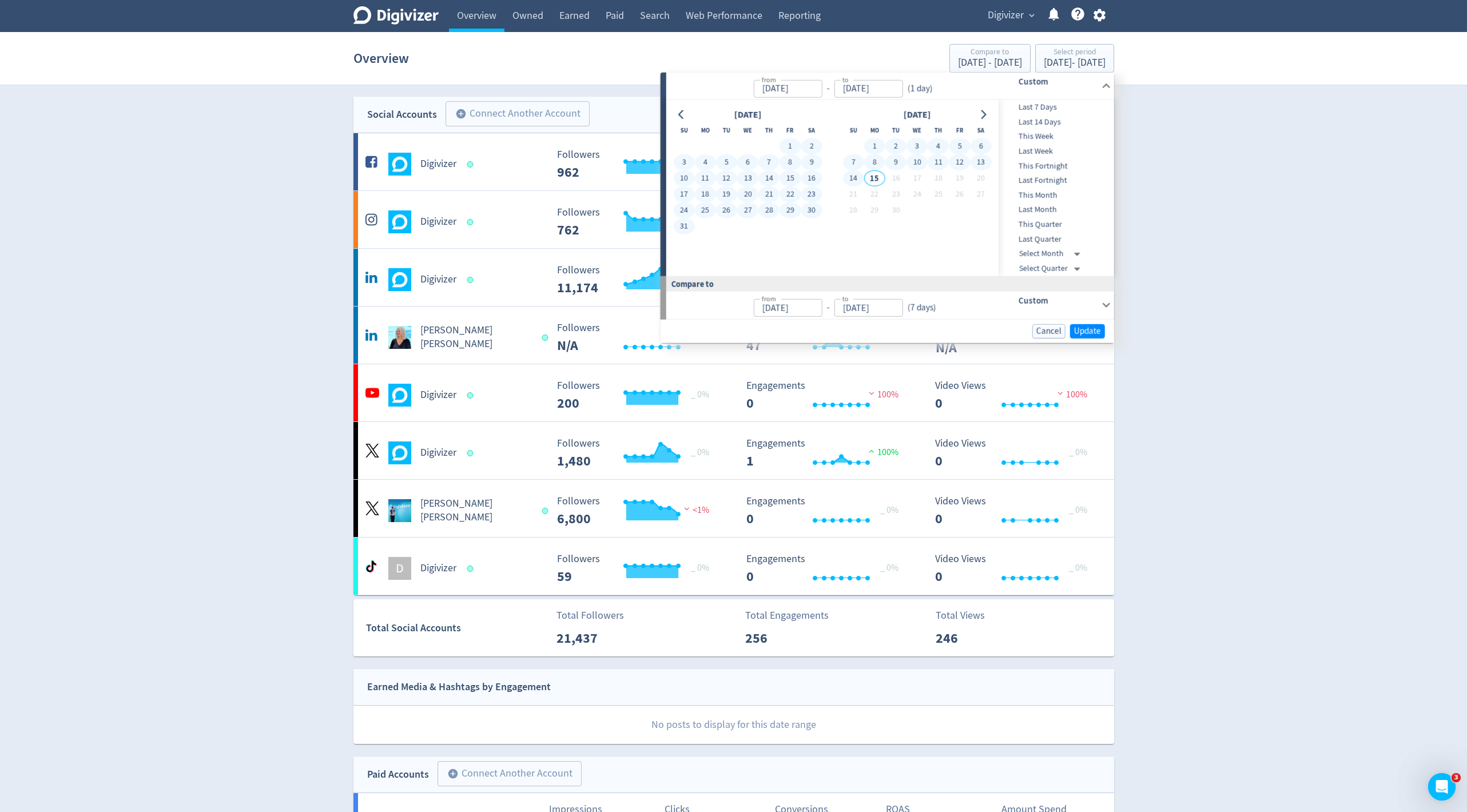
click at [852, 184] on button "14" at bounding box center [852, 178] width 21 height 16
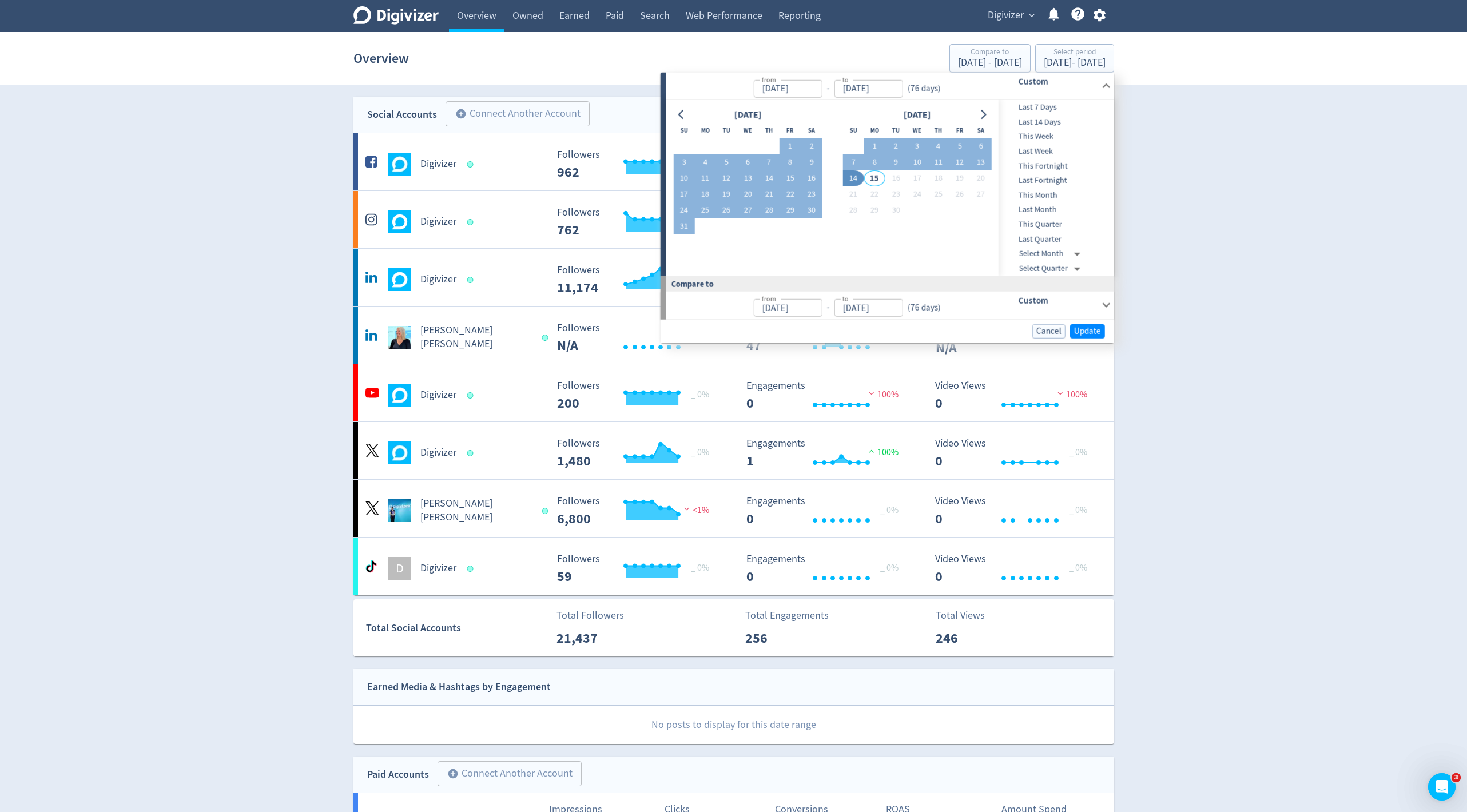
type input "[DATE]"
click at [1093, 329] on span "Update" at bounding box center [1088, 330] width 27 height 8
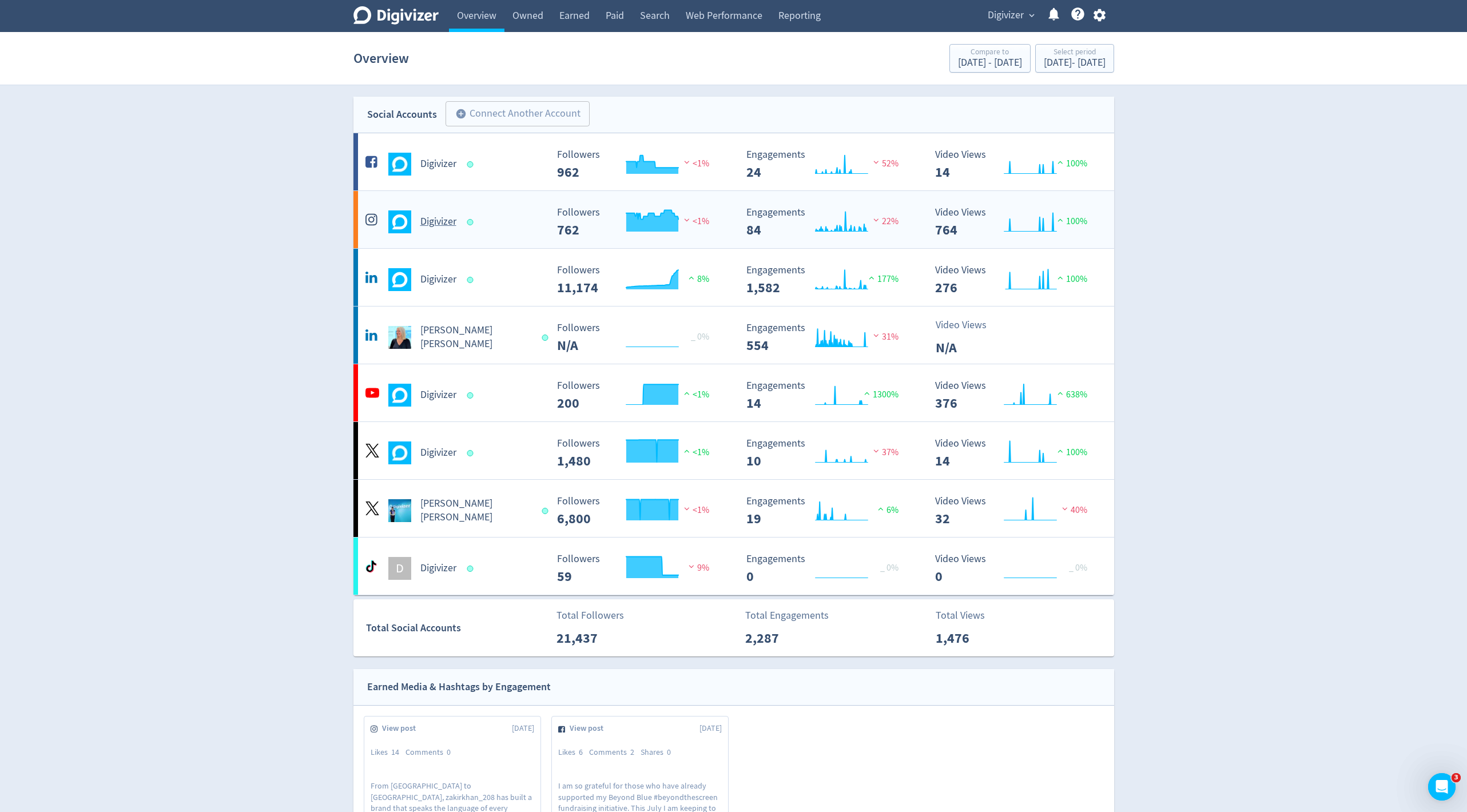
click at [974, 224] on rect "\a Video Views\a 242\a" at bounding box center [1015, 222] width 172 height 30
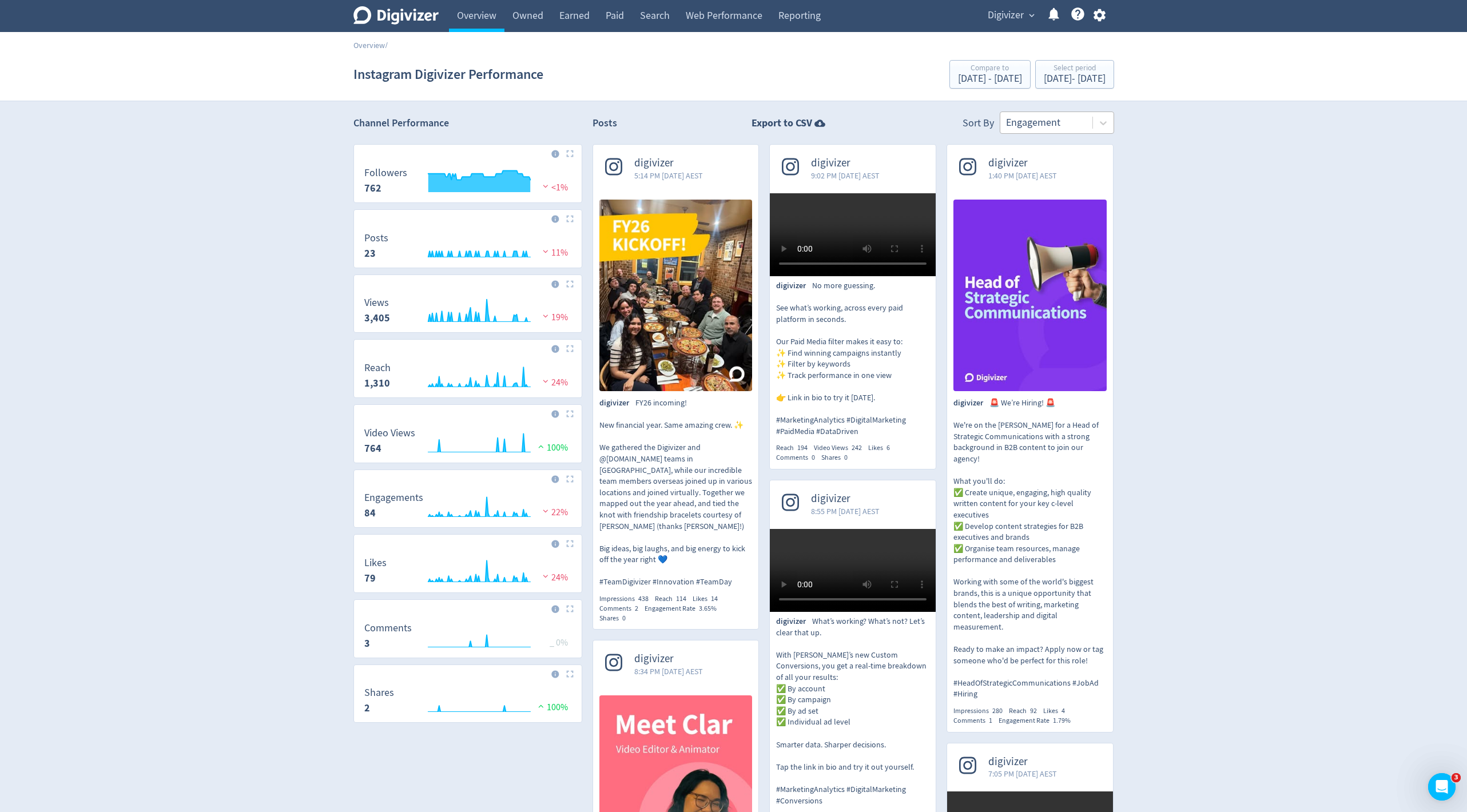
click at [1044, 117] on div at bounding box center [1045, 123] width 80 height 17
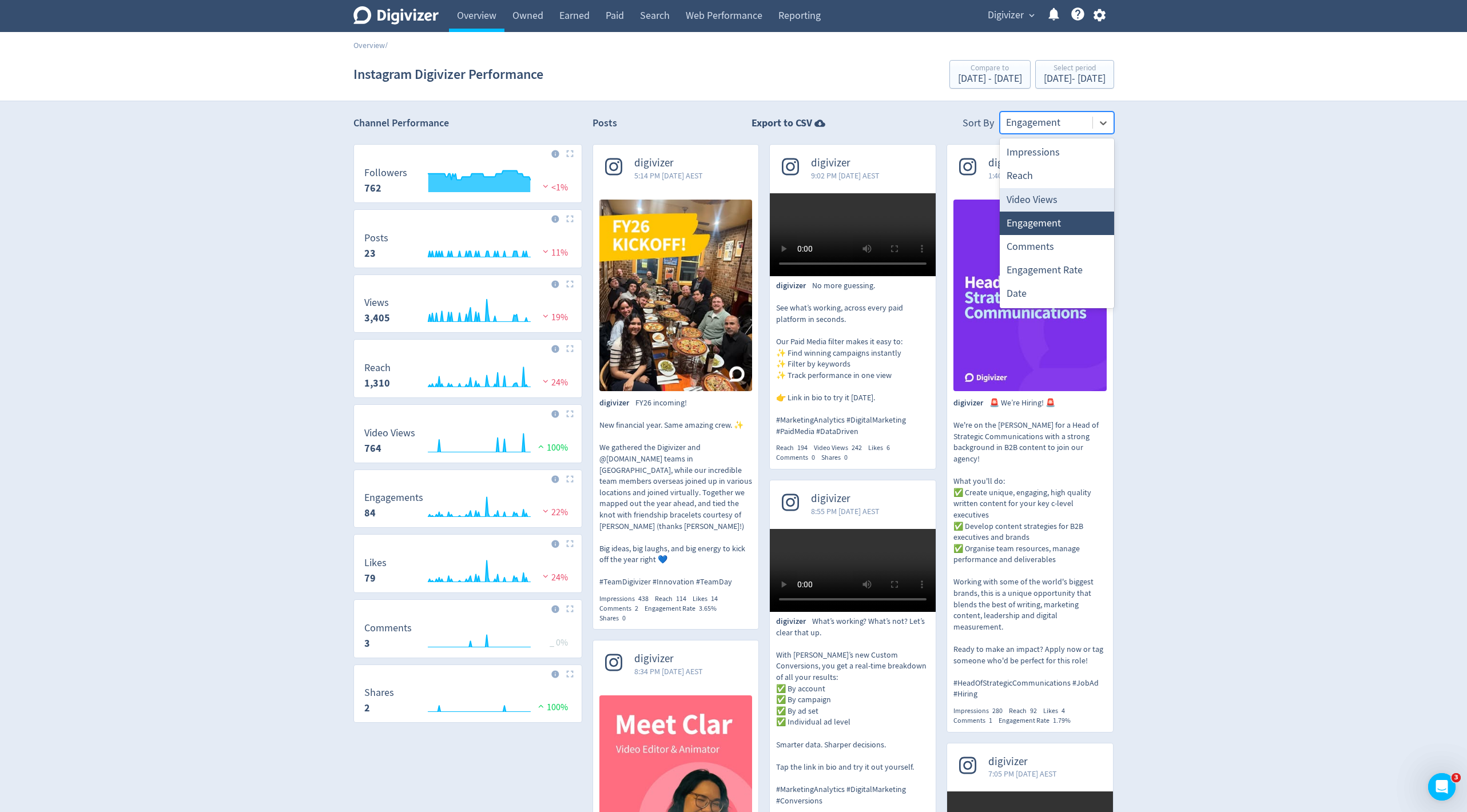
click at [1045, 196] on div "Video Views" at bounding box center [1056, 200] width 114 height 24
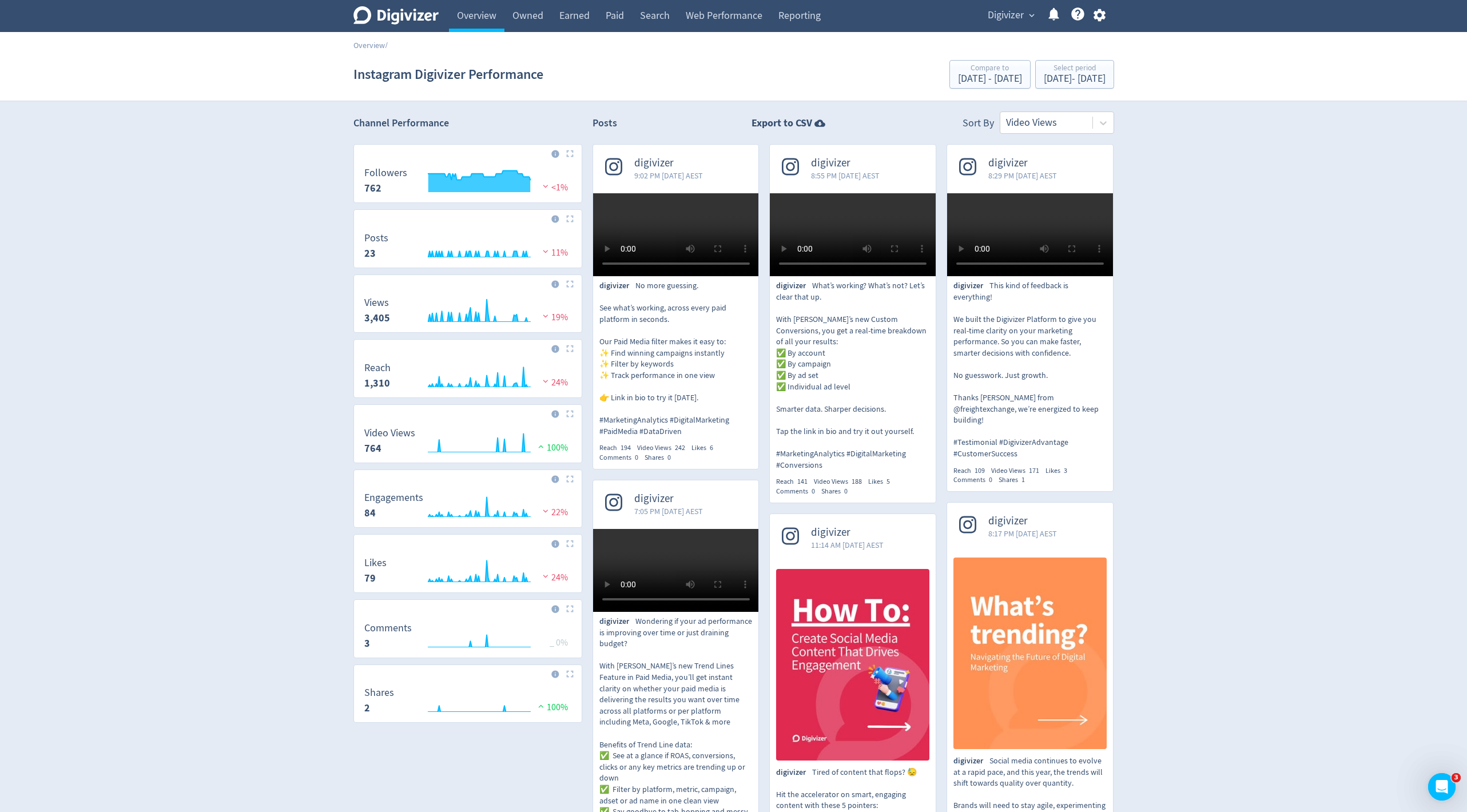
click at [472, 48] on section "Instagram Digivizer Performance Compare to Apr 16, 2025 - Jun 30, 2025 Select p…" at bounding box center [734, 75] width 1467 height 53
click at [473, 24] on link "Overview" at bounding box center [476, 16] width 55 height 32
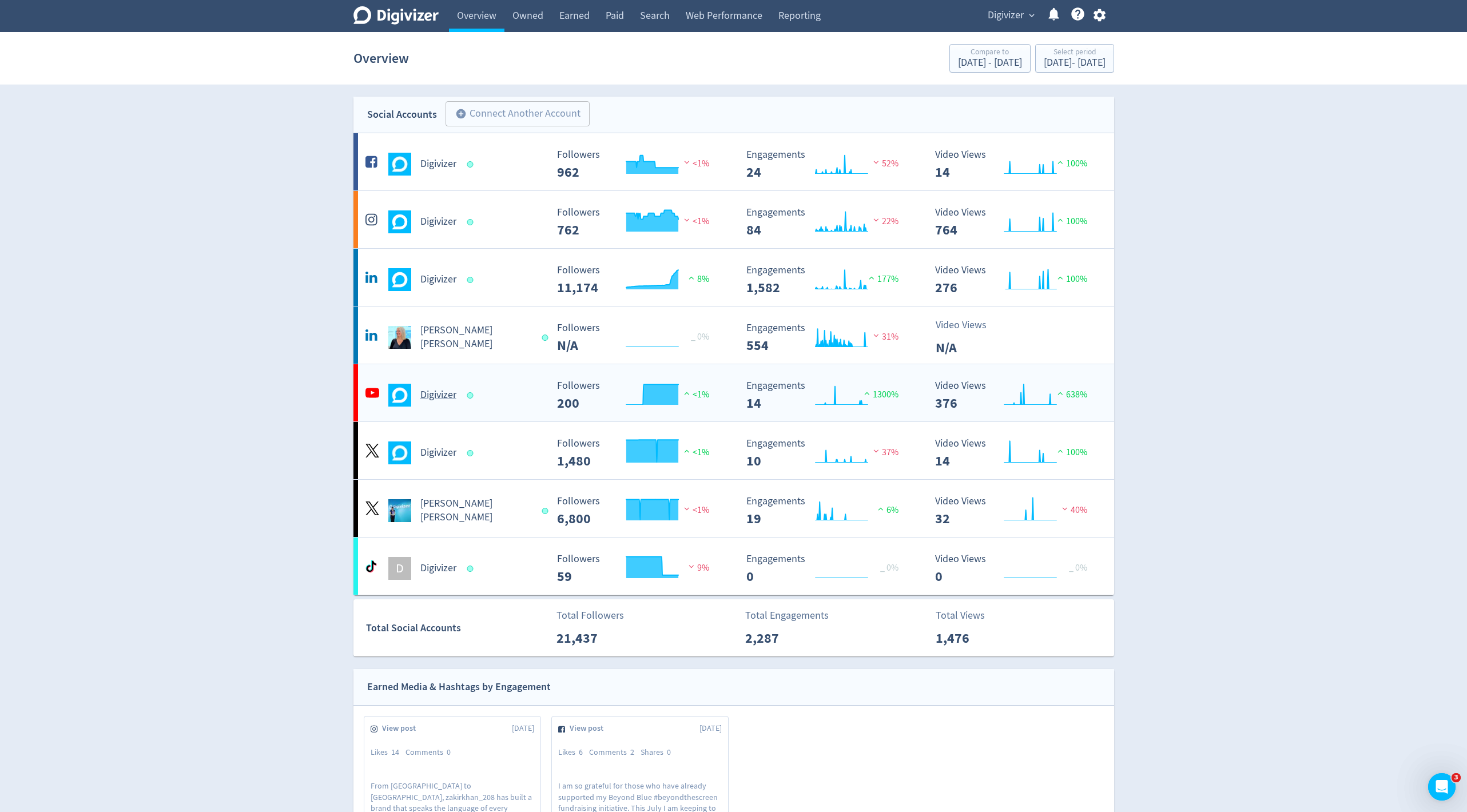
click at [450, 399] on h5 "Digivizer" at bounding box center [438, 395] width 36 height 14
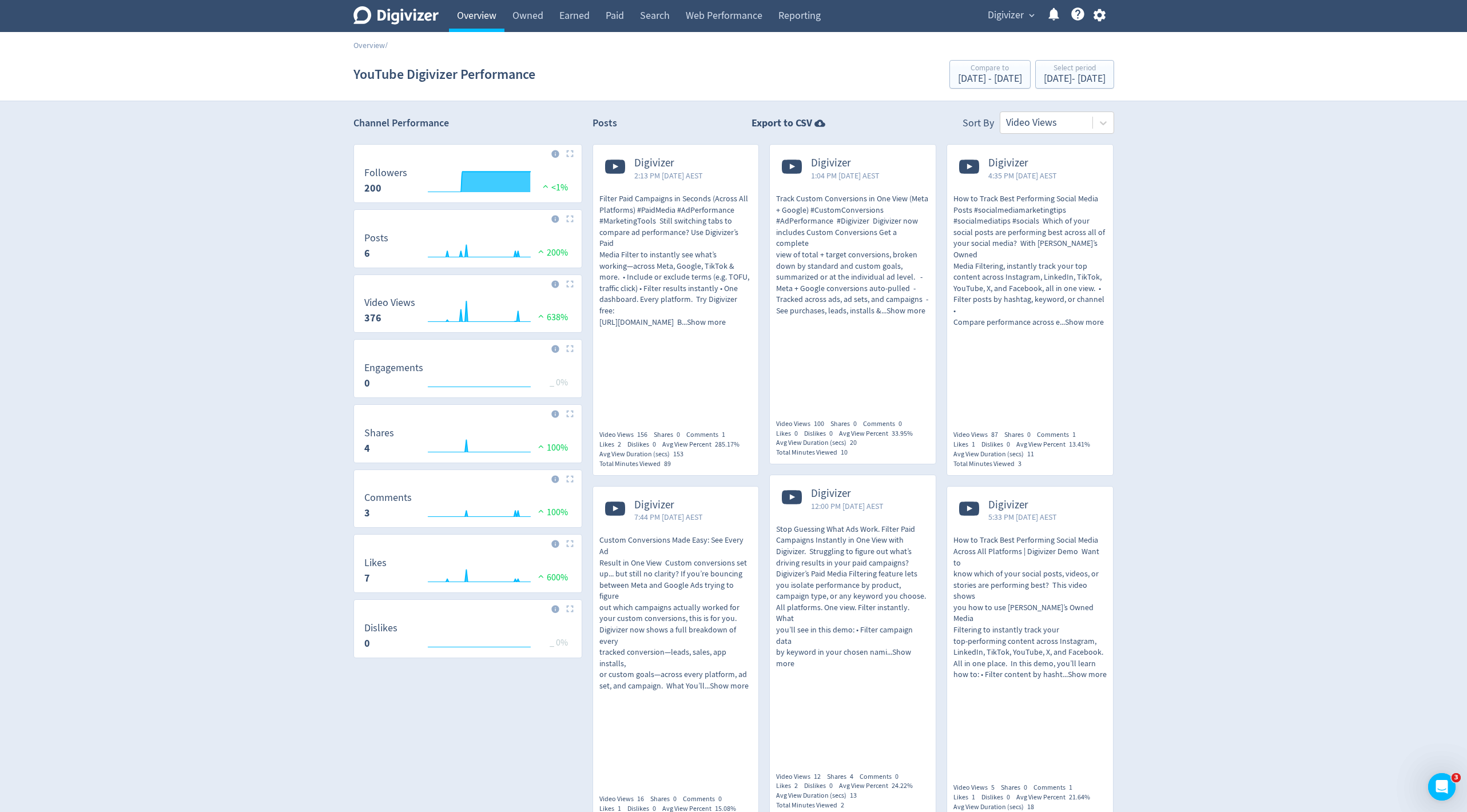
click at [484, 25] on link "Overview" at bounding box center [476, 16] width 55 height 32
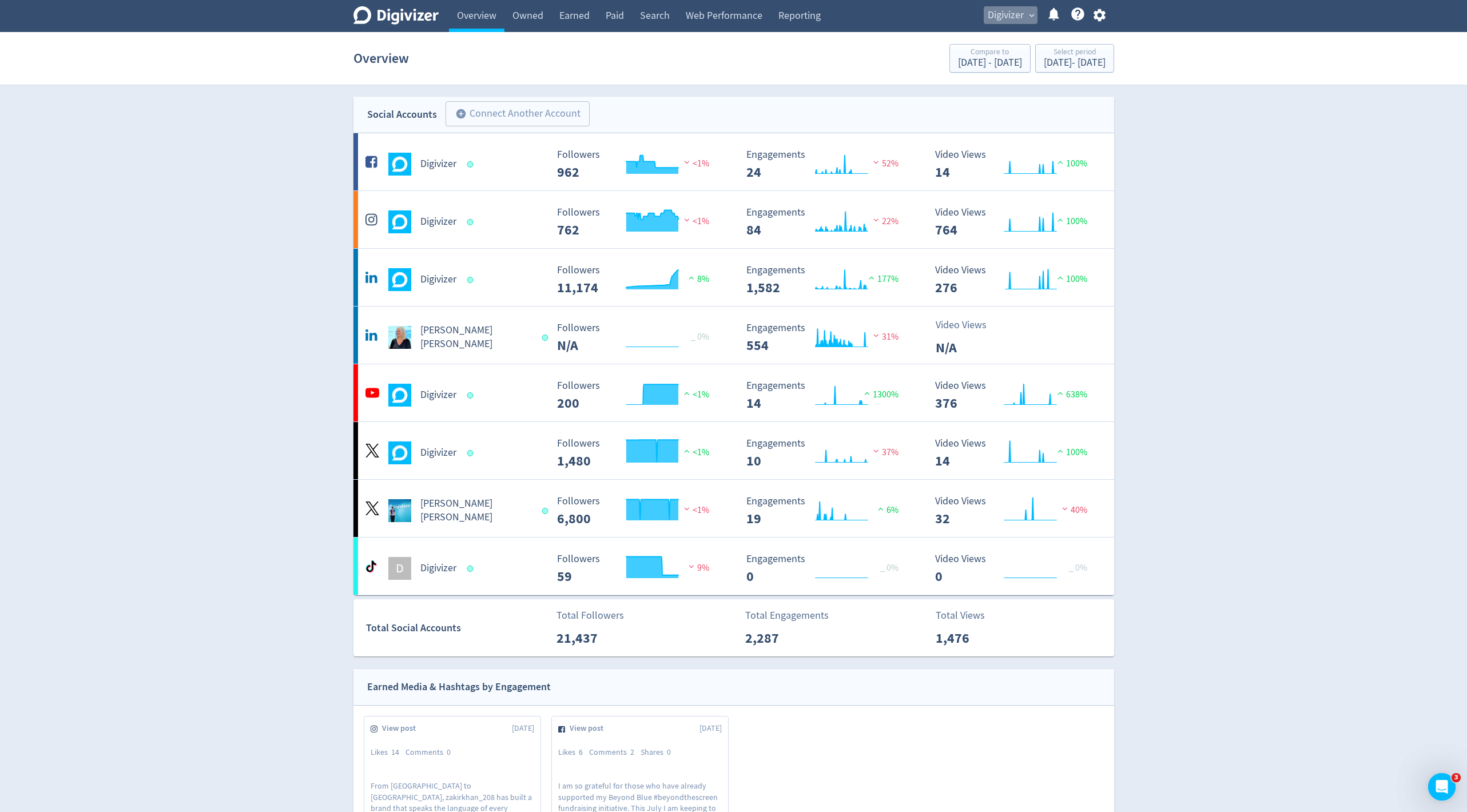
click at [1016, 19] on span "Digivizer" at bounding box center [1005, 15] width 36 height 19
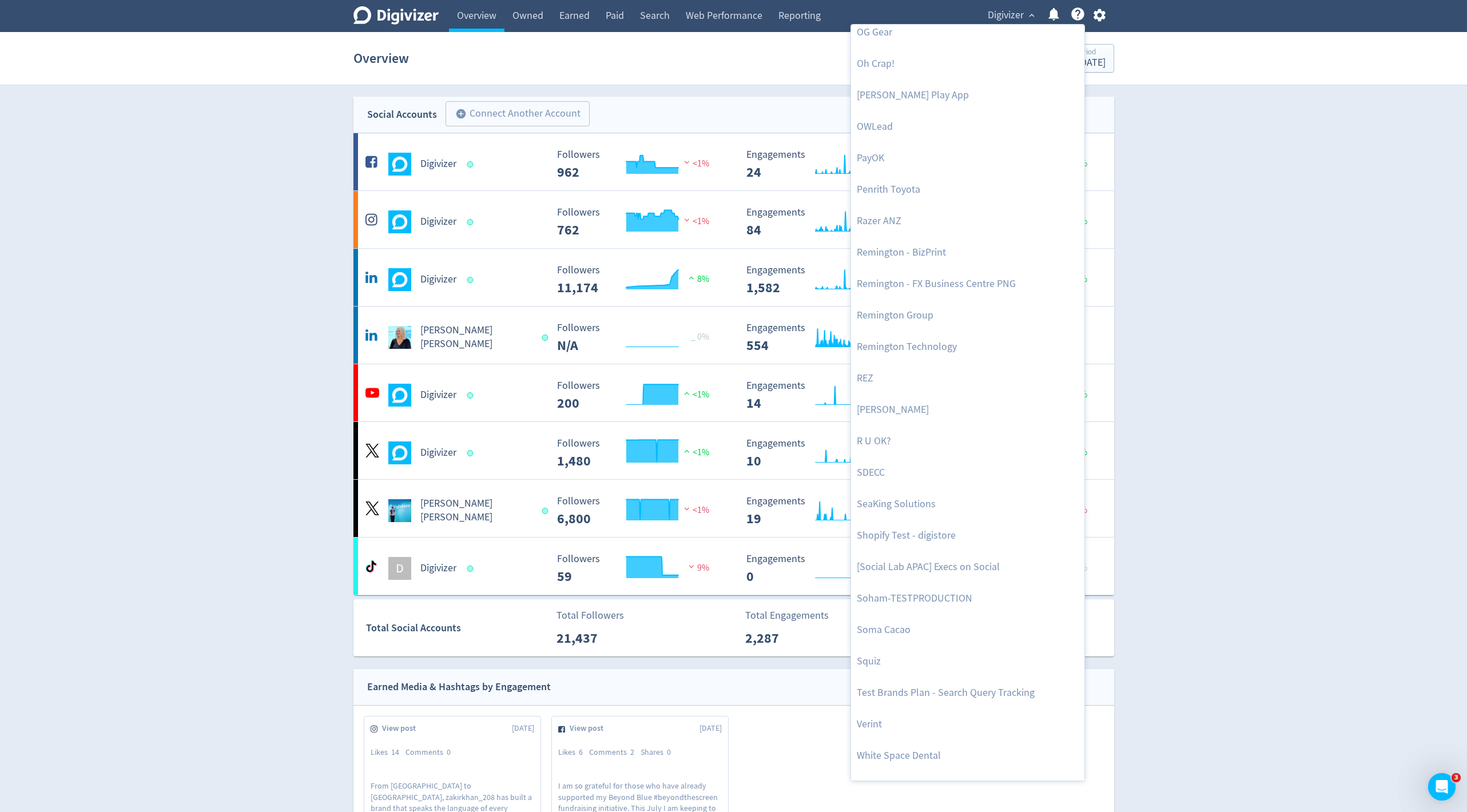
scroll to position [2334, 0]
click at [894, 621] on link "Soma Cacao" at bounding box center [966, 630] width 233 height 31
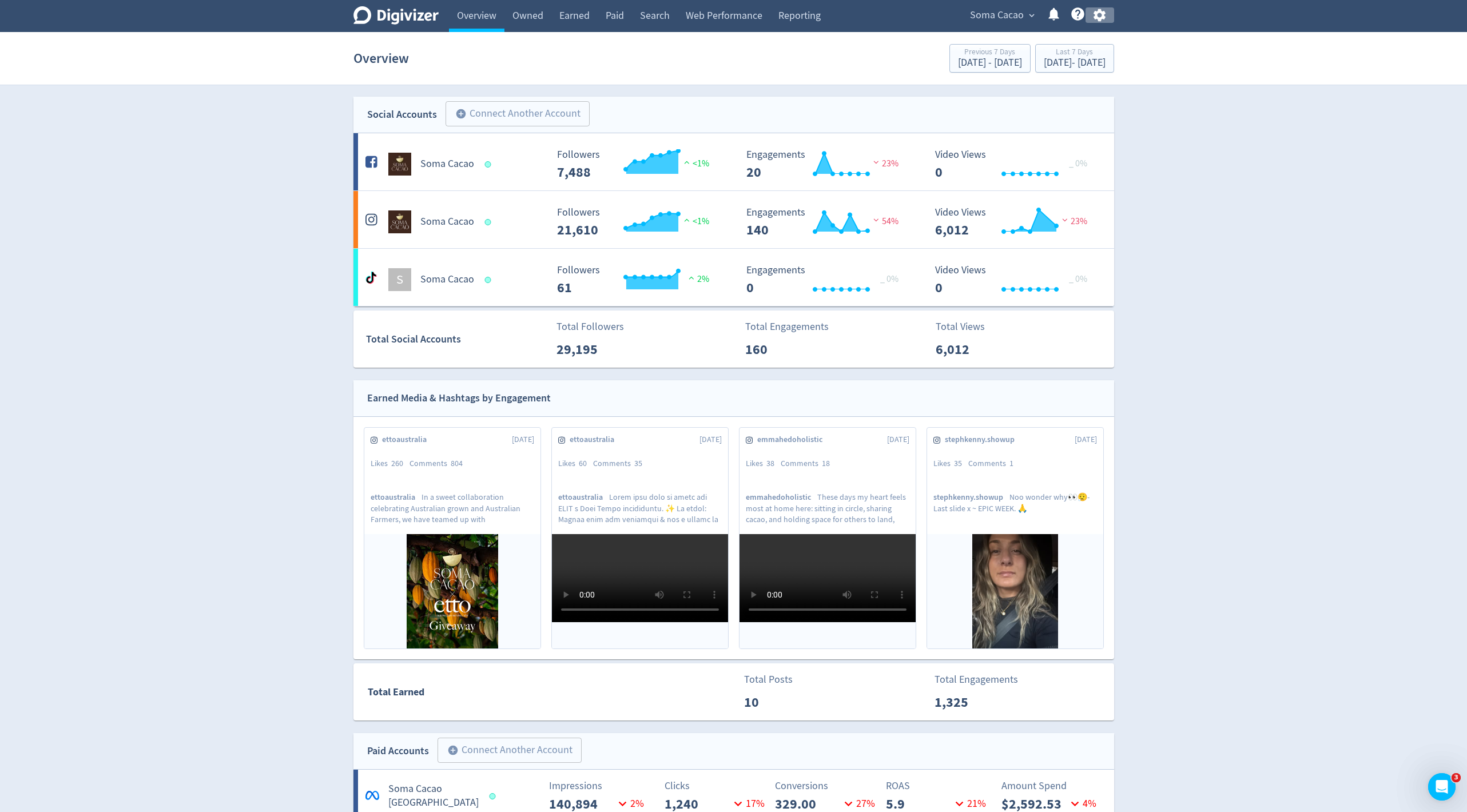
click at [1100, 22] on icon "button" at bounding box center [1099, 15] width 15 height 15
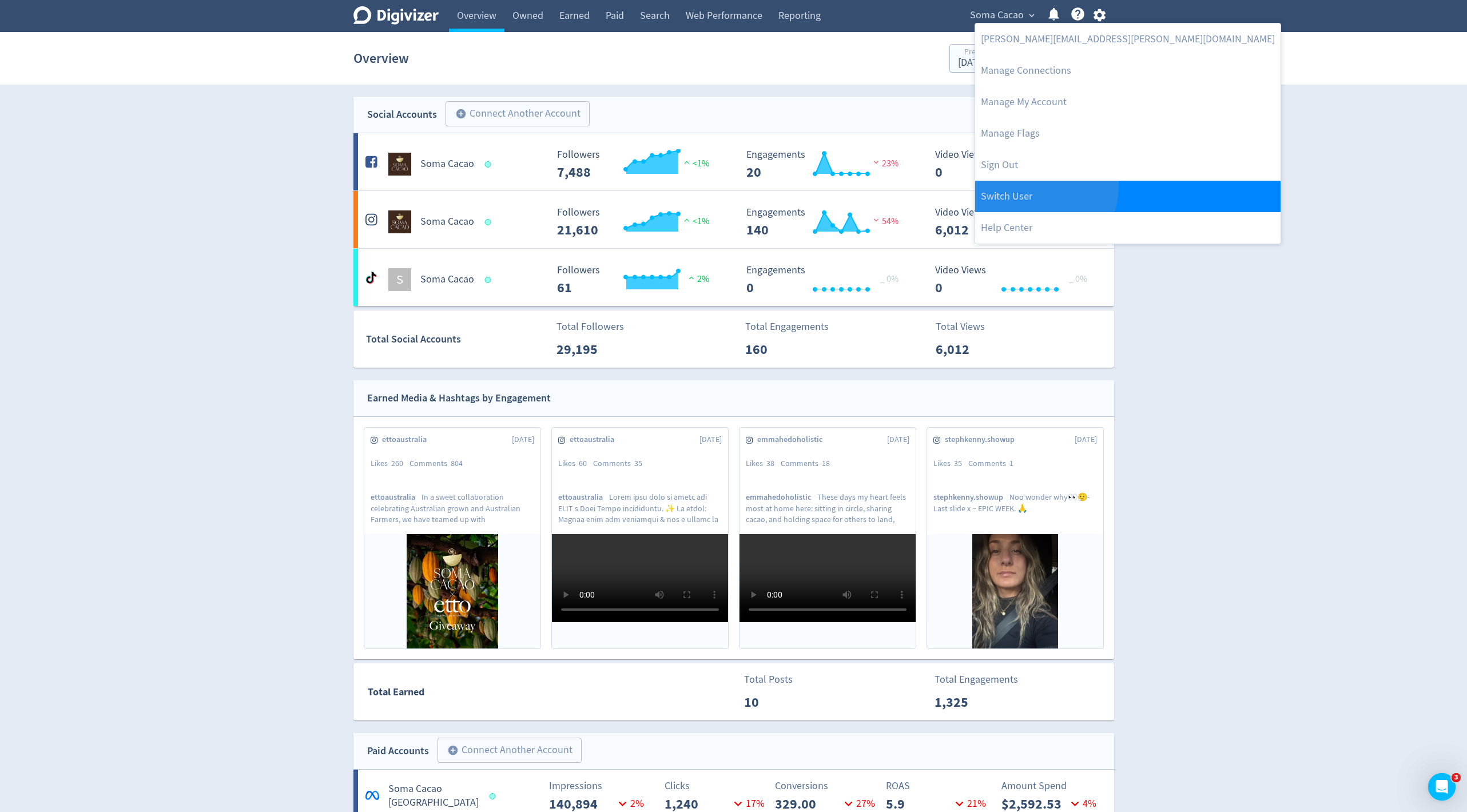
click at [1039, 187] on link "Switch User" at bounding box center [1127, 196] width 305 height 31
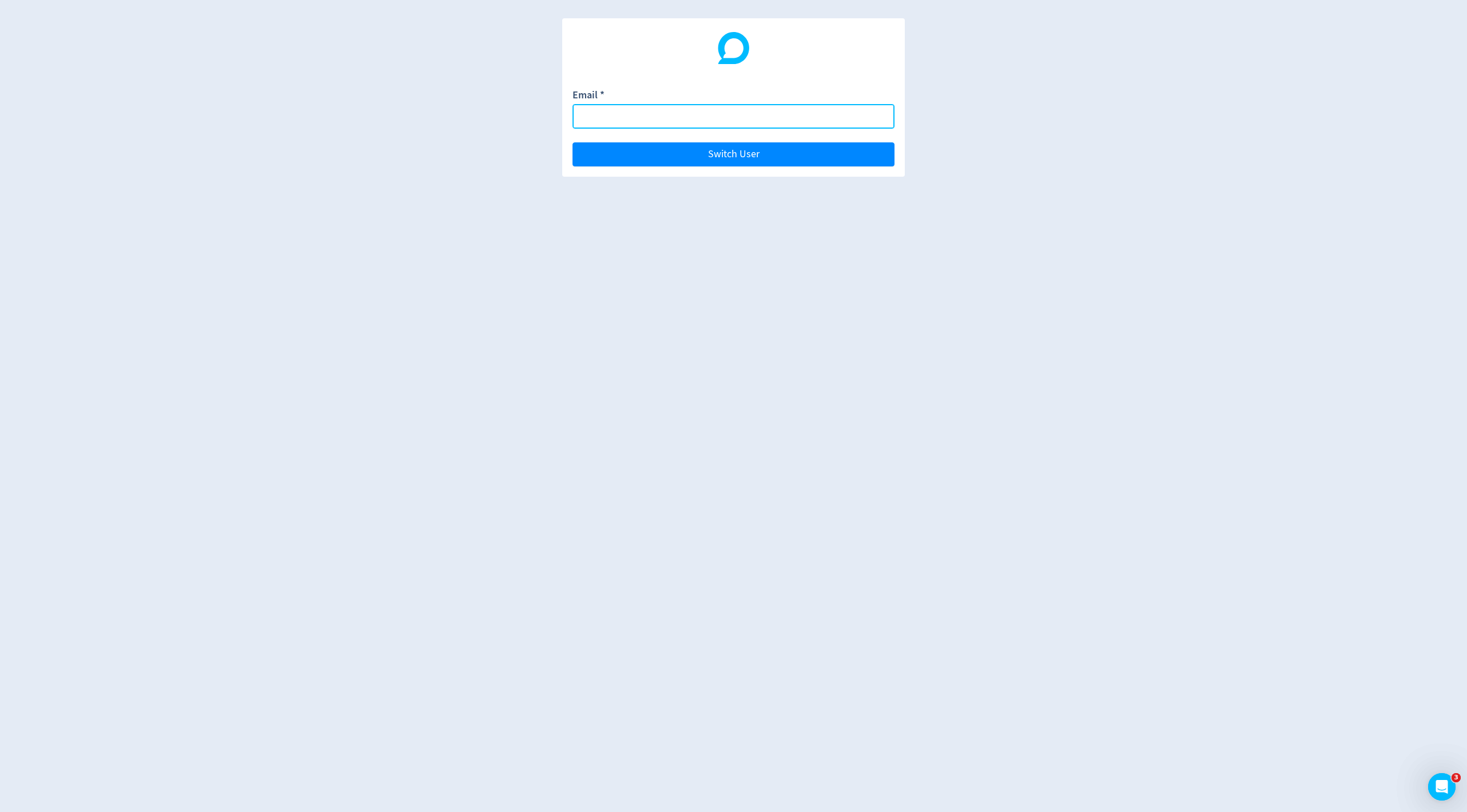
click at [640, 113] on input "Email *" at bounding box center [734, 116] width 322 height 25
paste input "[EMAIL_ADDRESS][DOMAIN_NAME]"
type input "[EMAIL_ADDRESS][DOMAIN_NAME]"
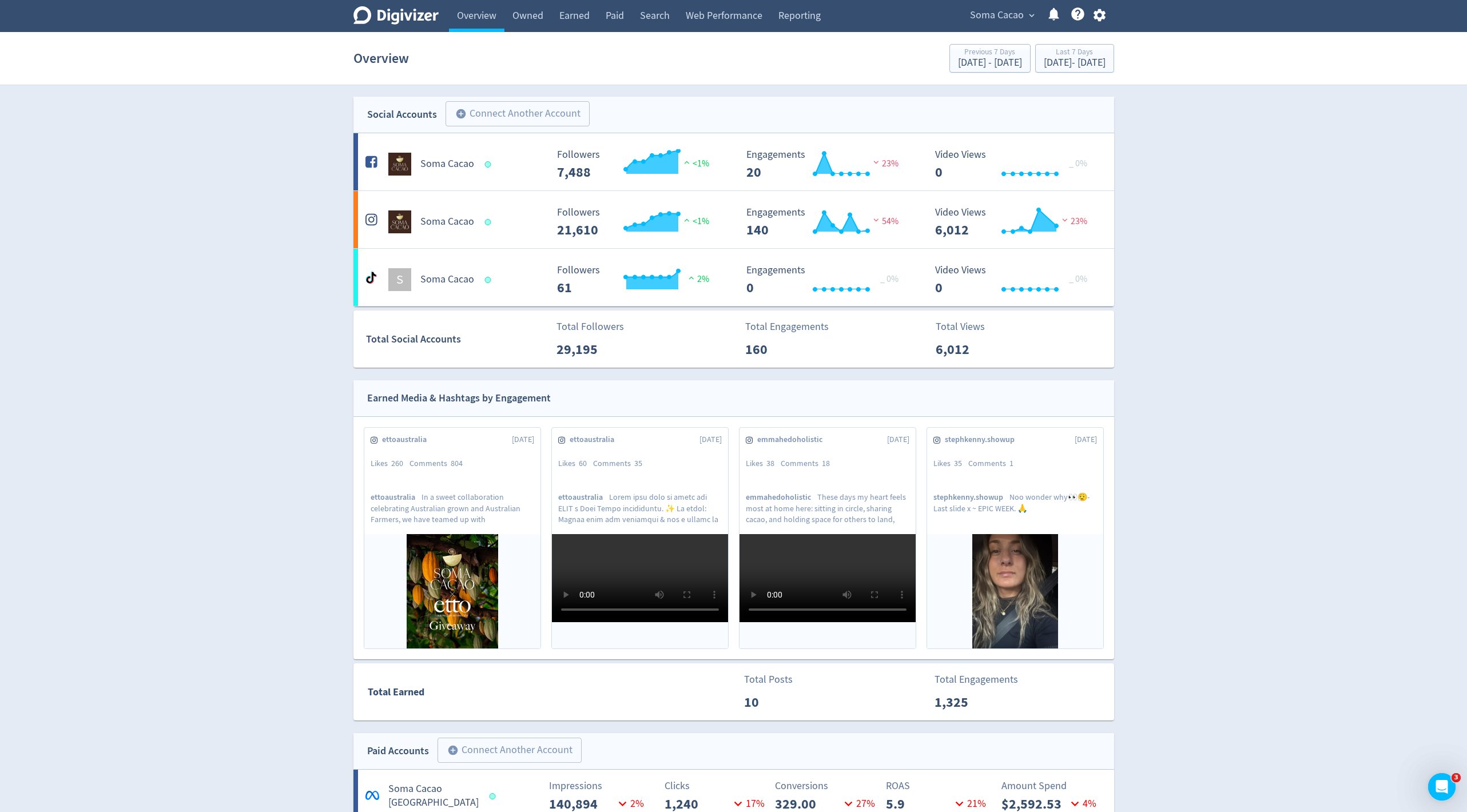
click at [1108, 18] on button "button" at bounding box center [1099, 15] width 29 height 15
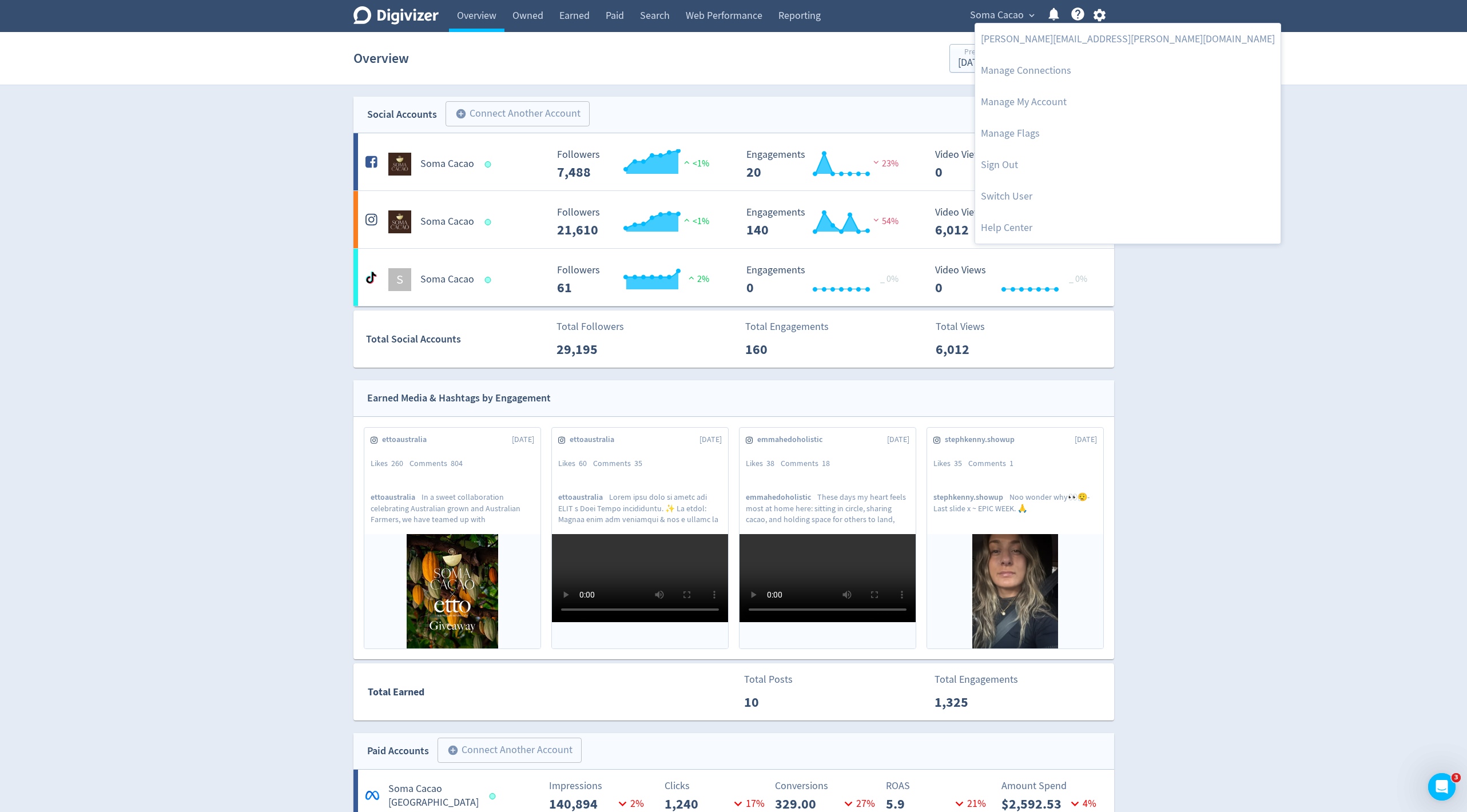
click at [990, 16] on div at bounding box center [734, 406] width 1467 height 812
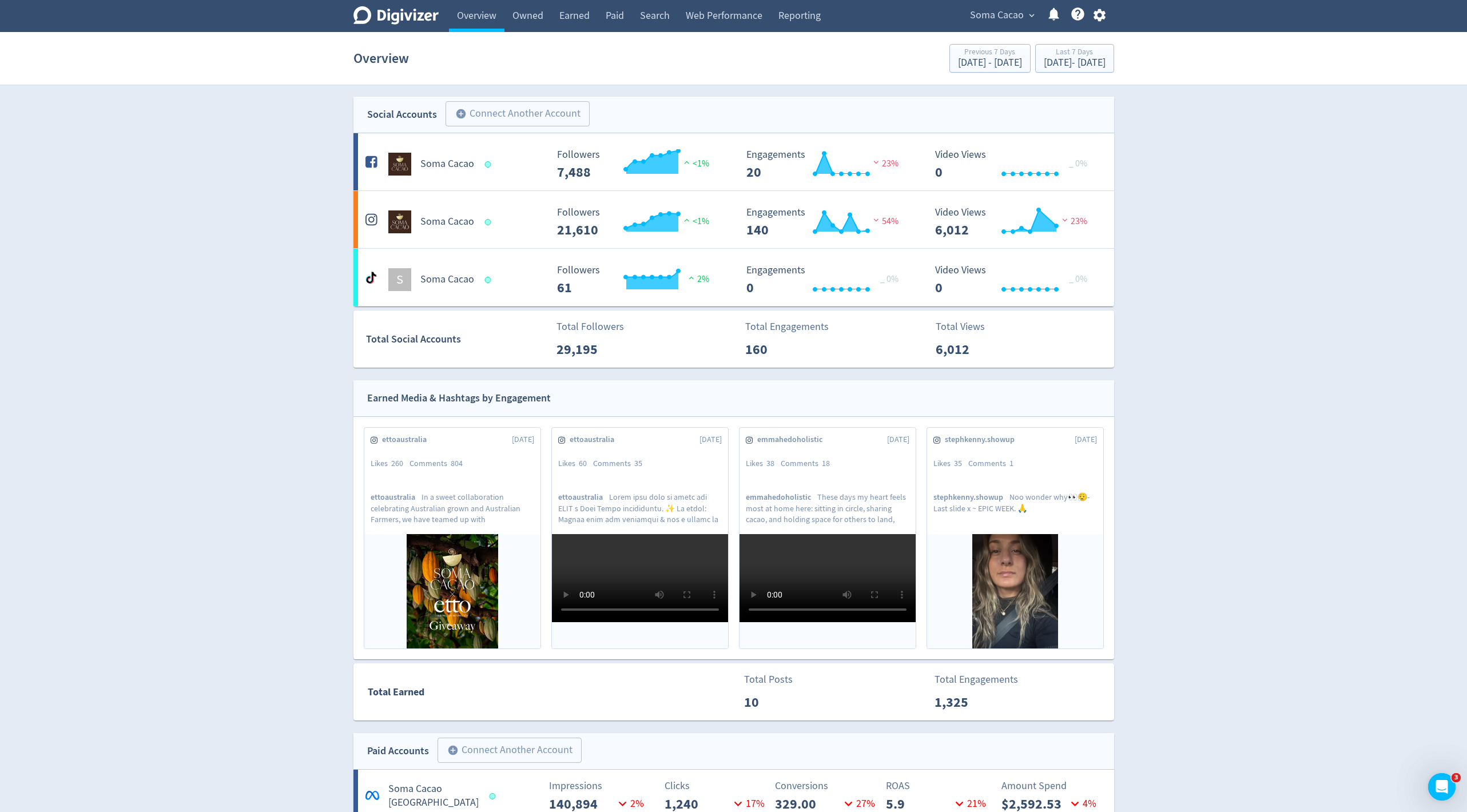
click at [990, 16] on div "[PERSON_NAME][EMAIL_ADDRESS][PERSON_NAME][DOMAIN_NAME] Manage Connections Manag…" at bounding box center [734, 406] width 1467 height 812
click at [990, 16] on span "Soma Cacao" at bounding box center [996, 15] width 53 height 19
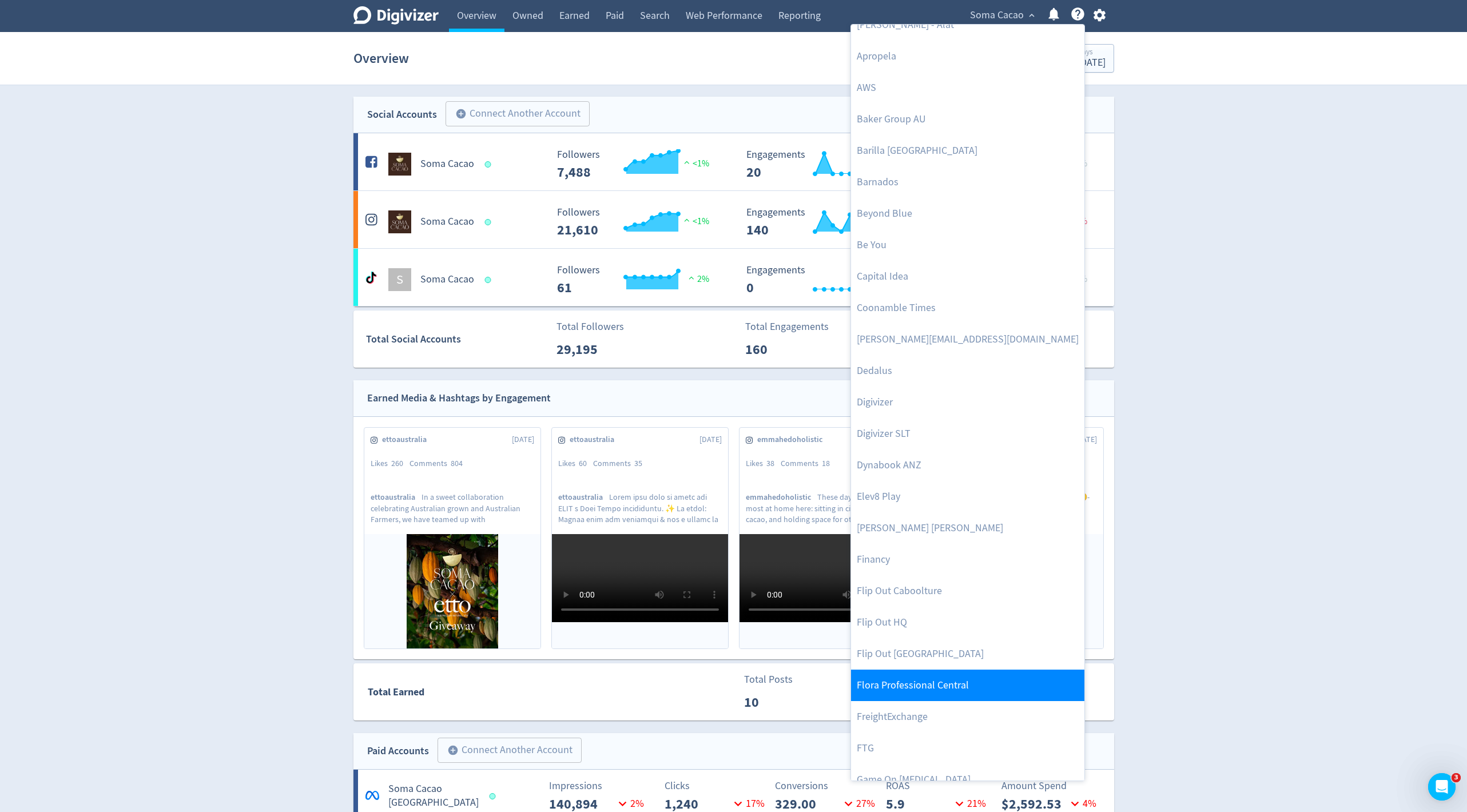
scroll to position [124, 0]
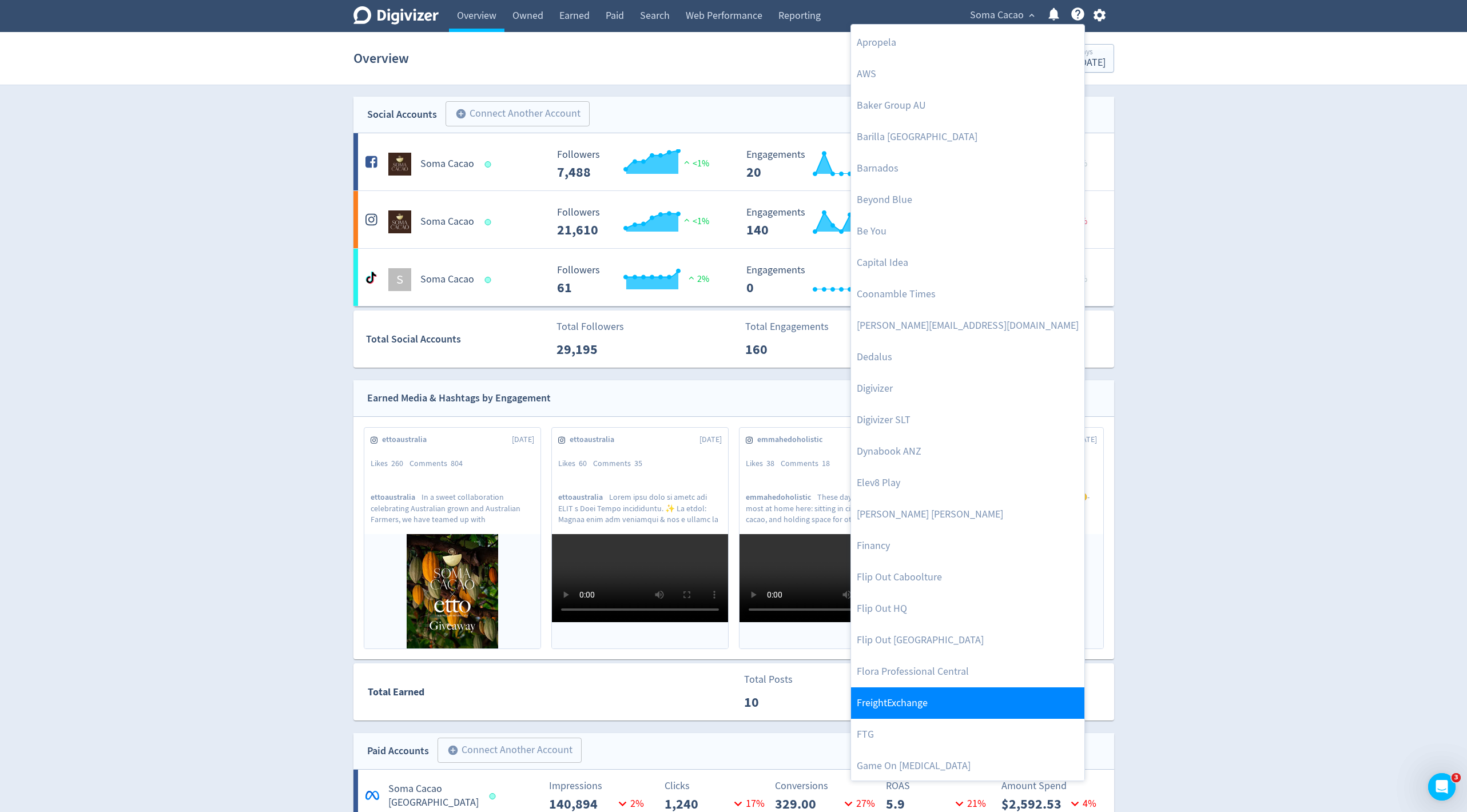
click at [884, 704] on link "FreightExchange" at bounding box center [966, 702] width 233 height 31
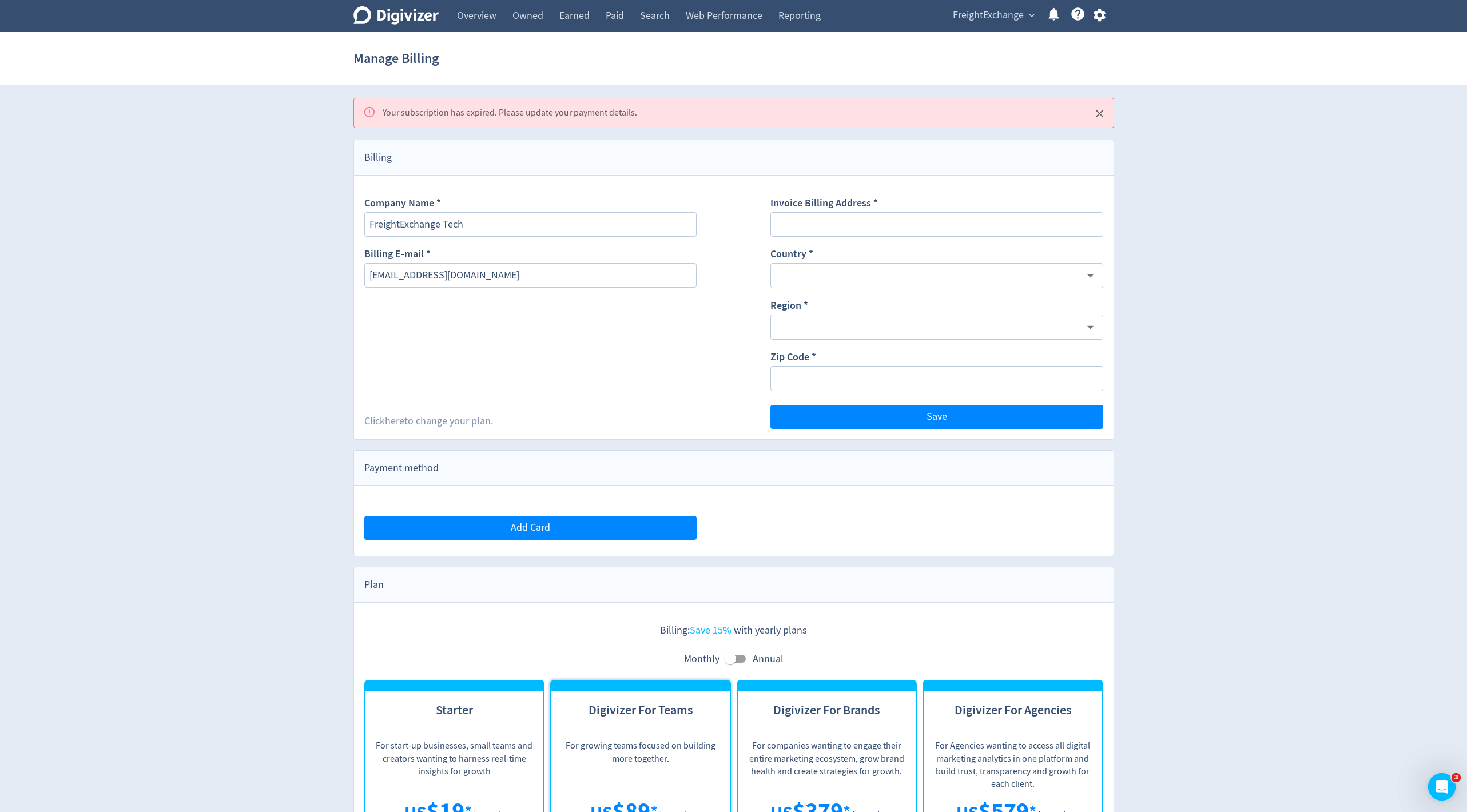
click at [1104, 10] on icon "button" at bounding box center [1099, 15] width 15 height 15
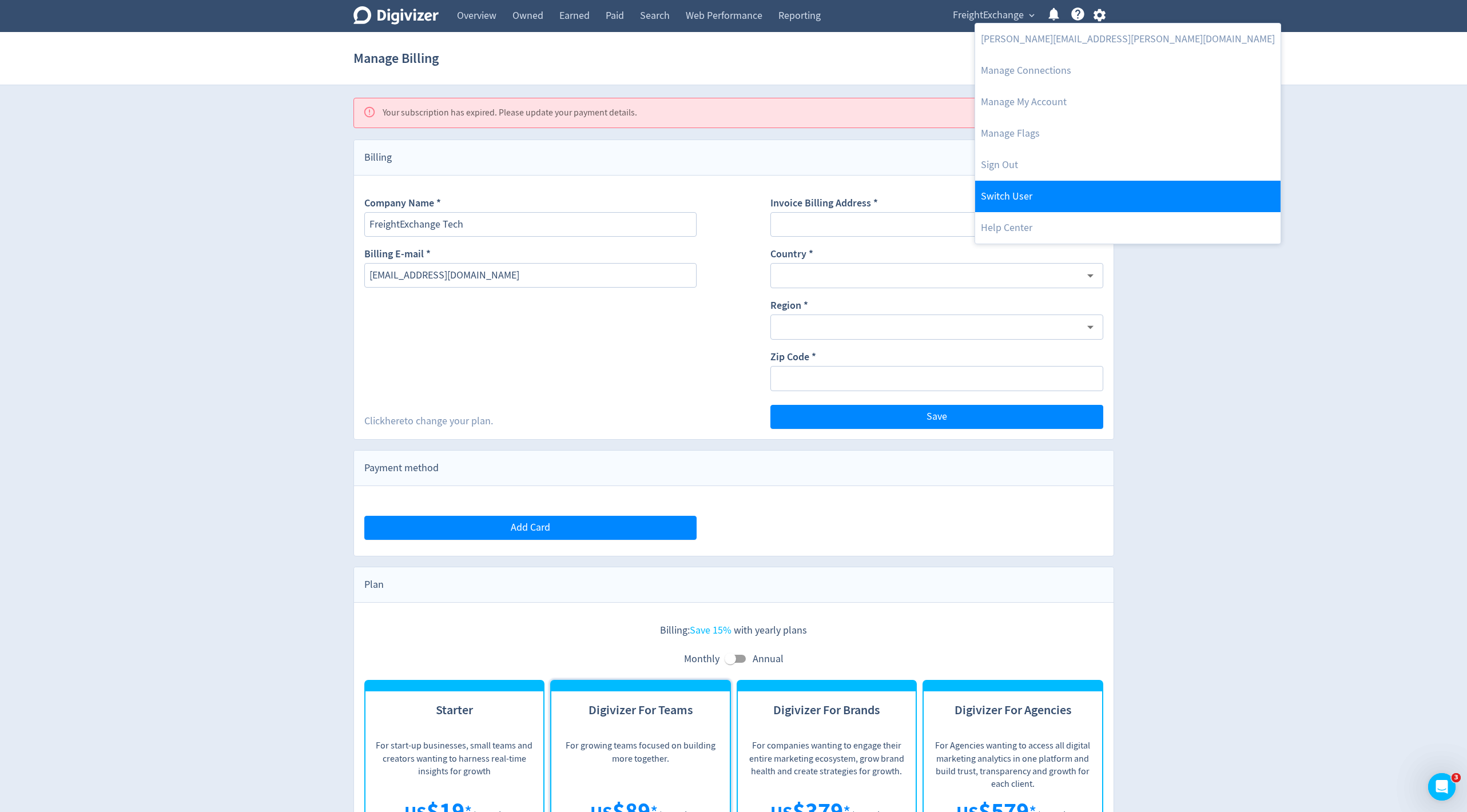
click at [1042, 191] on link "Switch User" at bounding box center [1127, 196] width 305 height 31
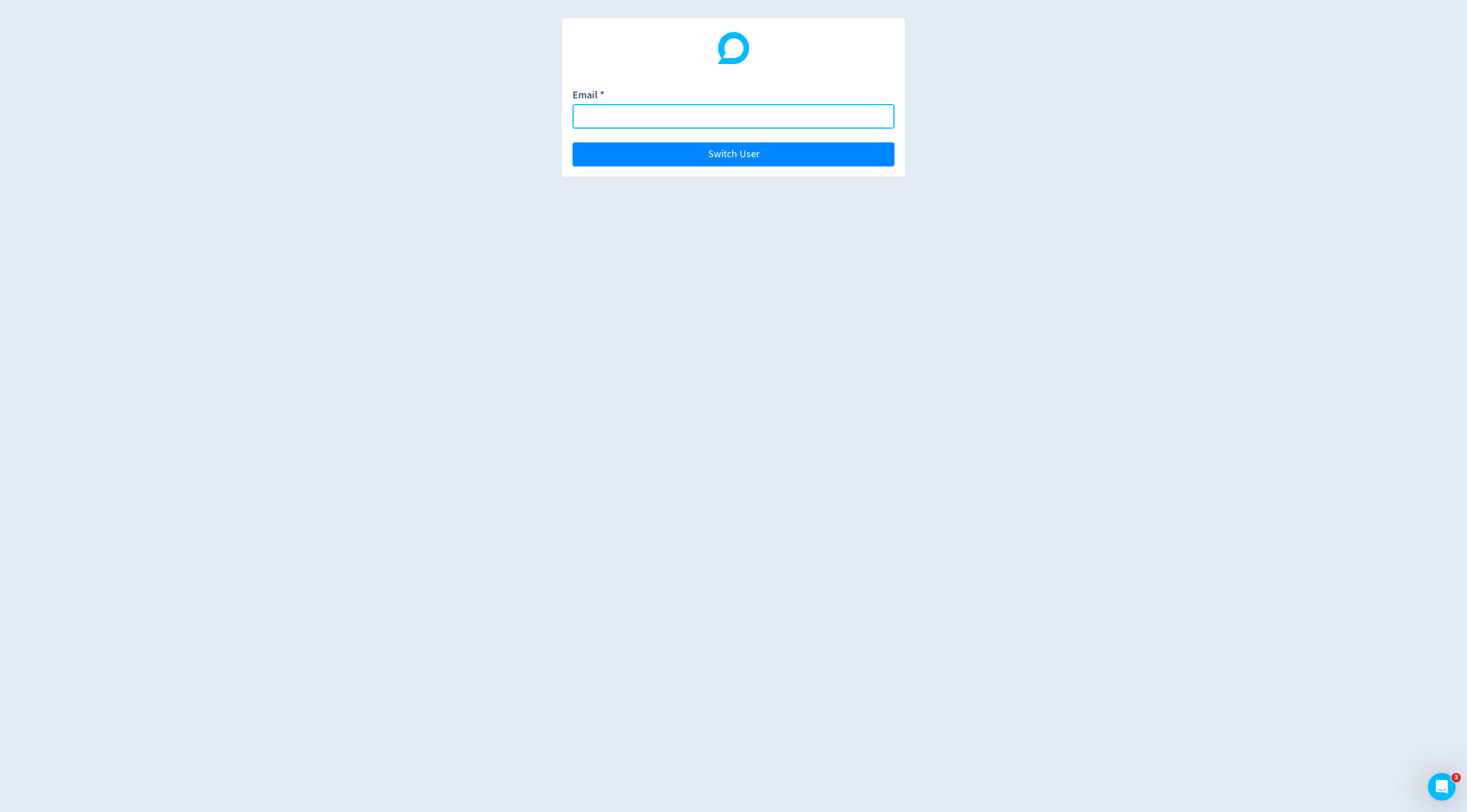
click at [637, 115] on input "Email *" at bounding box center [734, 116] width 322 height 25
paste input "[EMAIL_ADDRESS][DOMAIN_NAME]"
type input "[EMAIL_ADDRESS][DOMAIN_NAME]"
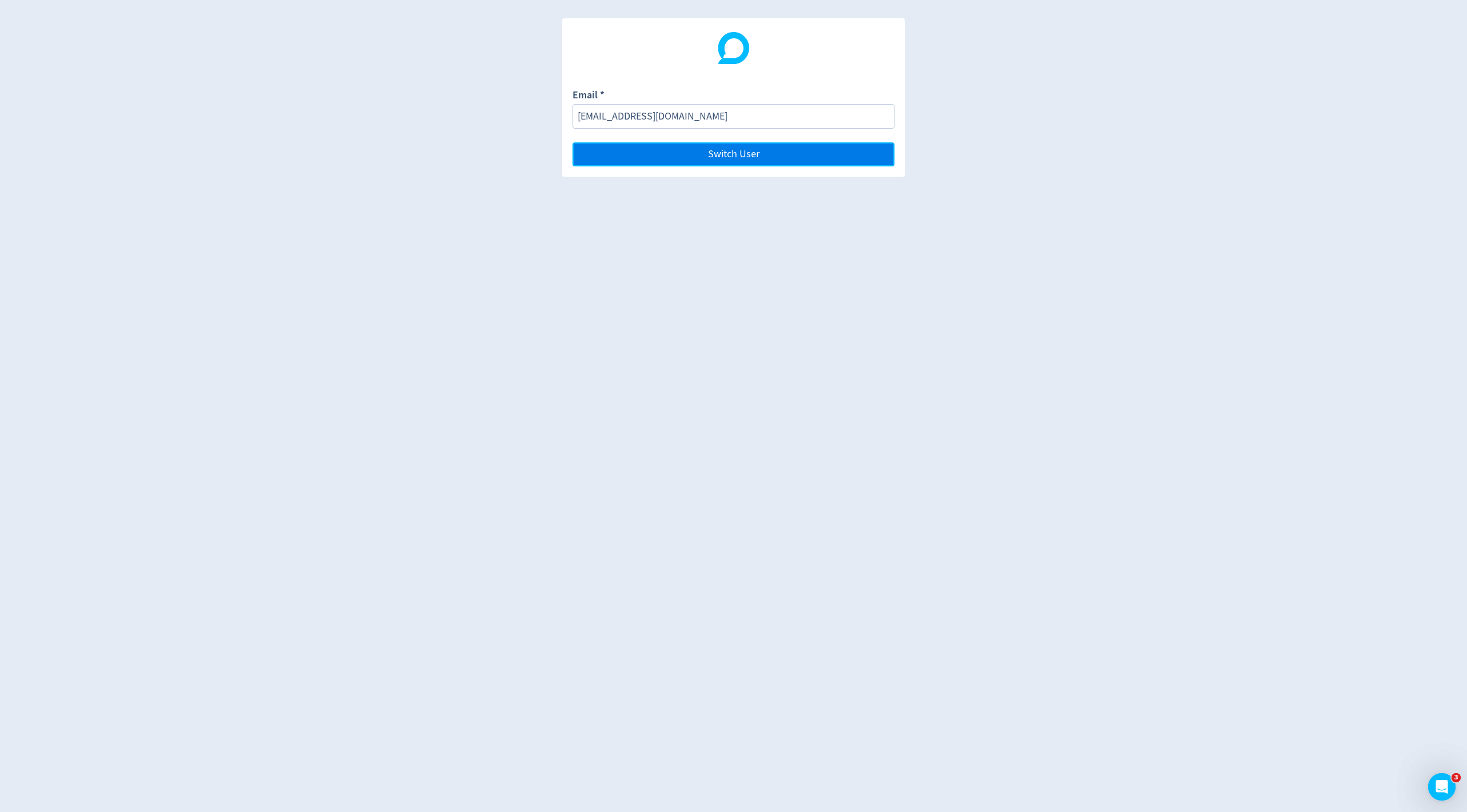
click at [738, 146] on button "Switch User" at bounding box center [734, 154] width 322 height 24
